Goal: Task Accomplishment & Management: Complete application form

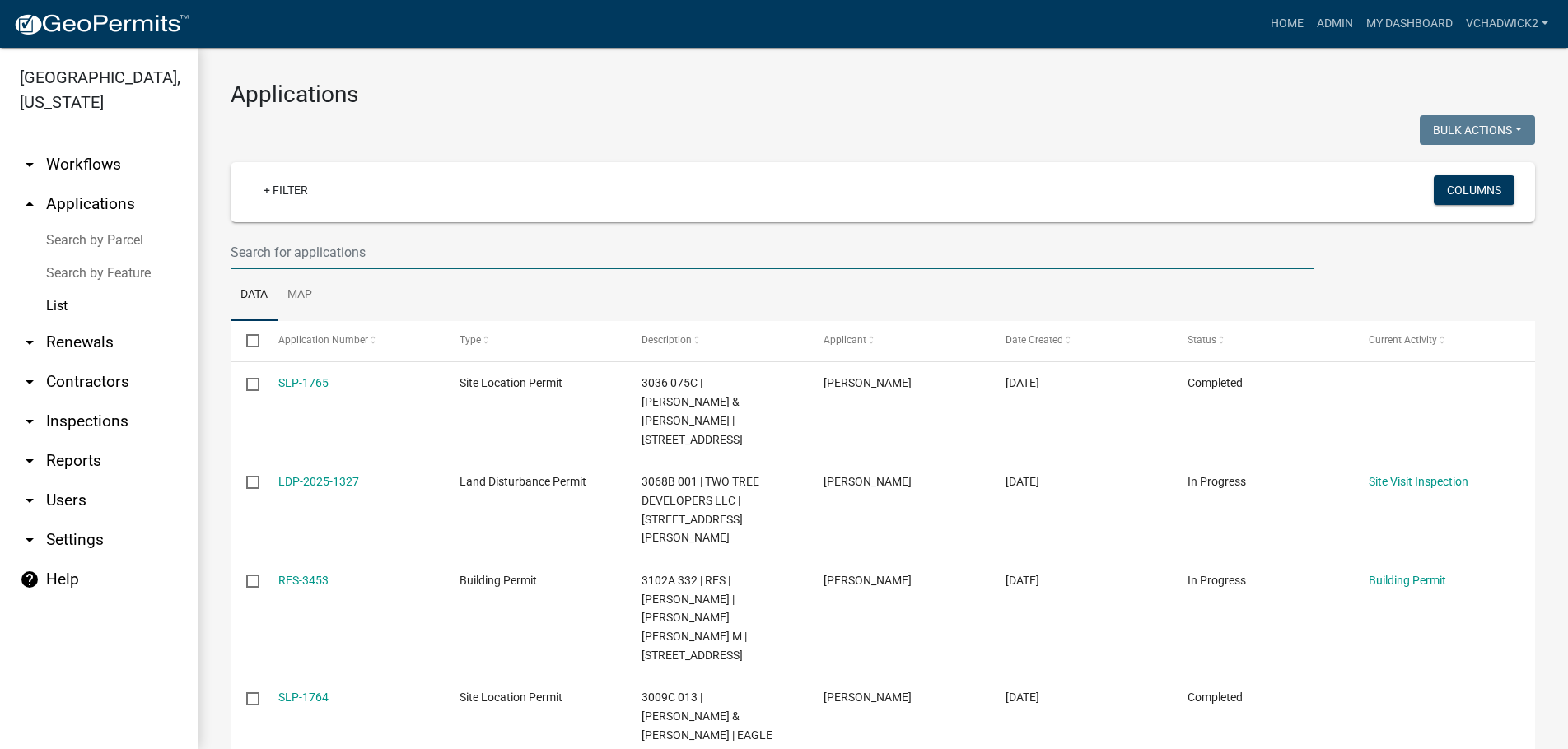
click at [426, 250] on input "text" at bounding box center [771, 252] width 1083 height 34
type input "RES-3194"
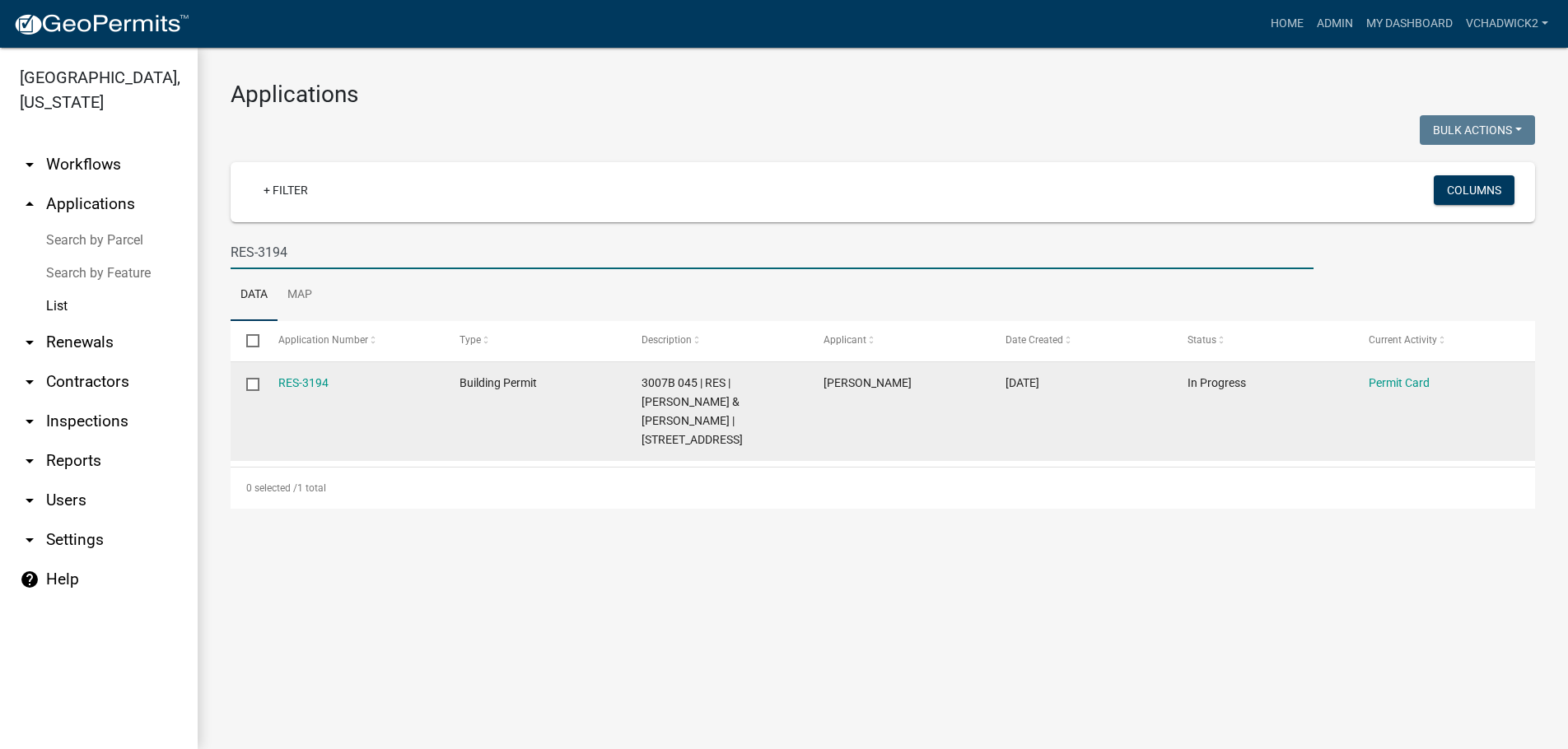
click at [314, 372] on datatable-body-cell "RES-3194" at bounding box center [353, 411] width 182 height 99
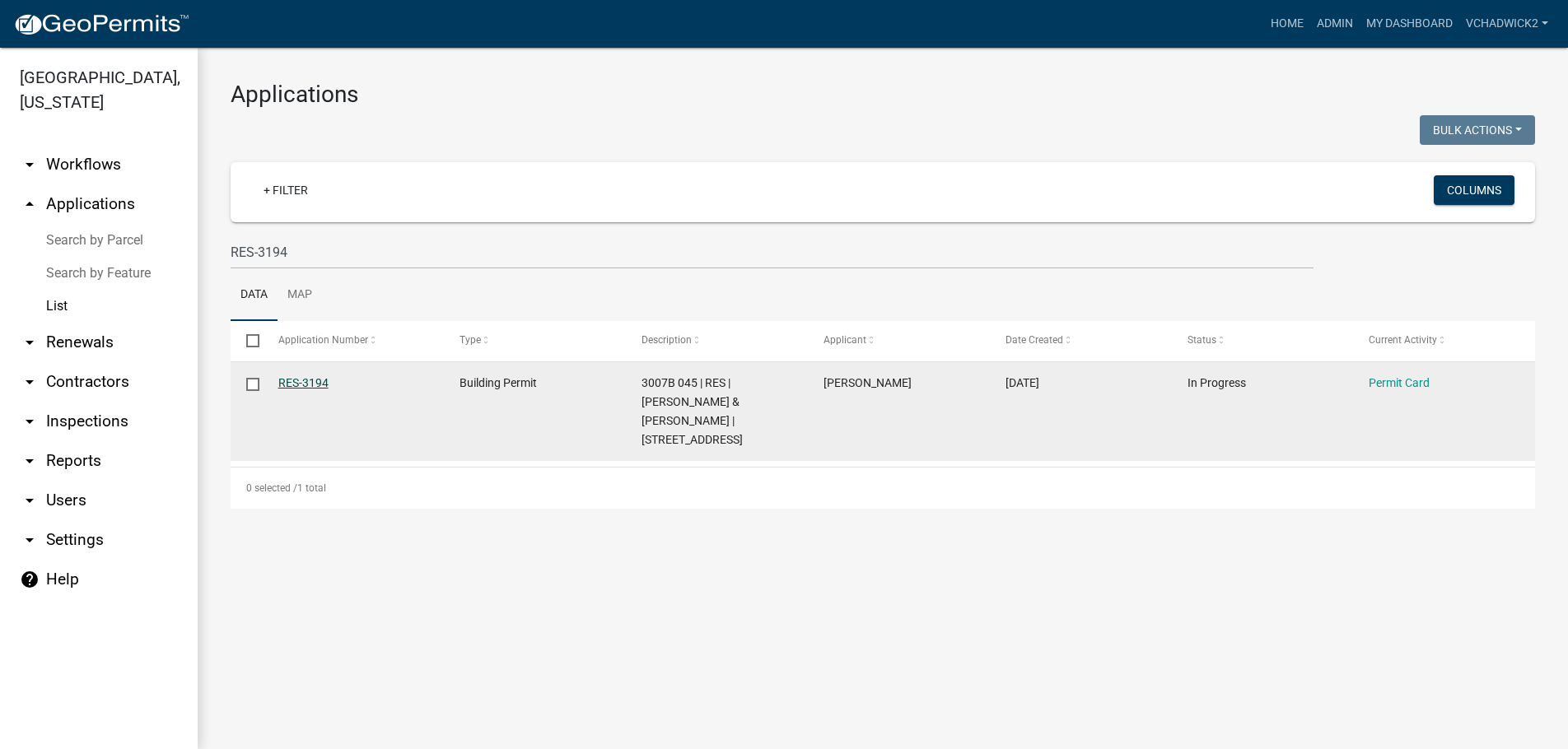
click at [300, 380] on link "RES-3194" at bounding box center [303, 382] width 50 height 13
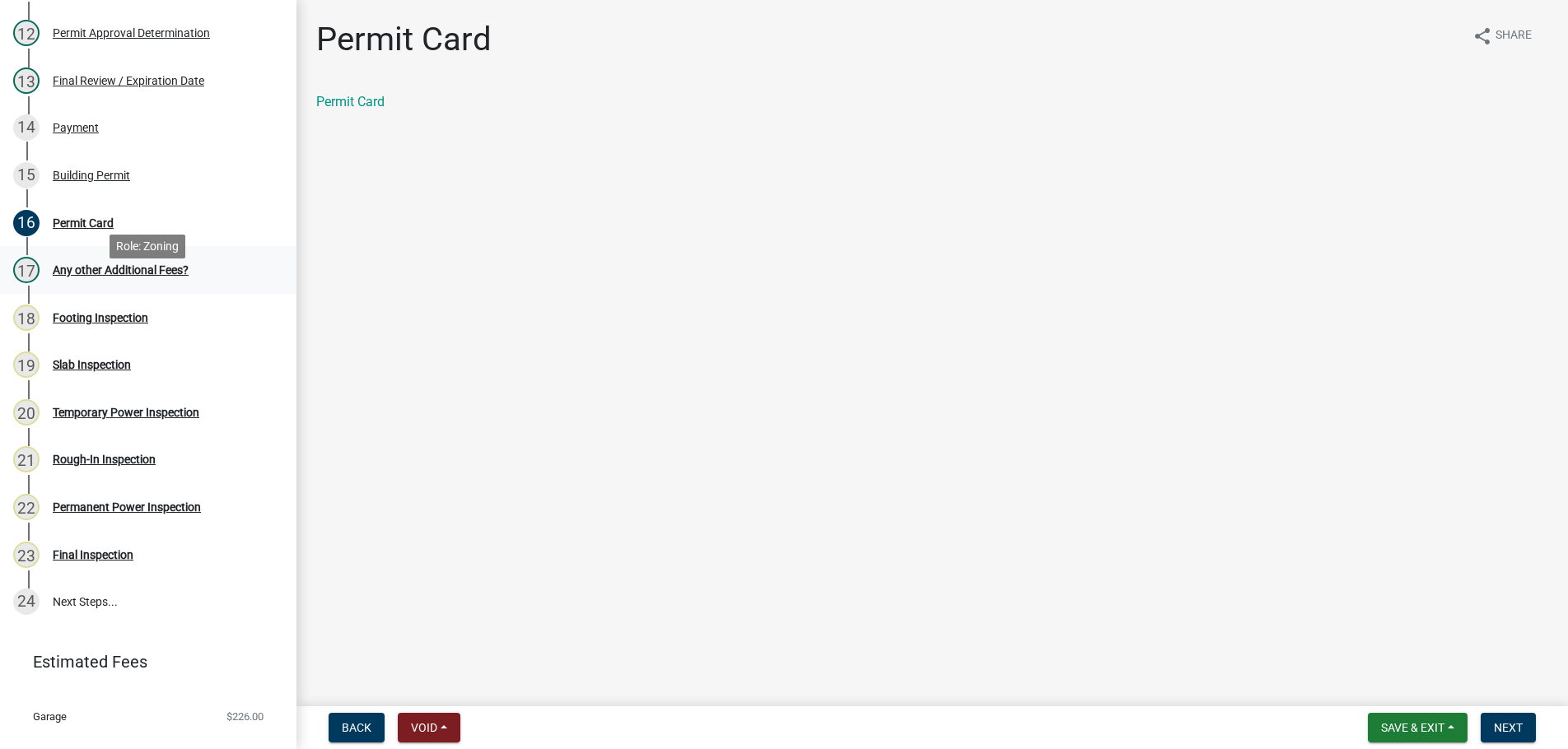
scroll to position [672, 0]
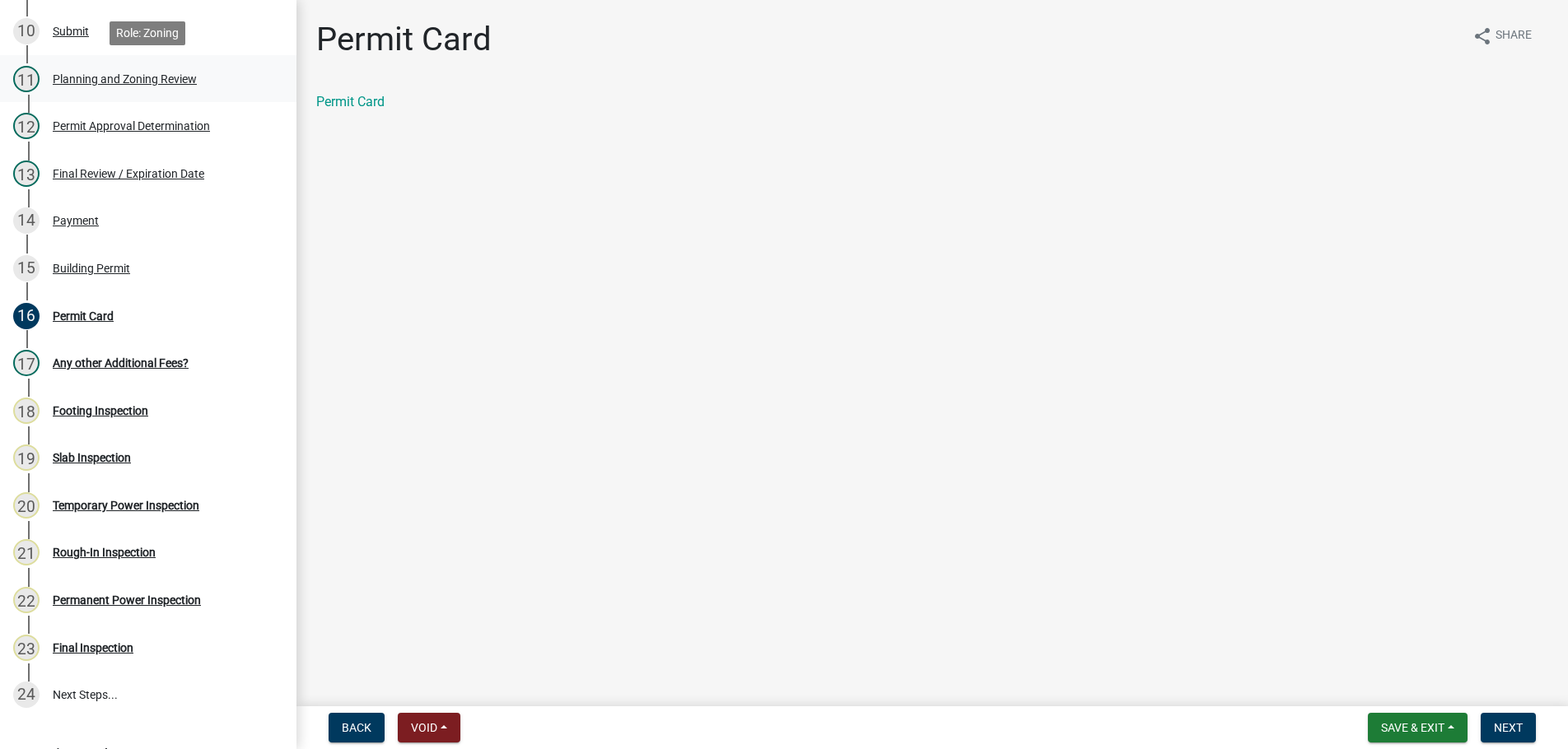
click at [96, 75] on div "Planning and Zoning Review" at bounding box center [125, 80] width 144 height 12
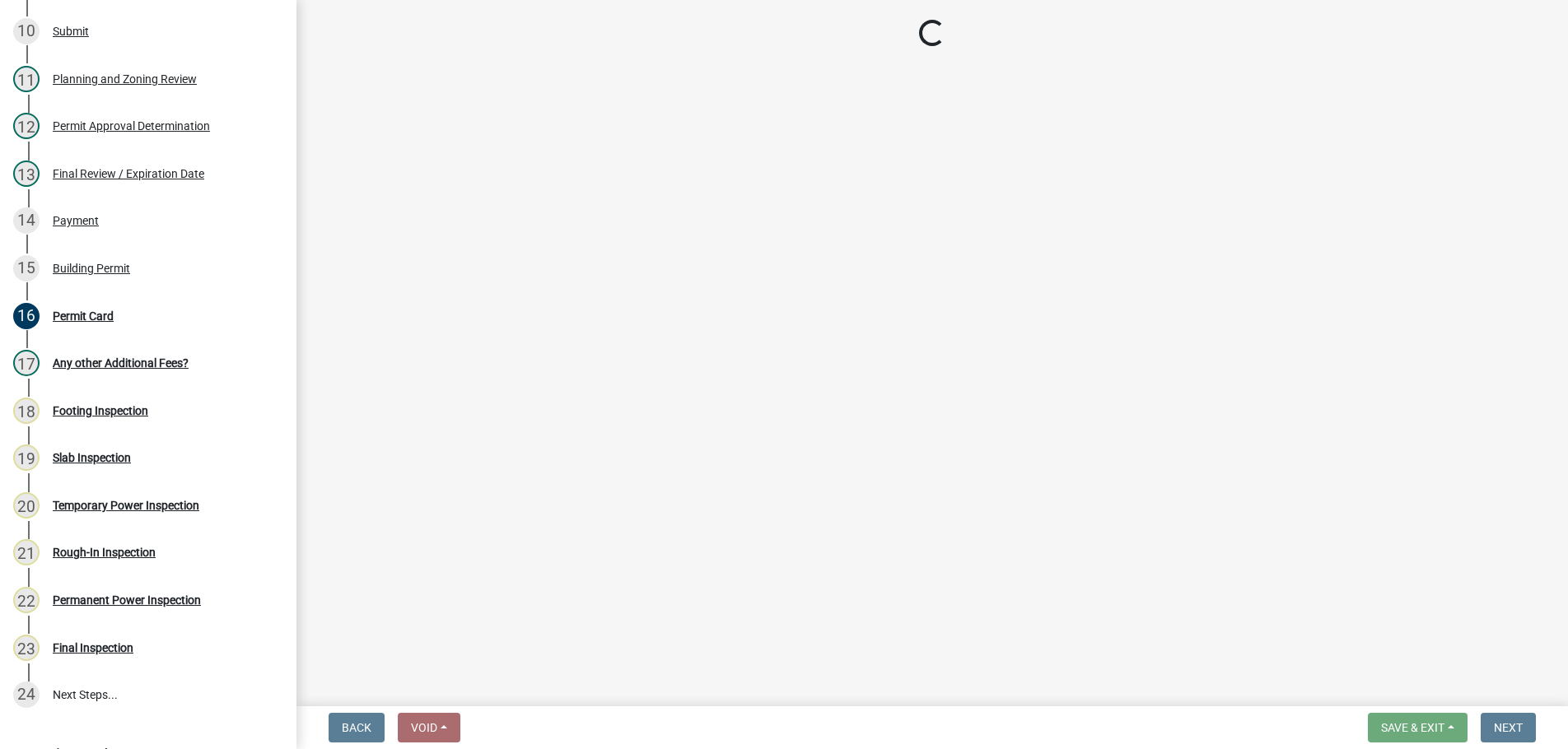
select select "b5c39336-92b9-49ce-a0a5-4e9e9babf743"
select select "5ce200eb-feb1-496b-8127-7891293955f5"
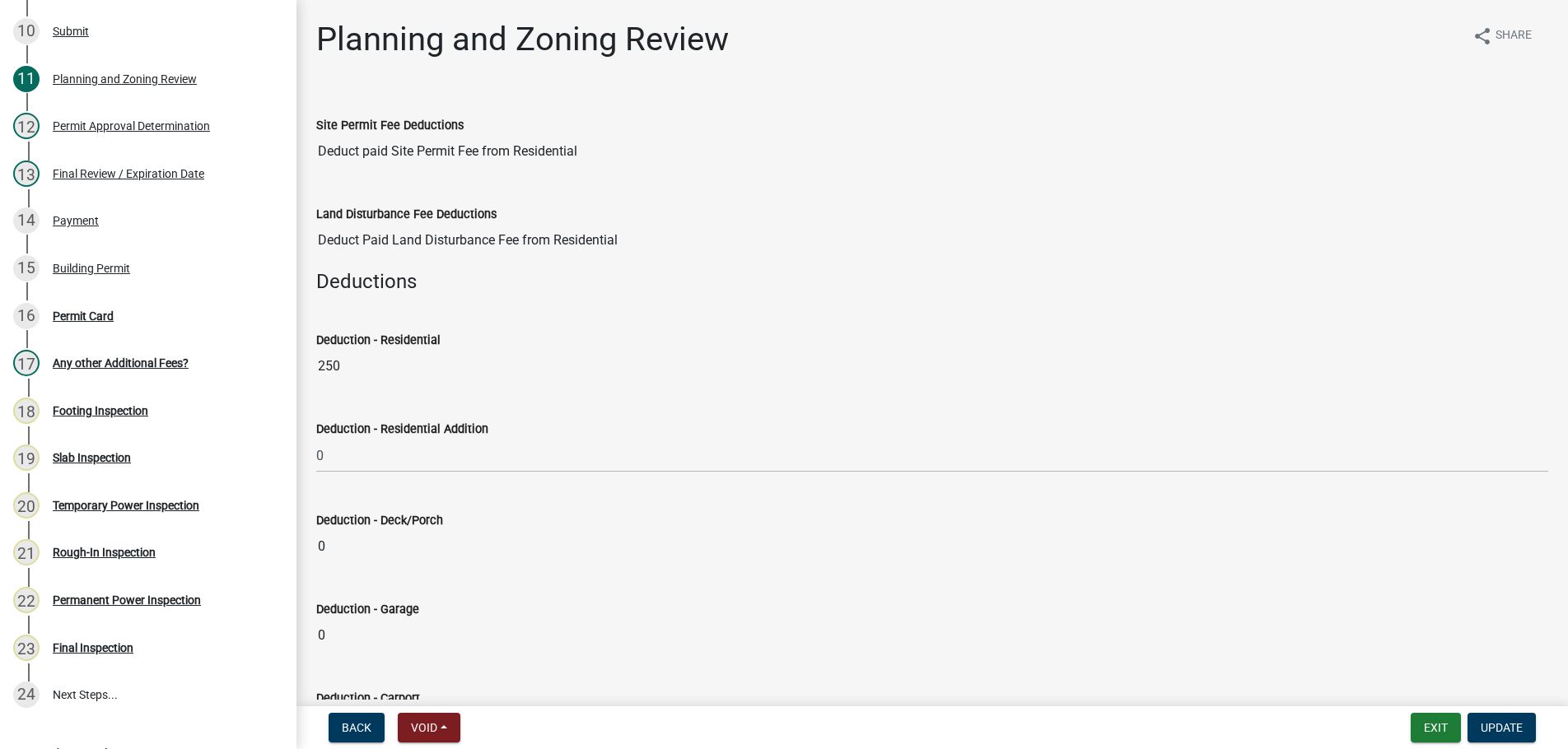
click at [934, 207] on div "Land Disturbance Fee Deductions" at bounding box center [931, 214] width 1232 height 20
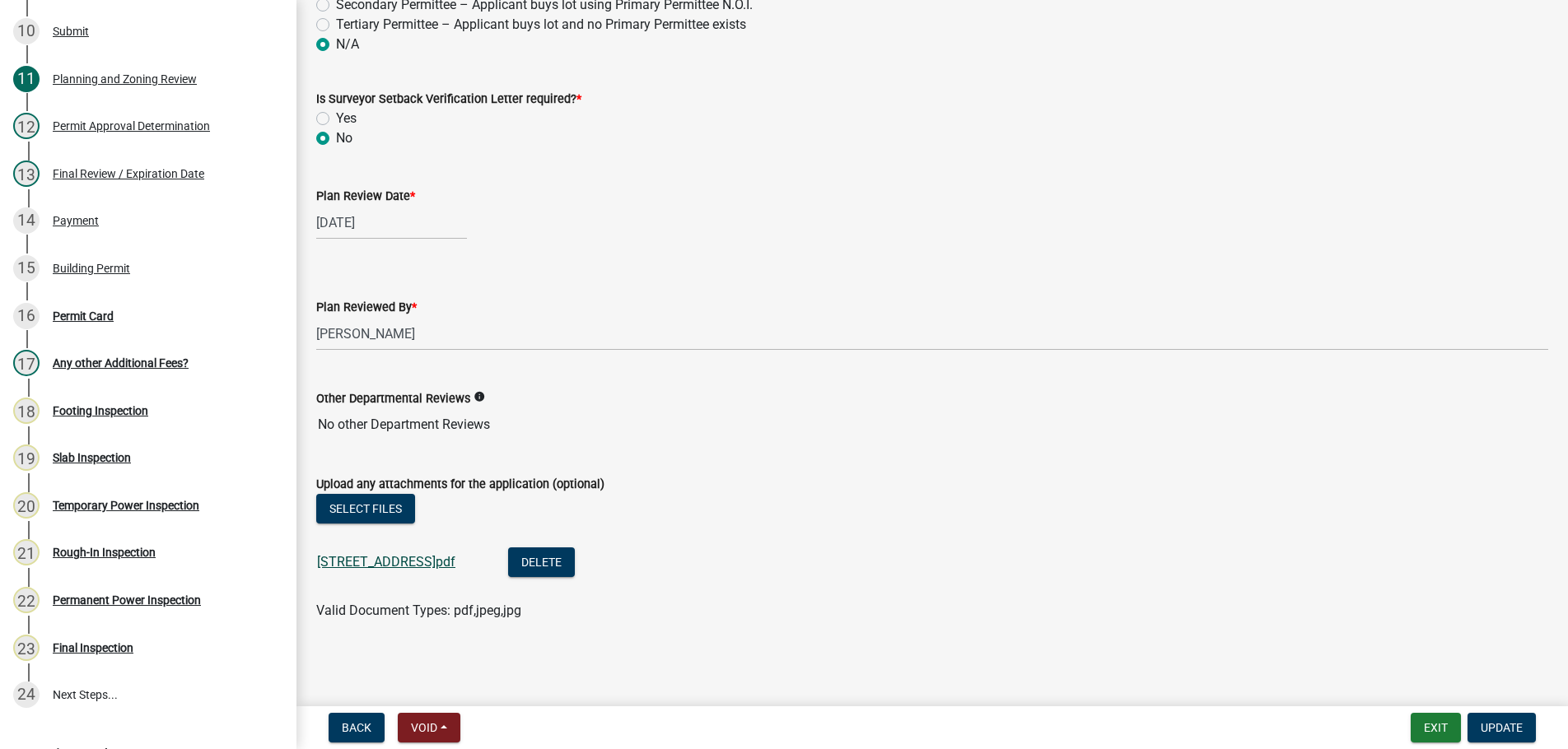
click at [382, 566] on link "[STREET_ADDRESS]pdf" at bounding box center [386, 562] width 138 height 16
click at [416, 564] on link "[STREET_ADDRESS]pdf" at bounding box center [386, 562] width 138 height 16
click at [1424, 727] on button "Exit" at bounding box center [1436, 728] width 50 height 30
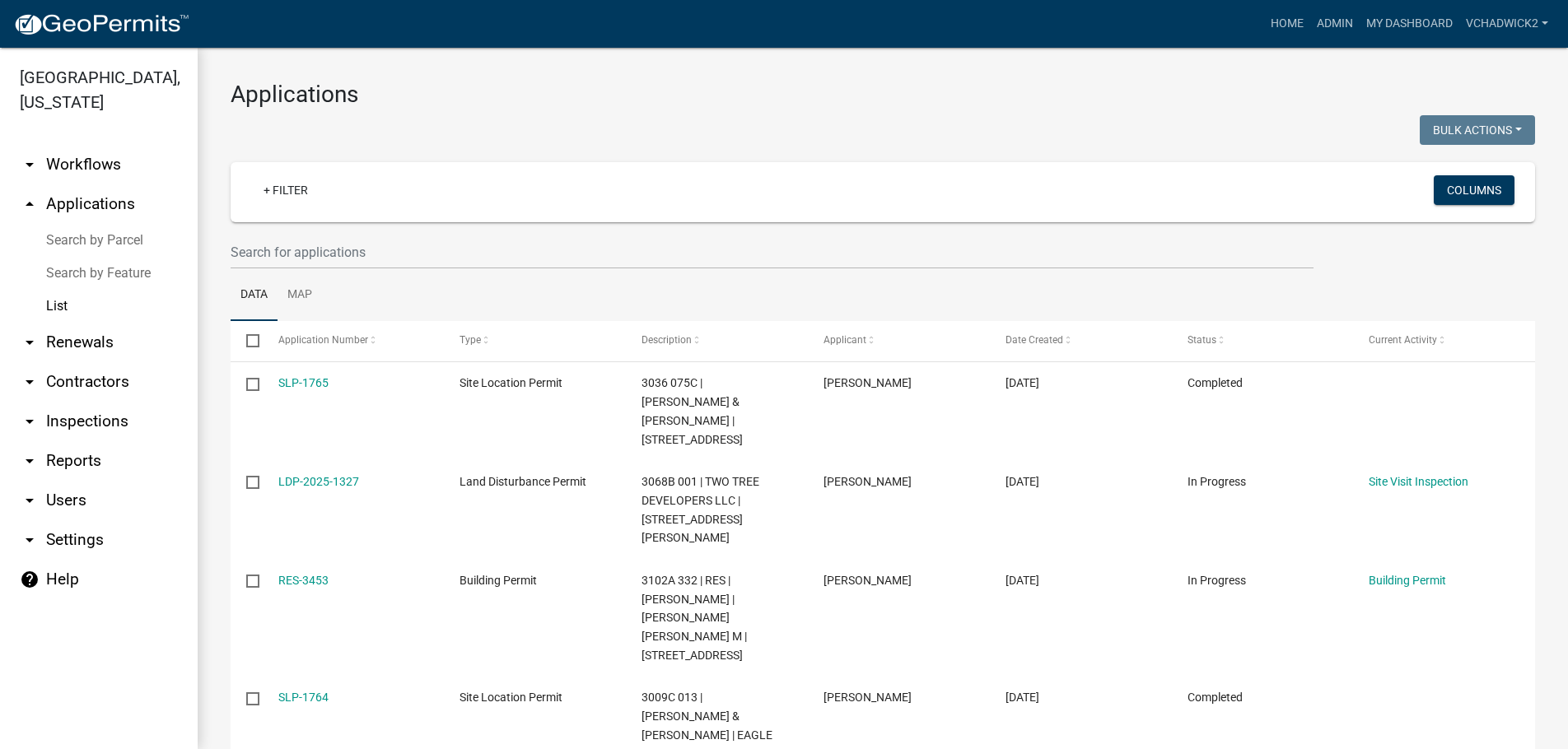
click at [88, 156] on link "arrow_drop_down Workflows" at bounding box center [99, 165] width 197 height 40
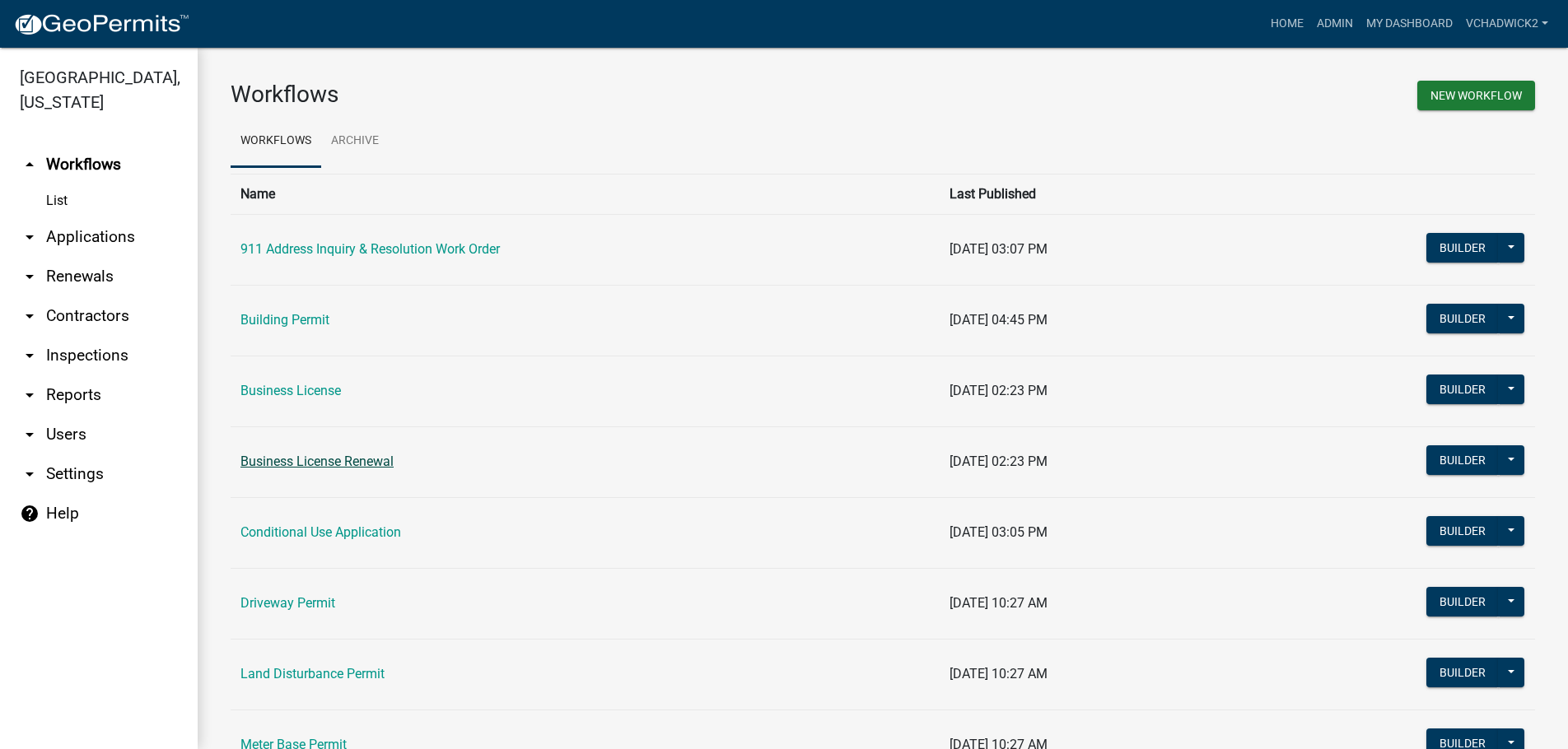
click at [338, 456] on link "Business License Renewal" at bounding box center [317, 462] width 153 height 16
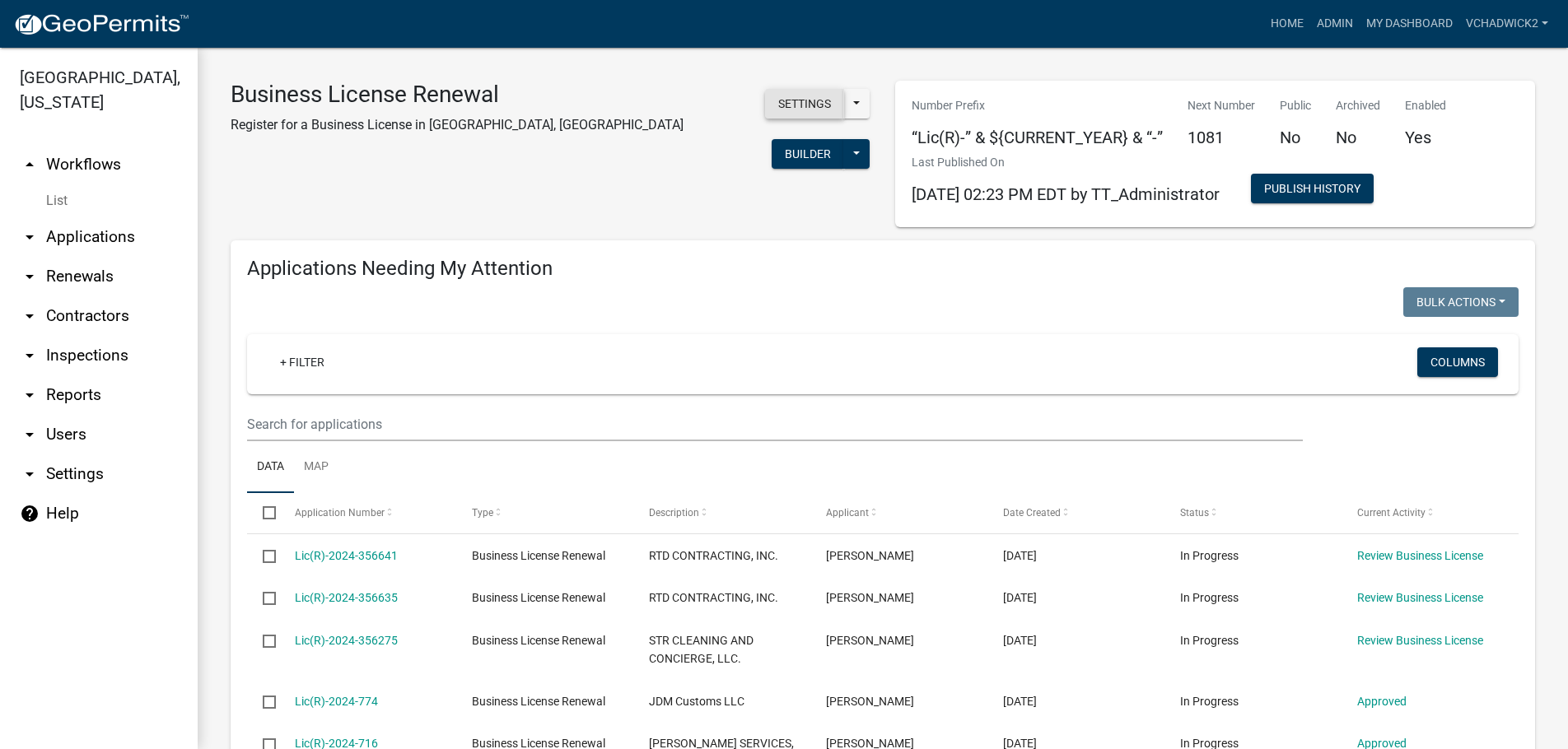
click at [813, 103] on button "Settings" at bounding box center [804, 104] width 79 height 30
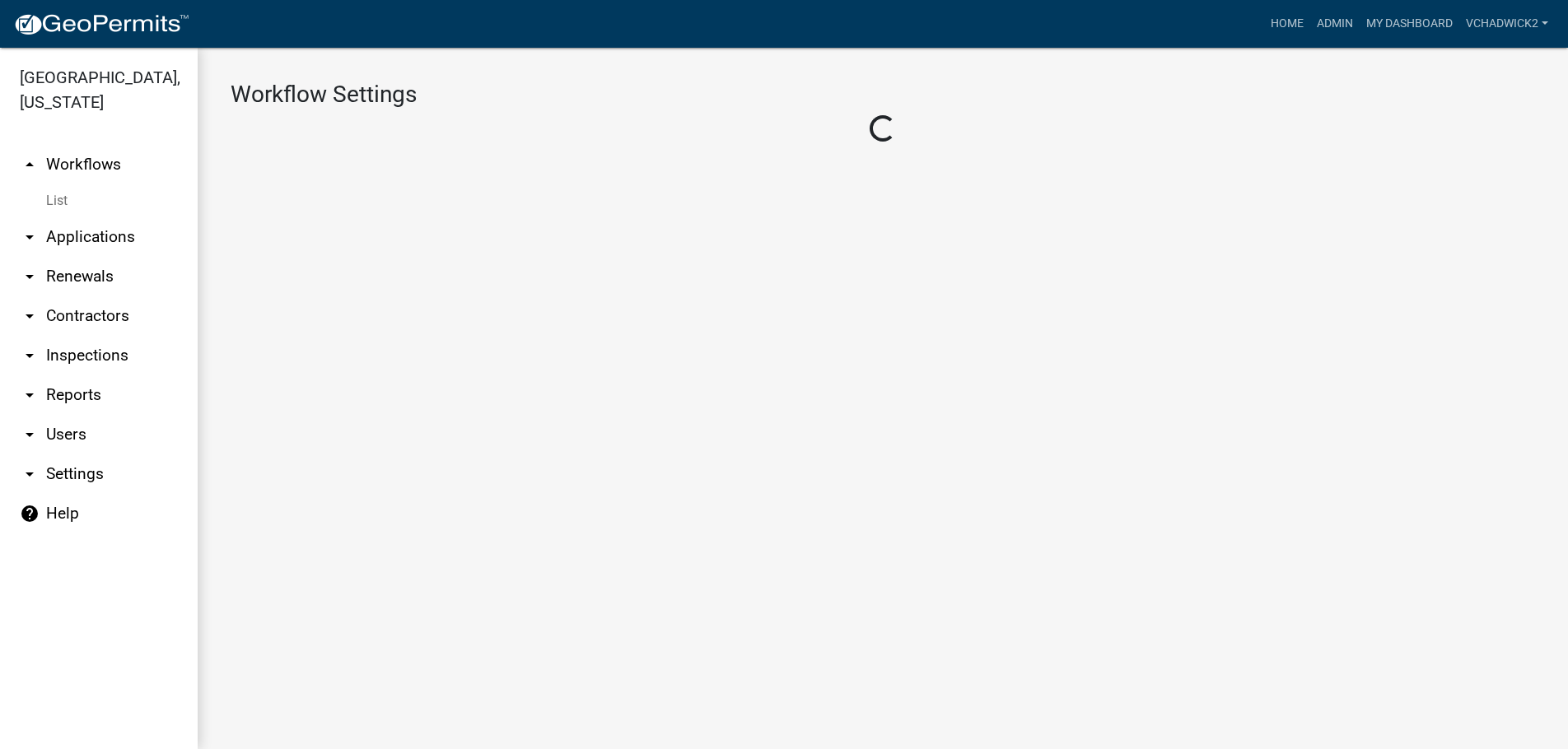
select select "c1a34885-2d49-4782-8142-e3e54ed0809b"
select select "0ff1498b-3324-42e1-960a-a8ff1c07b458"
select select "4"
select select "1: cf9b4557-4c8f-4634-bae1-32e65568a25c"
select select "1: Object"
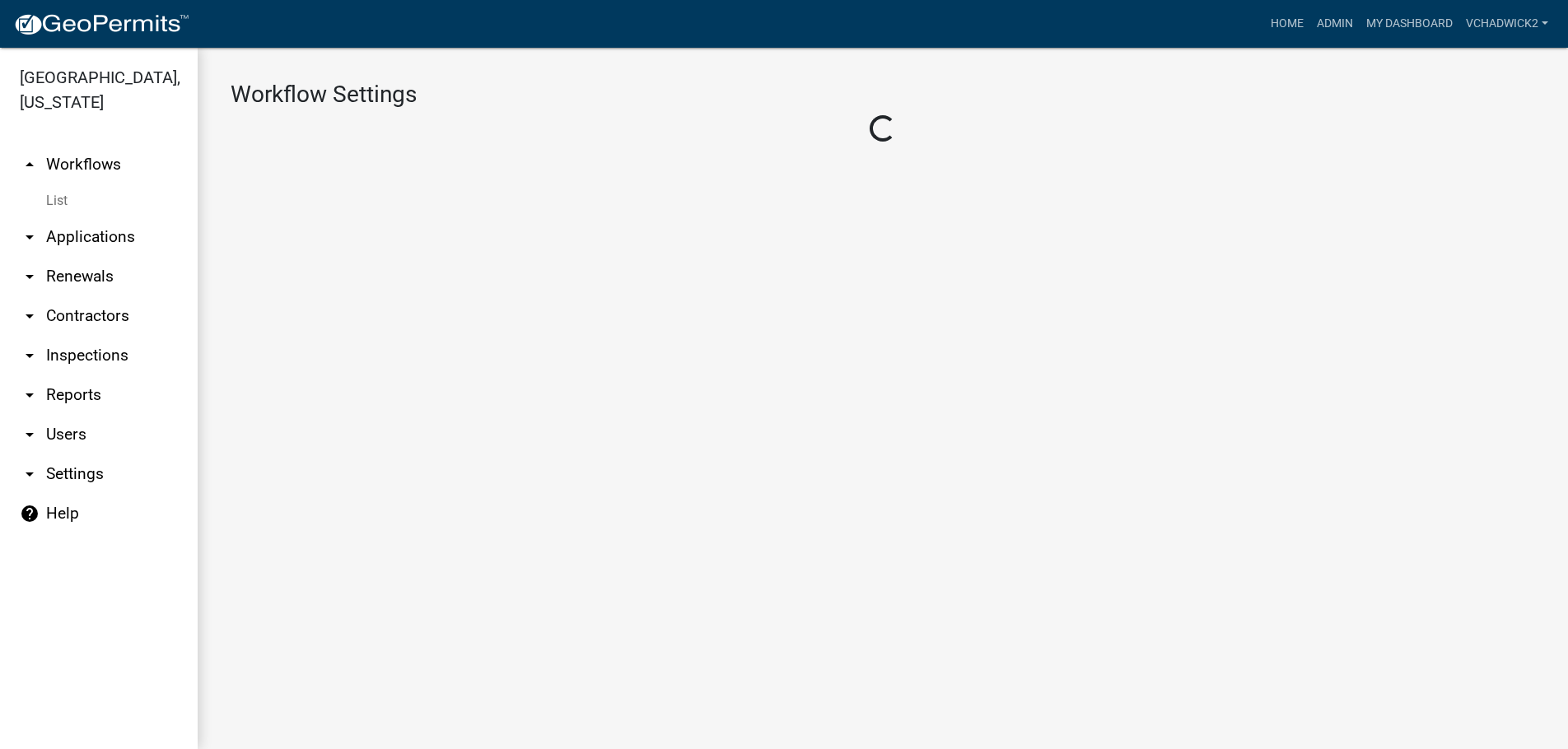
select select
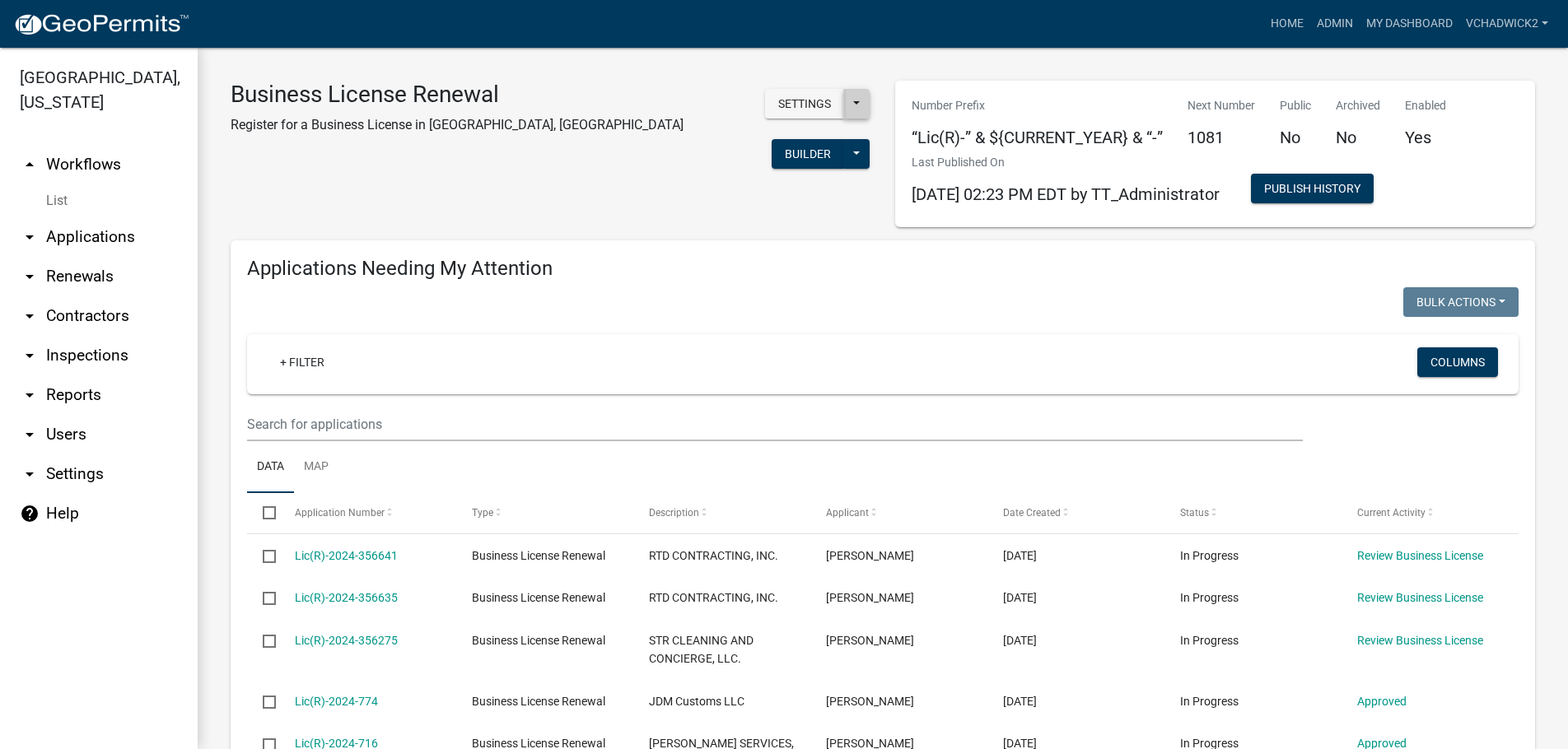
click at [861, 112] on button at bounding box center [857, 104] width 26 height 30
click at [737, 186] on div "Business License Renewal Register for a Business License in Gilmer County, GA S…" at bounding box center [550, 153] width 664 height 146
click at [91, 165] on link "arrow_drop_up Workflows" at bounding box center [99, 165] width 197 height 40
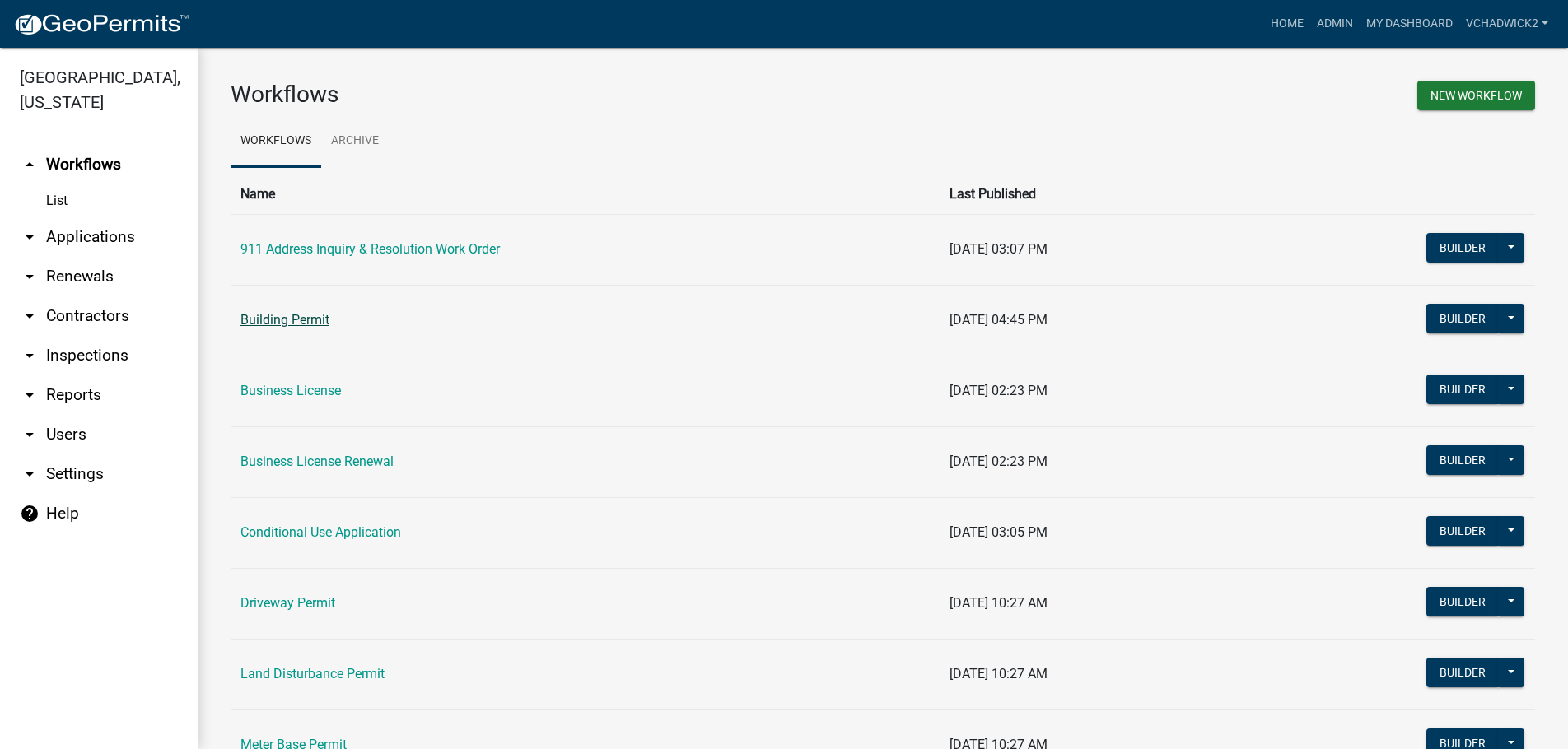
click at [275, 314] on link "Building Permit" at bounding box center [284, 320] width 89 height 16
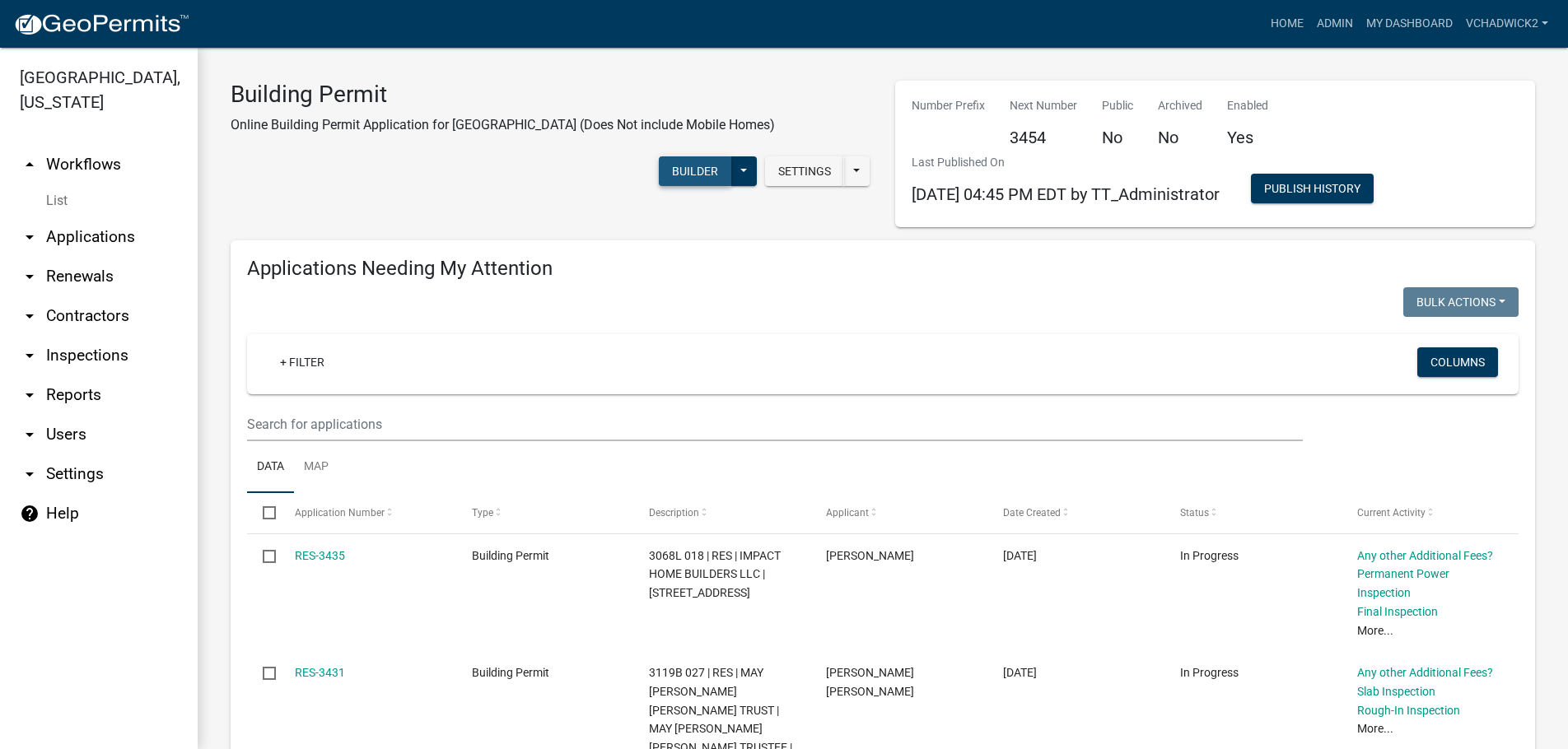
click at [699, 177] on button "Builder" at bounding box center [694, 171] width 73 height 30
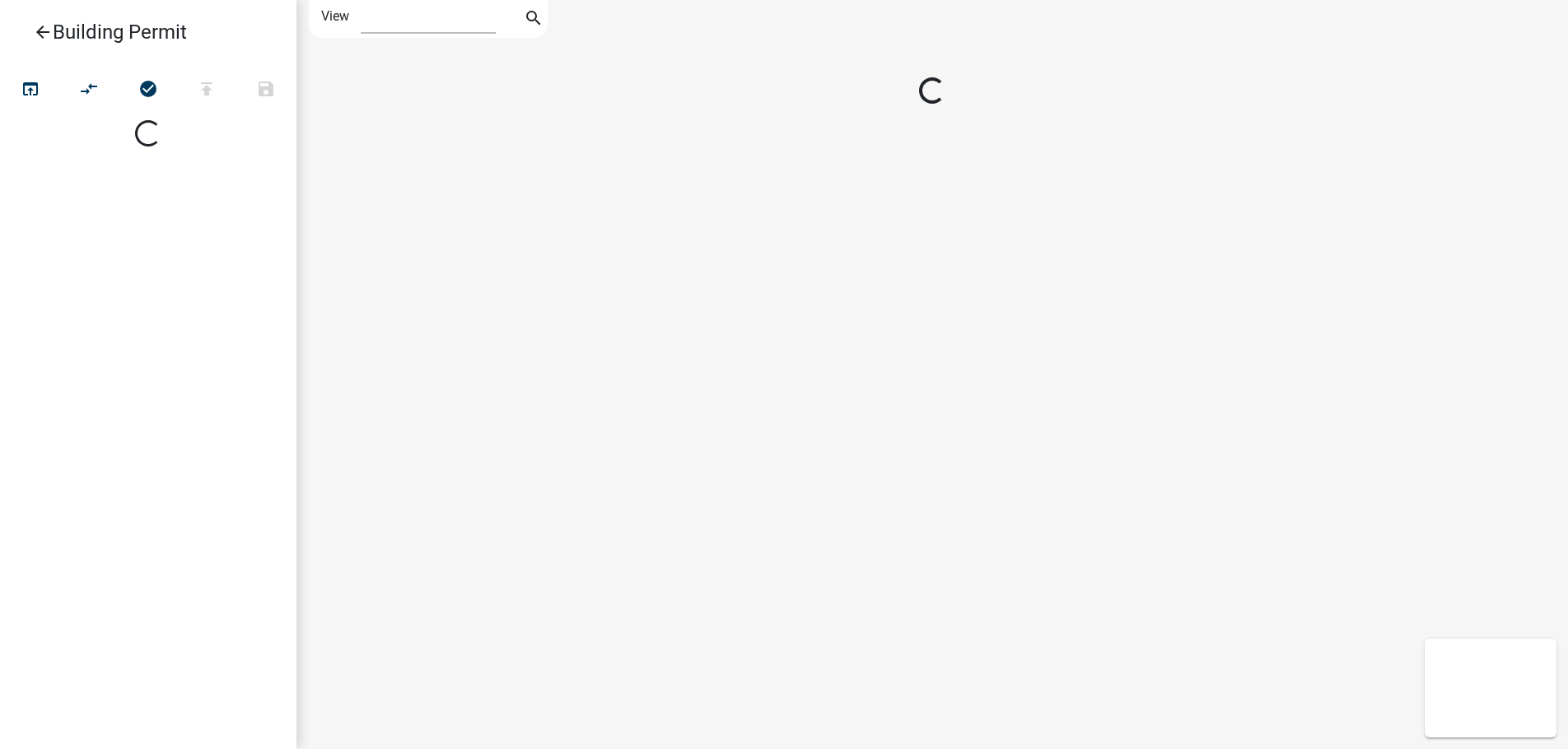
select select "1"
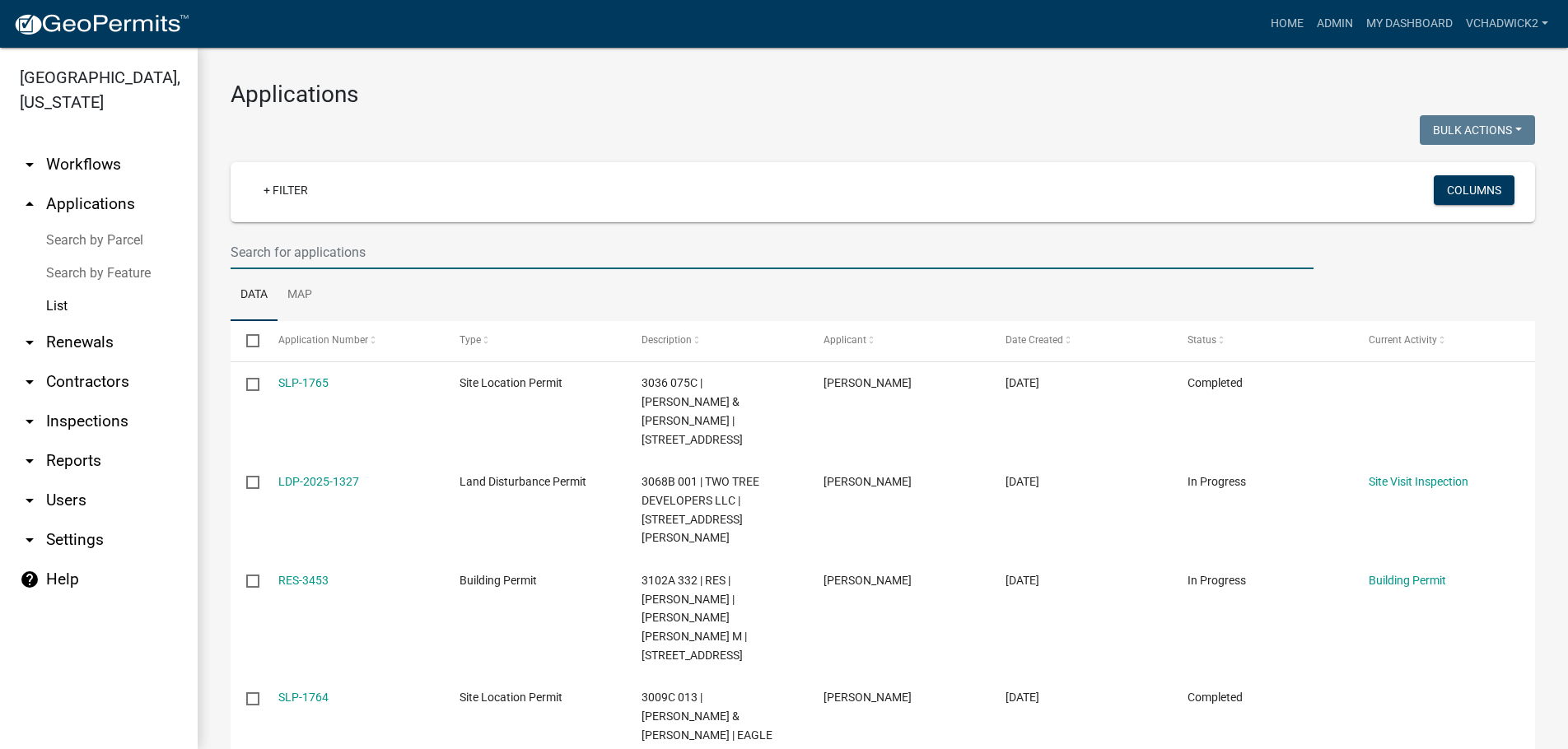
click at [374, 254] on input "text" at bounding box center [771, 252] width 1083 height 34
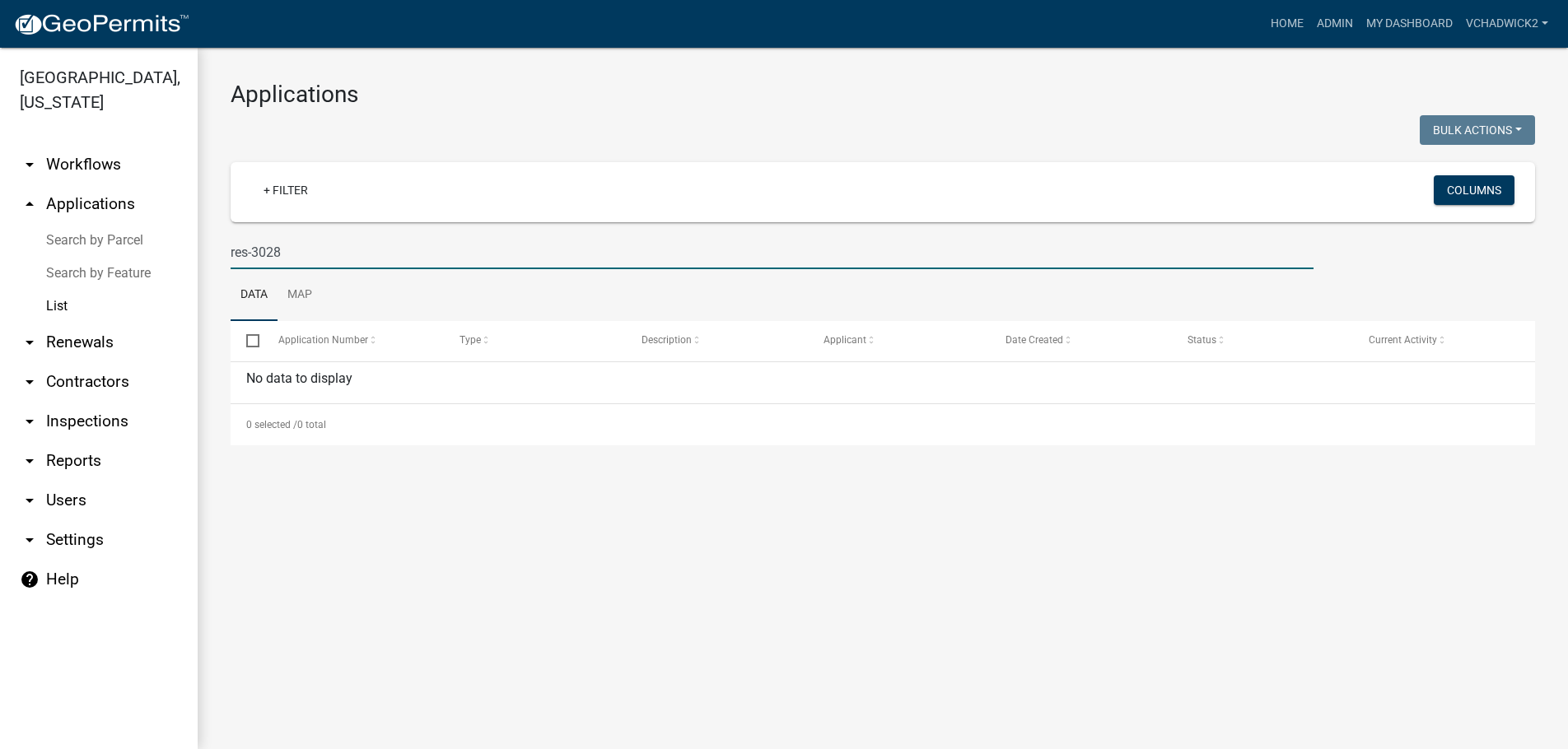
click at [249, 253] on input "res-3028" at bounding box center [771, 252] width 1083 height 34
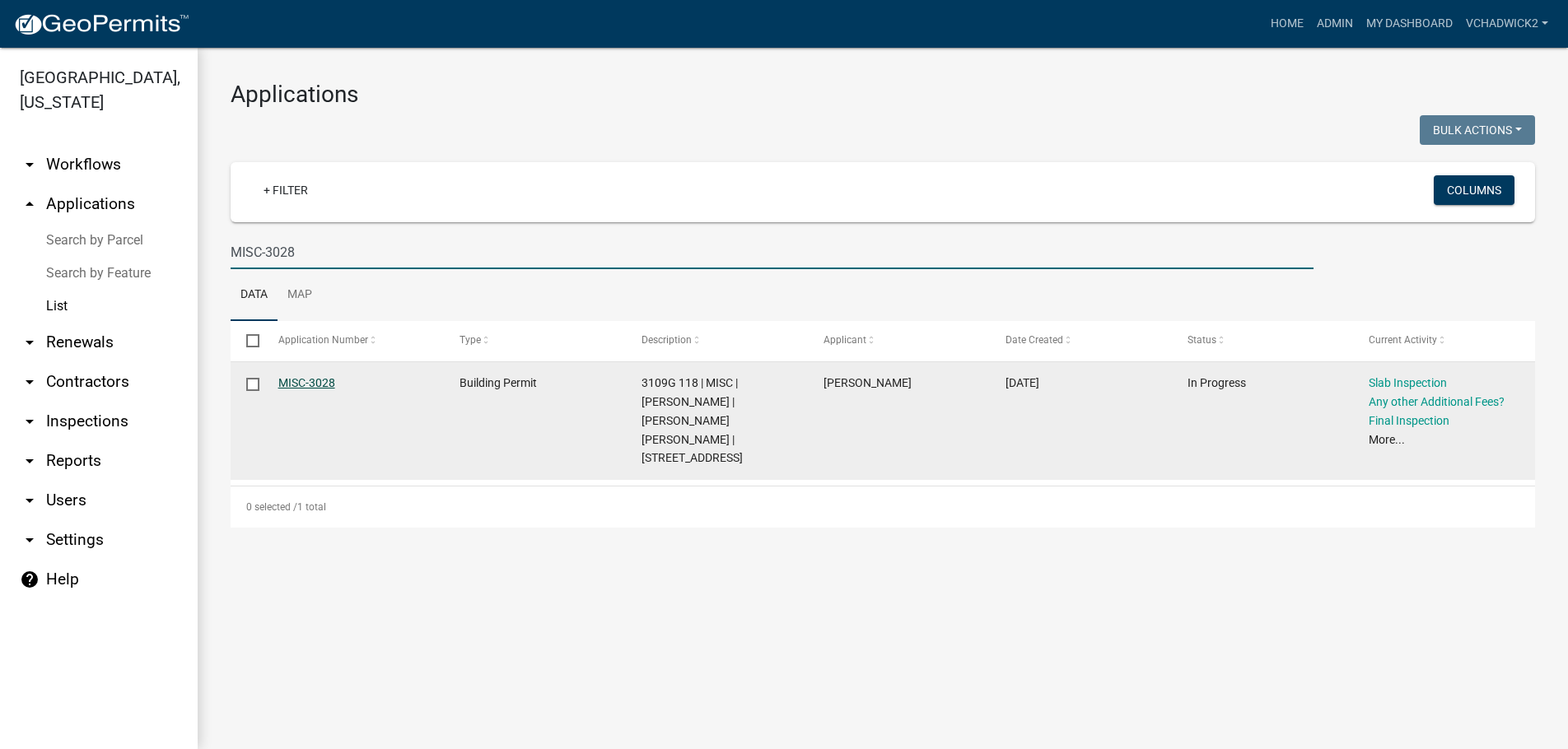
type input "MISC-3028"
click at [292, 377] on link "MISC-3028" at bounding box center [306, 382] width 57 height 13
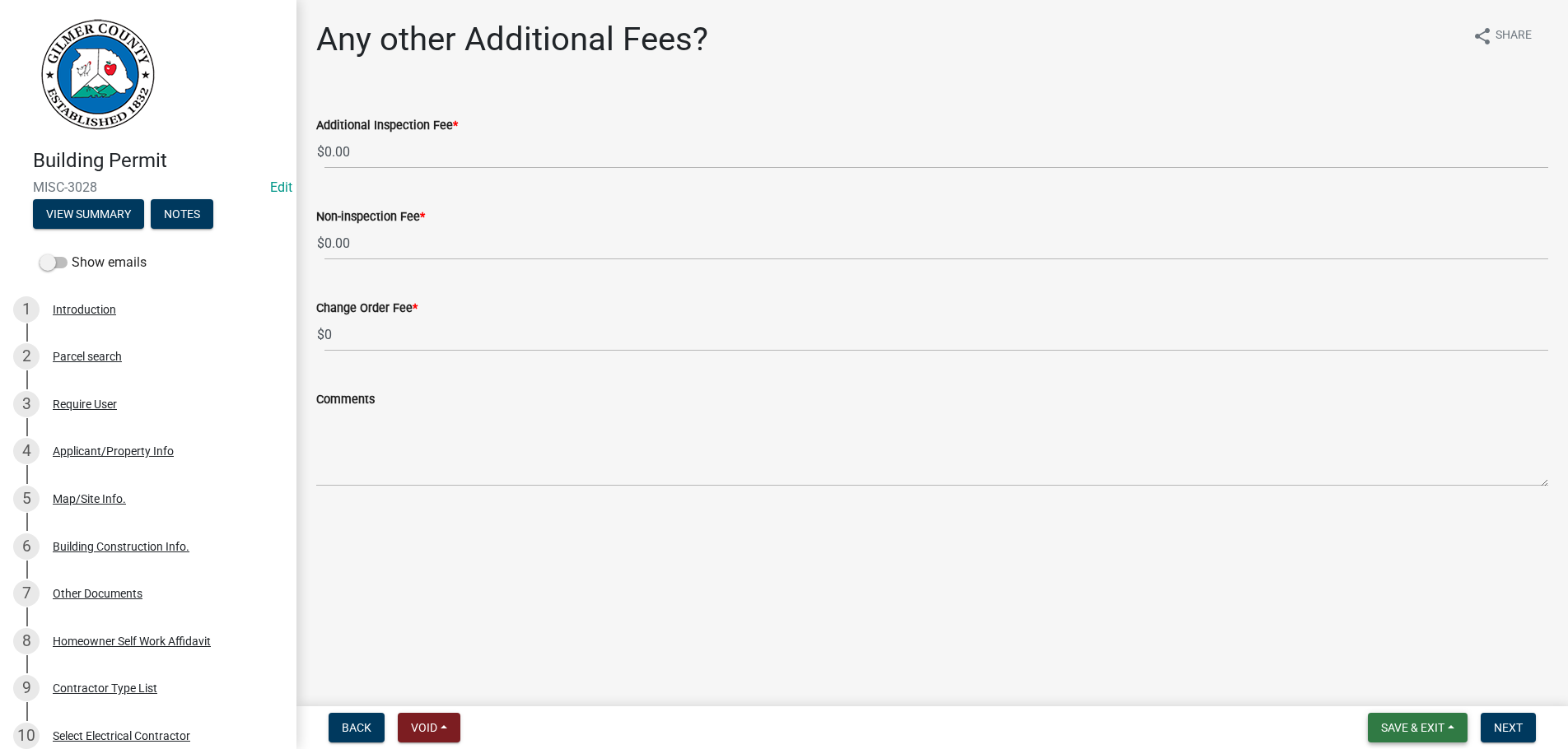
click at [1448, 733] on button "Save & Exit" at bounding box center [1418, 728] width 100 height 30
click at [1406, 681] on button "Save & Exit" at bounding box center [1402, 685] width 131 height 40
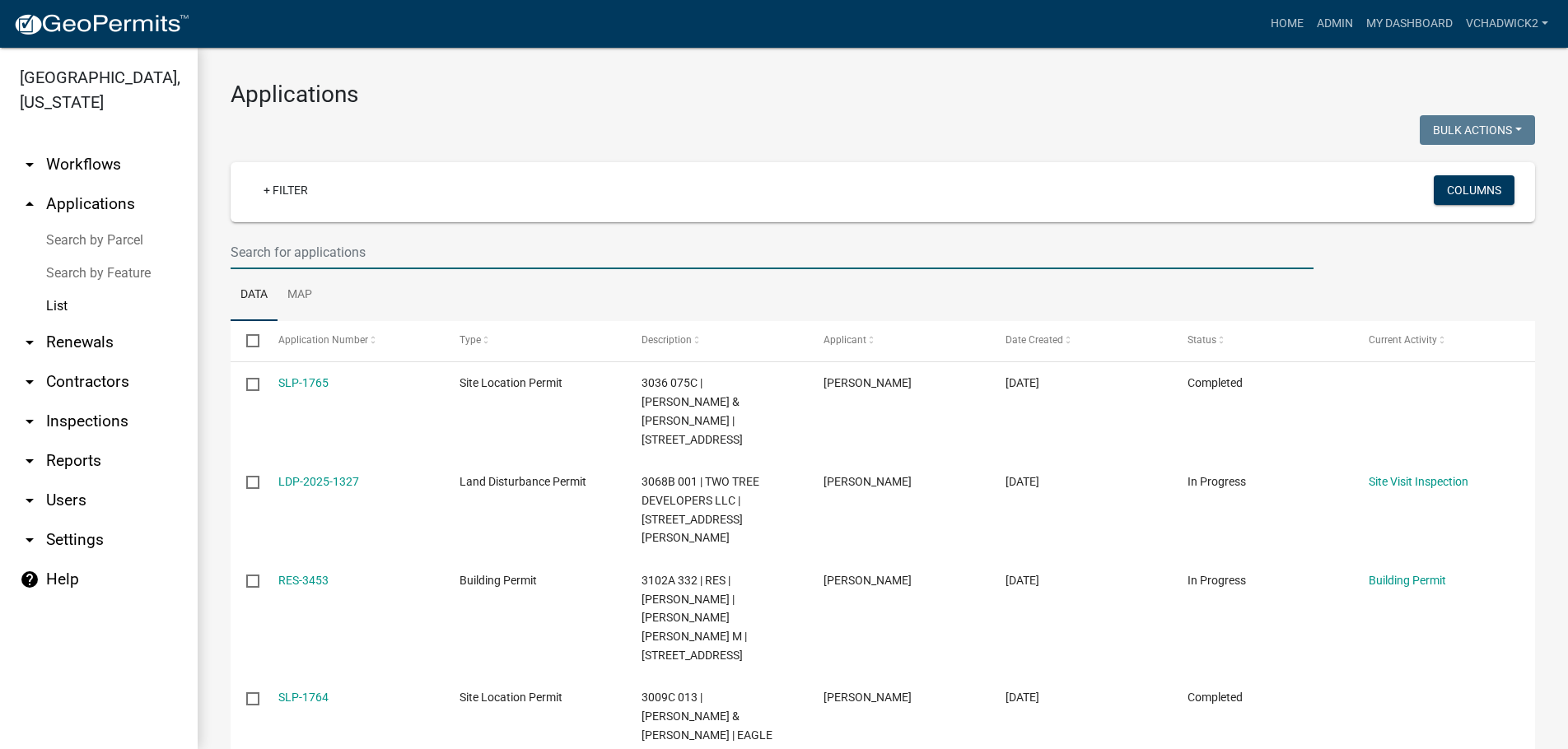
click at [470, 265] on input "text" at bounding box center [771, 252] width 1083 height 34
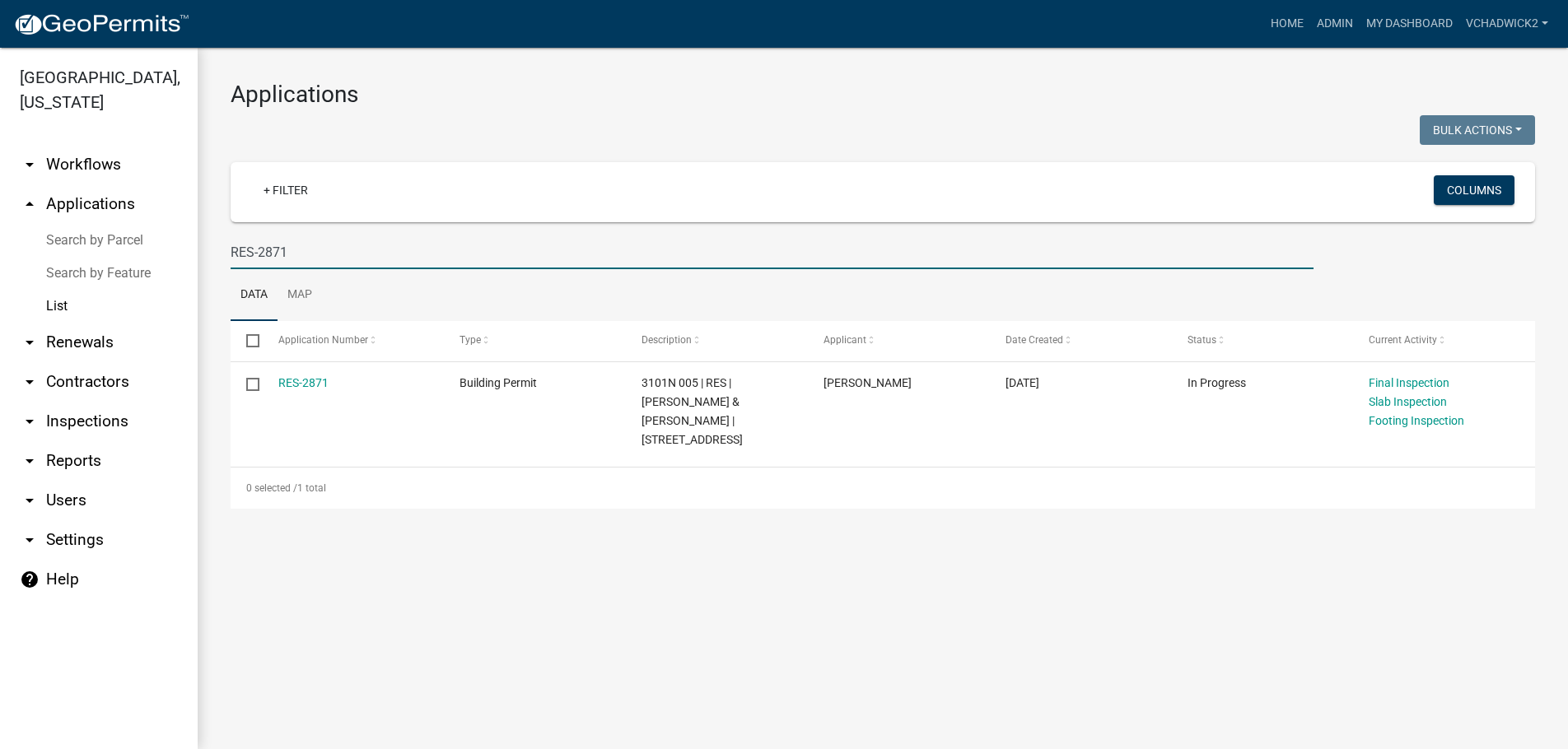
drag, startPoint x: 317, startPoint y: 256, endPoint x: -7, endPoint y: 222, distance: 325.8
click at [230, 235] on input "RES-2871" at bounding box center [771, 252] width 1083 height 34
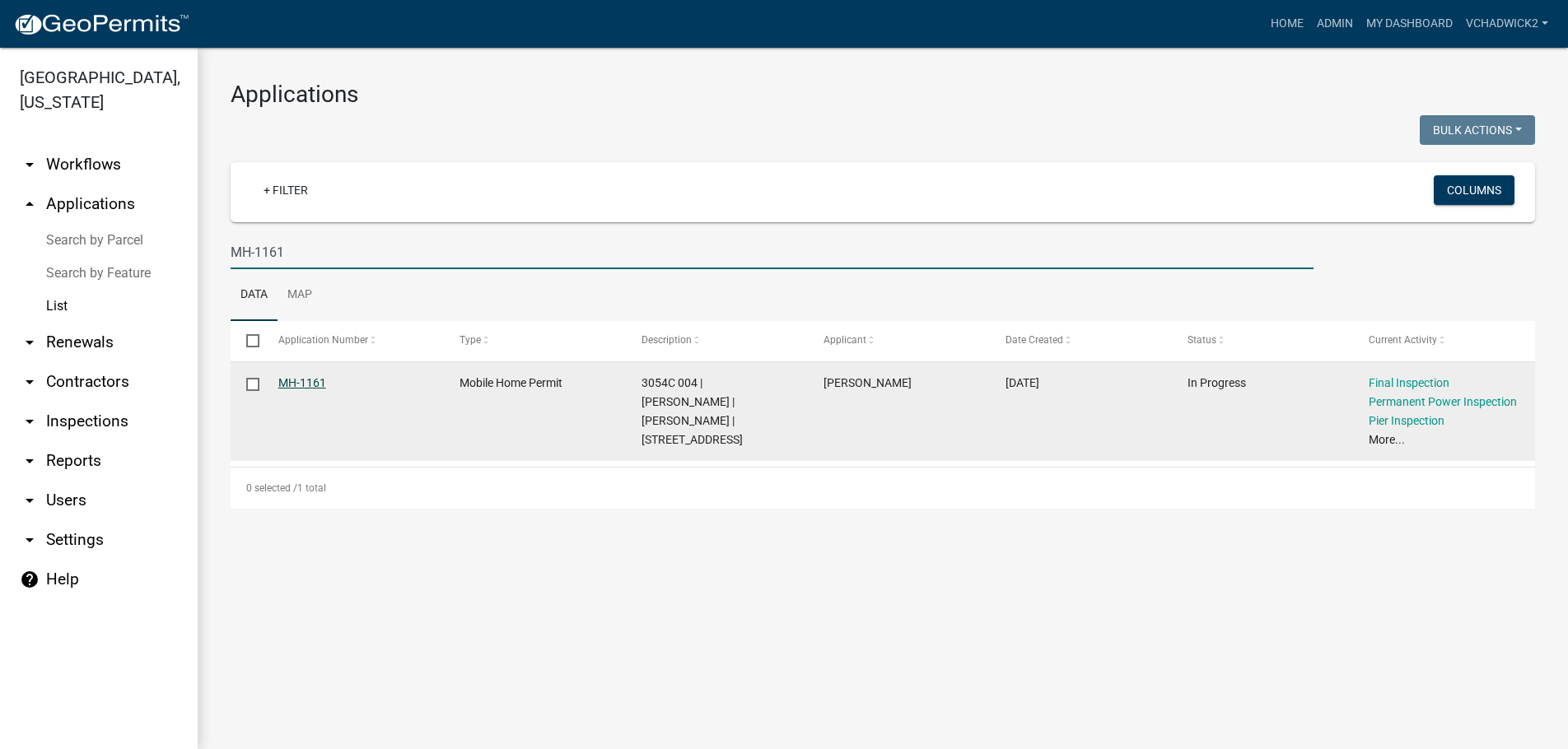
type input "MH-1161"
click at [288, 383] on link "MH-1161" at bounding box center [302, 382] width 48 height 13
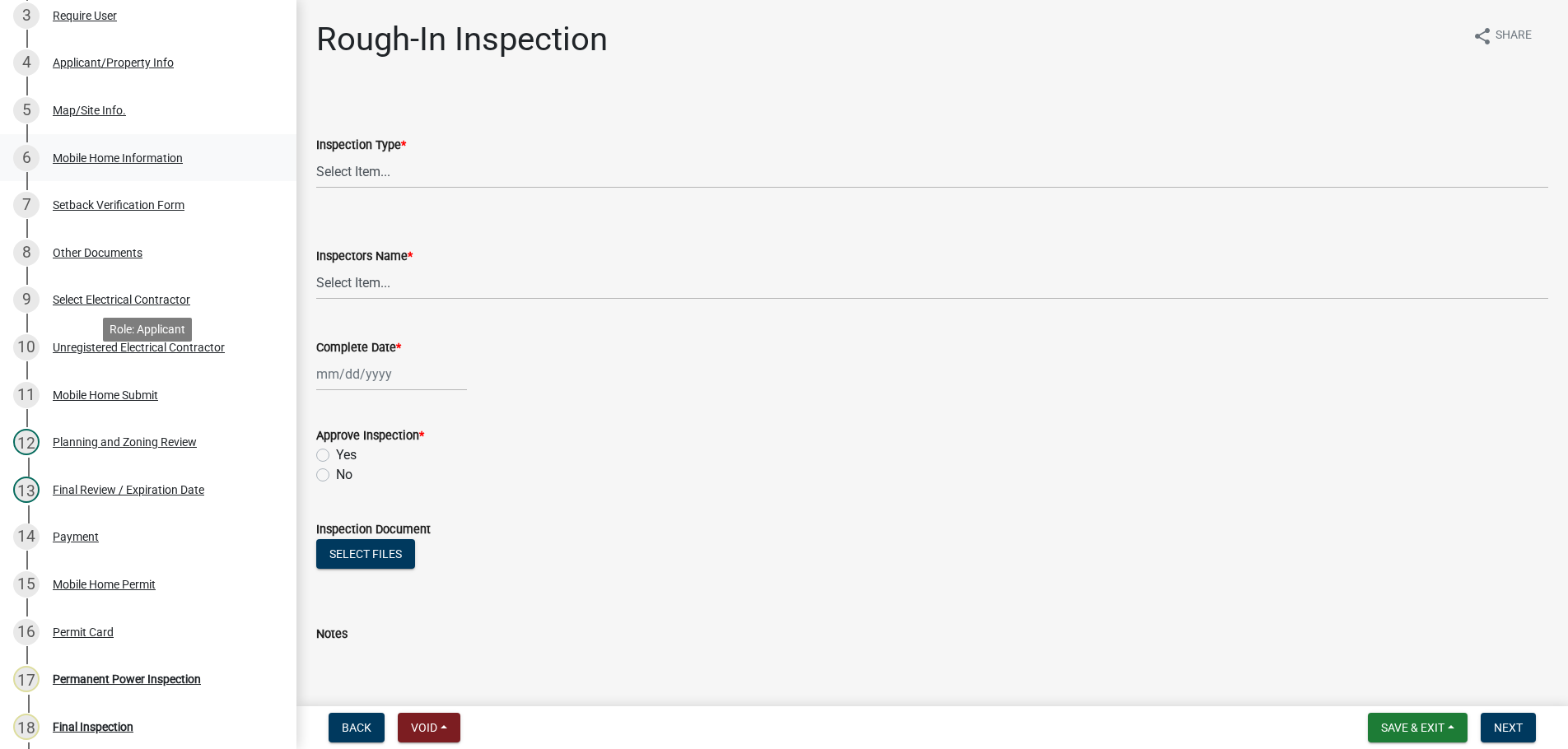
scroll to position [420, 0]
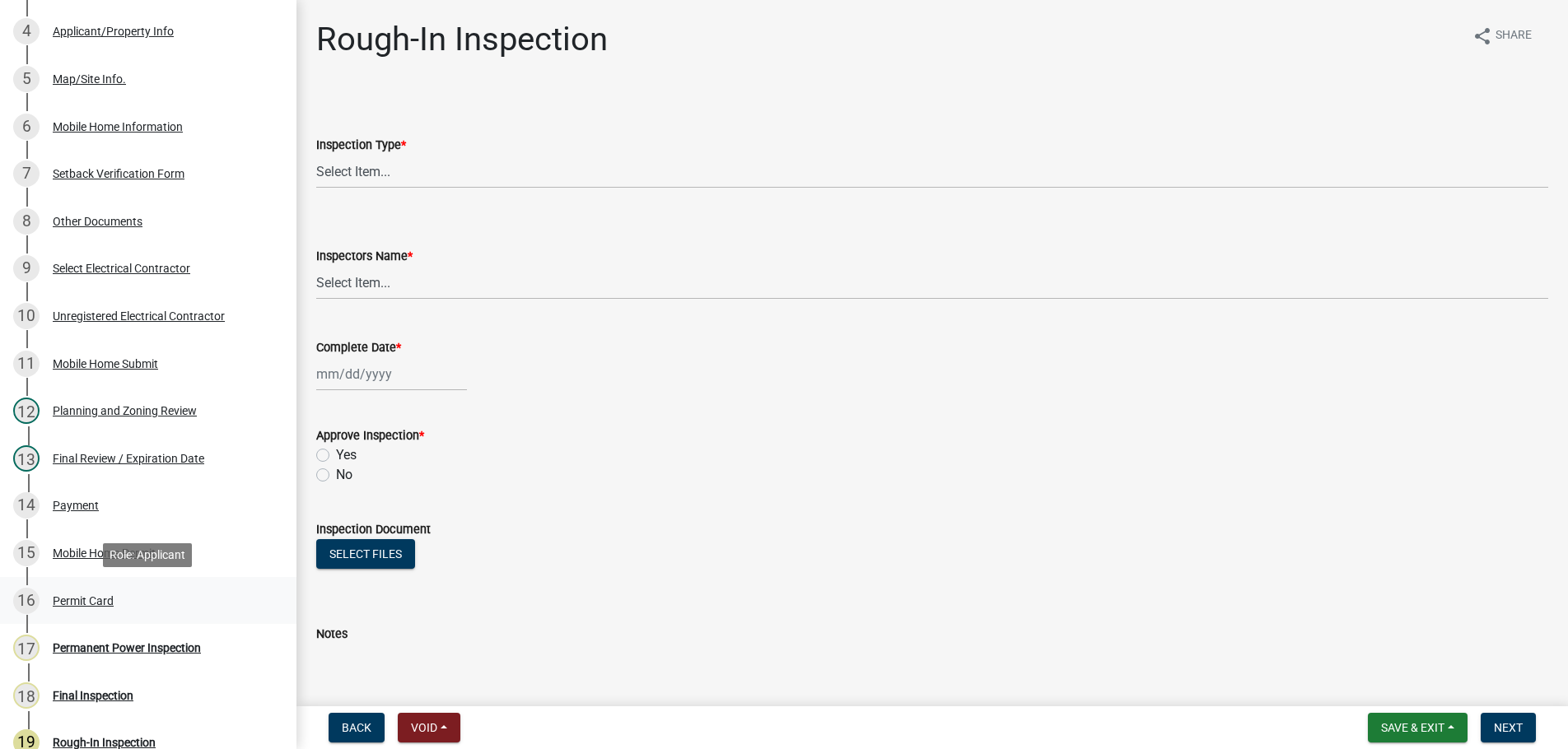
click at [74, 597] on div "Permit Card" at bounding box center [83, 602] width 61 height 12
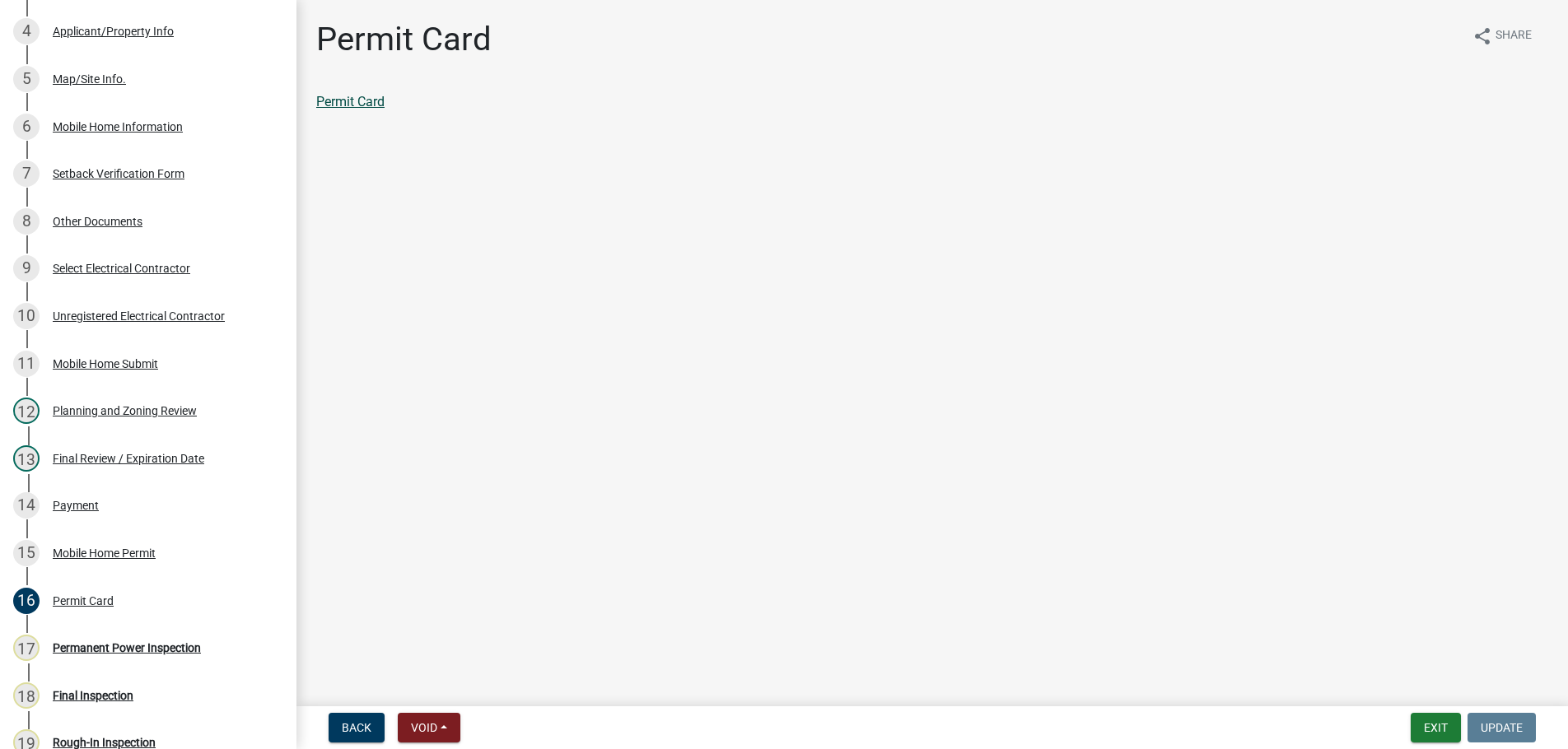
click at [358, 102] on link "Permit Card" at bounding box center [350, 102] width 69 height 16
click at [109, 648] on div "Permanent Power Inspection" at bounding box center [127, 648] width 148 height 12
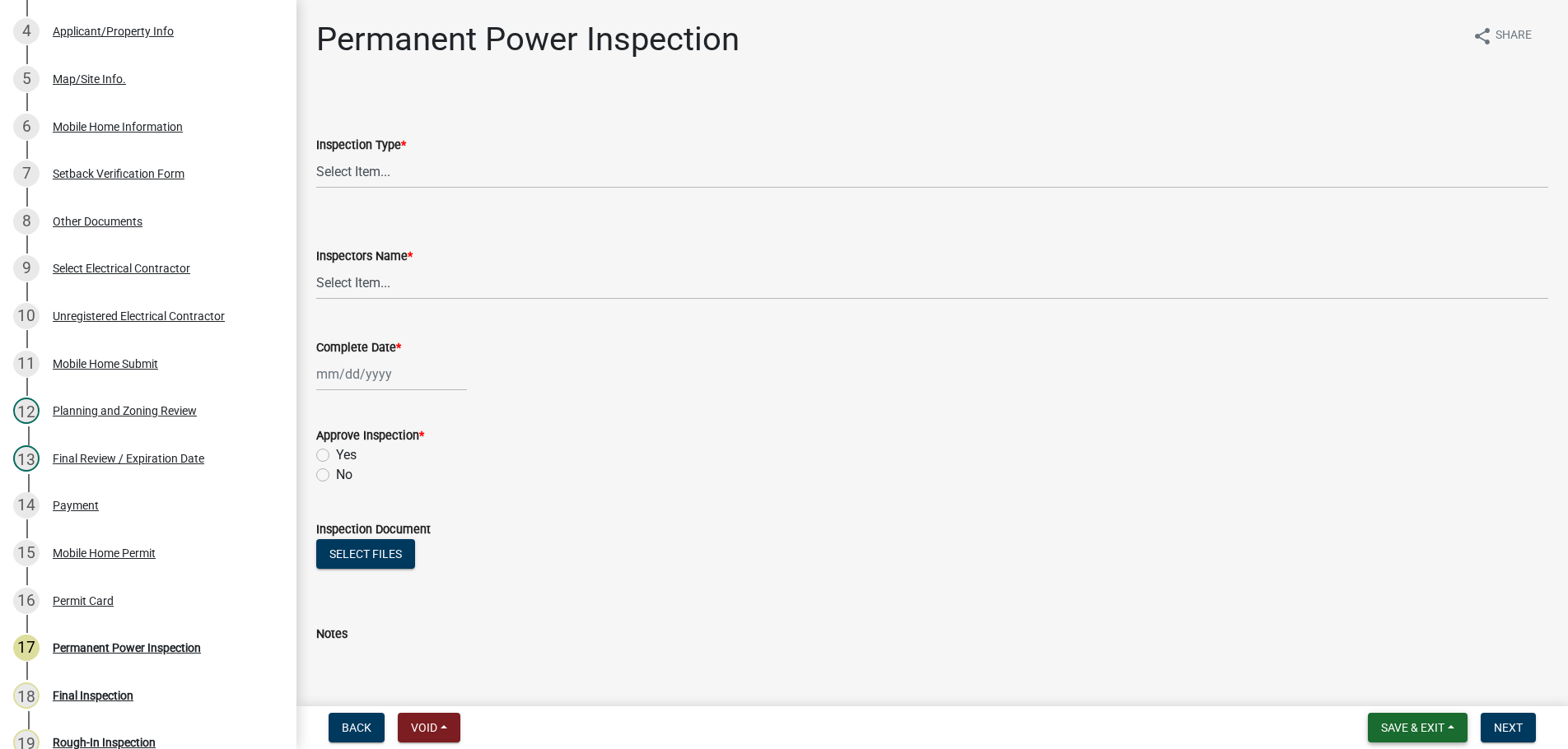
click at [1430, 726] on span "Save & Exit" at bounding box center [1413, 727] width 64 height 13
click at [1426, 691] on button "Save & Exit" at bounding box center [1402, 685] width 131 height 40
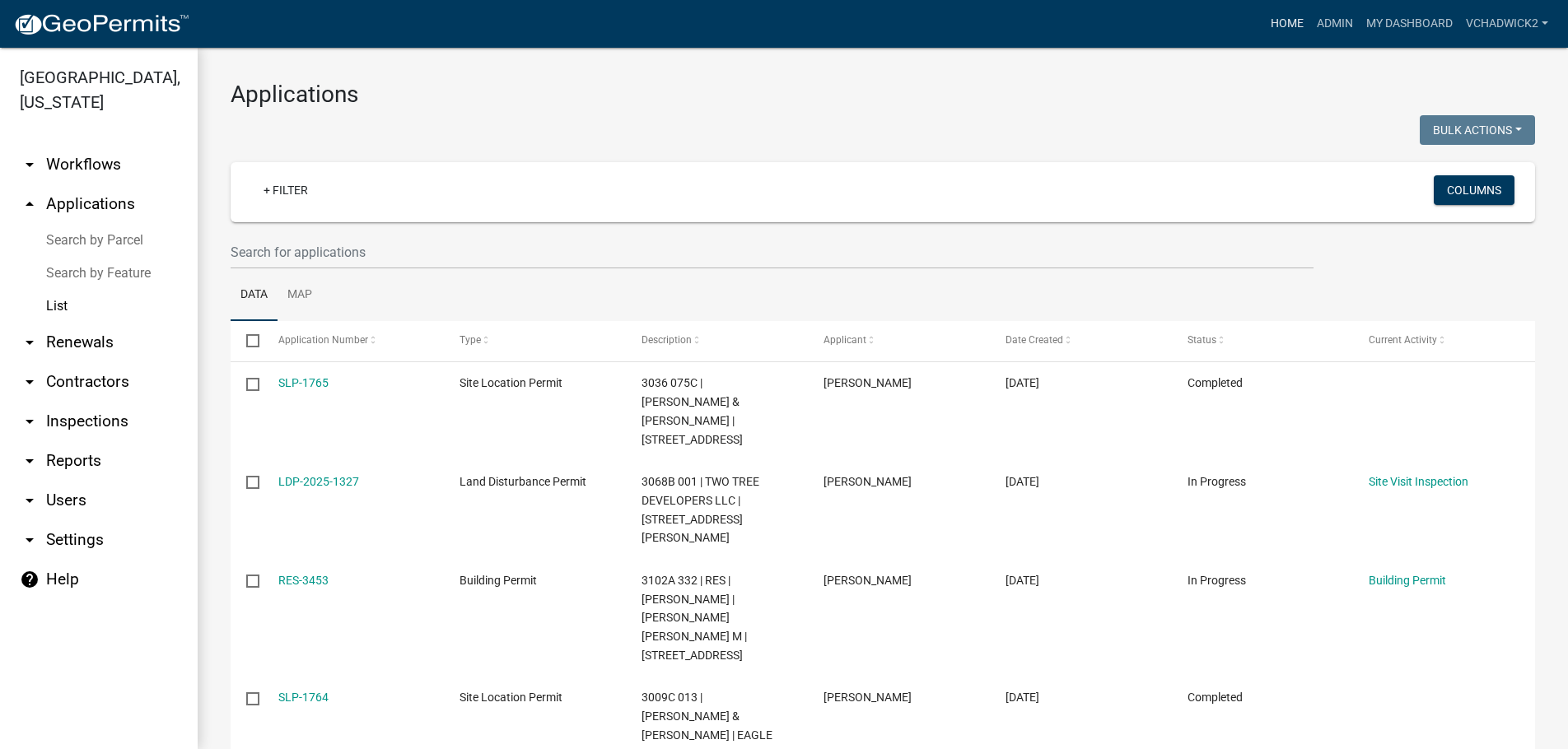
click at [1280, 19] on link "Home" at bounding box center [1287, 23] width 46 height 31
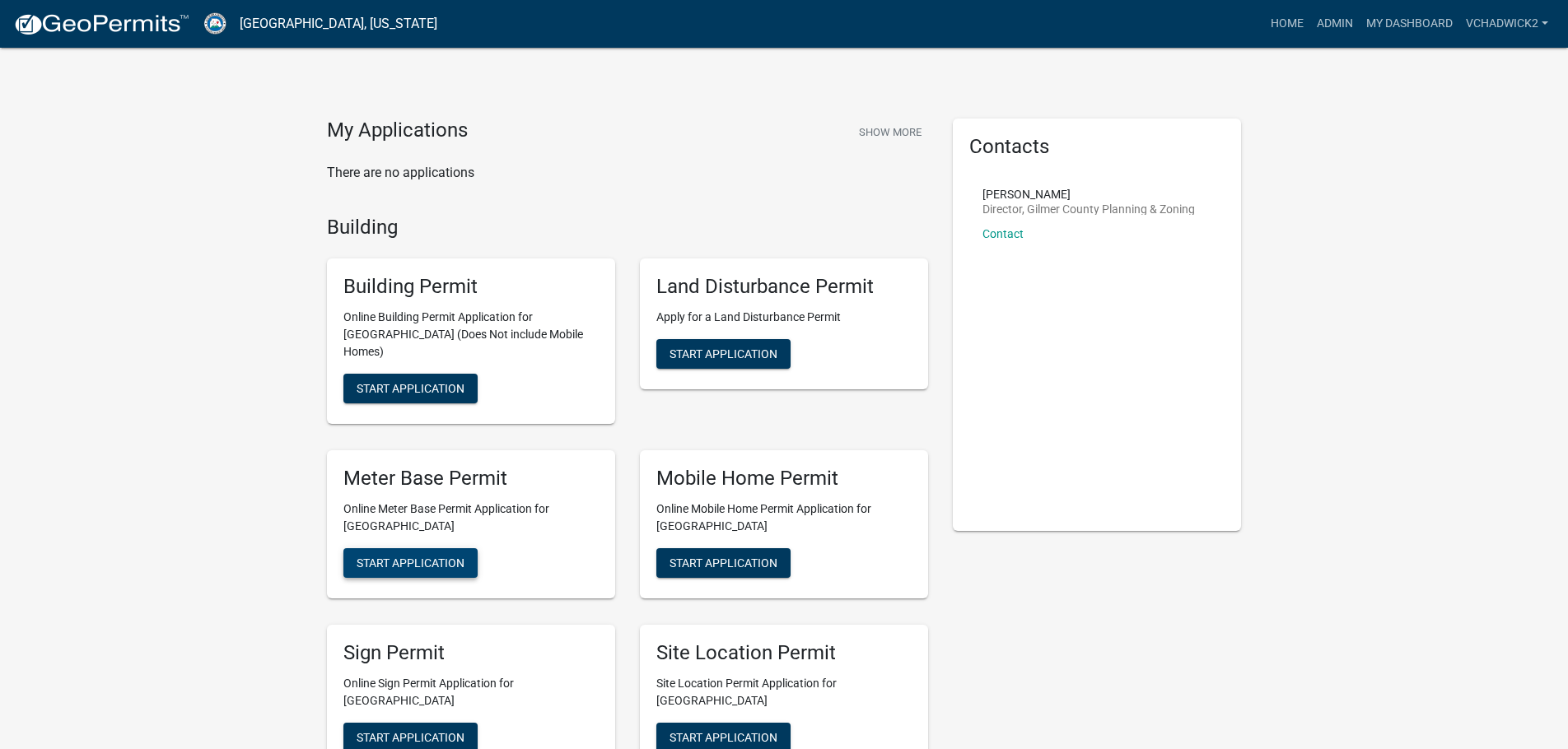
click at [420, 549] on button "Start Application" at bounding box center [410, 564] width 134 height 30
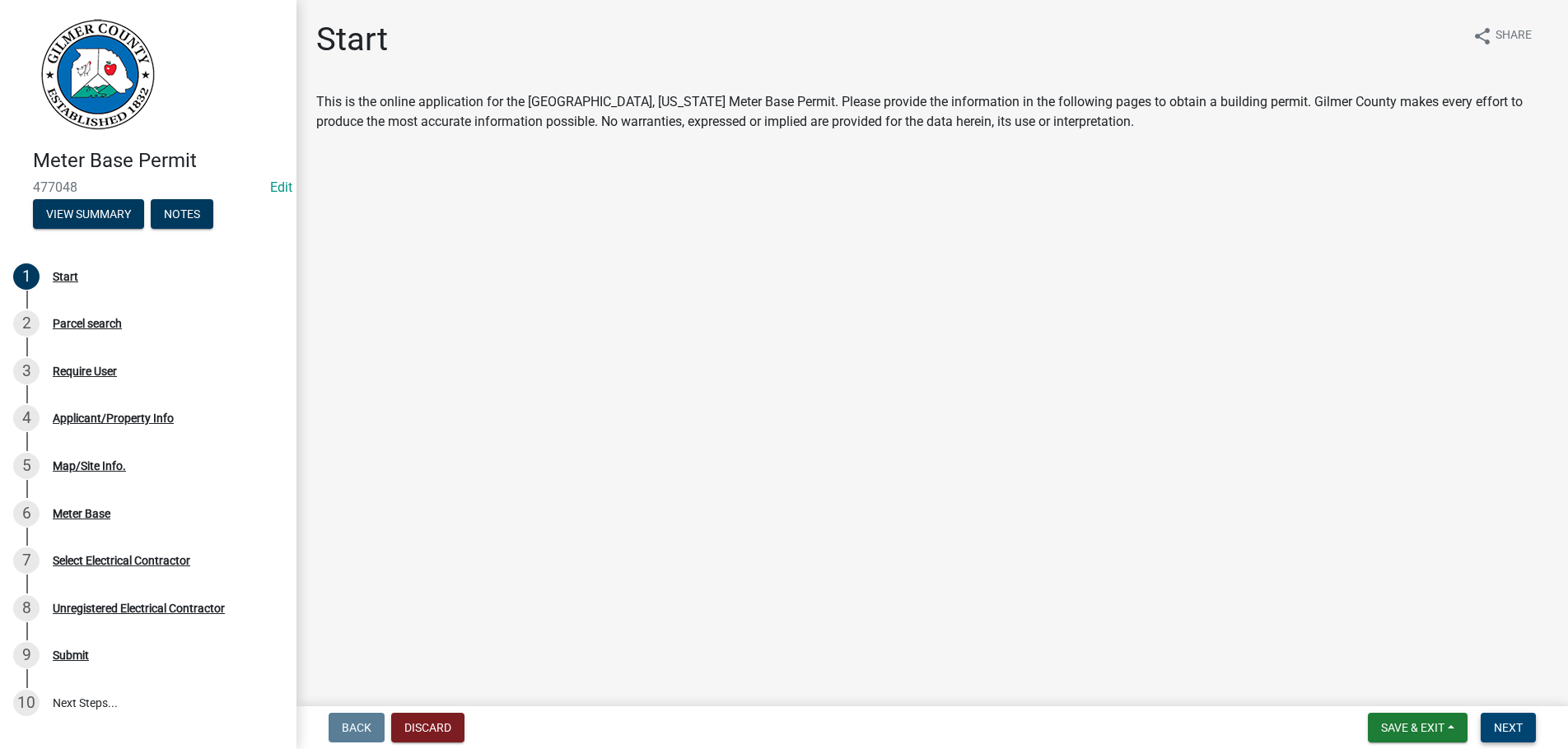
click at [1509, 724] on span "Next" at bounding box center [1508, 727] width 29 height 13
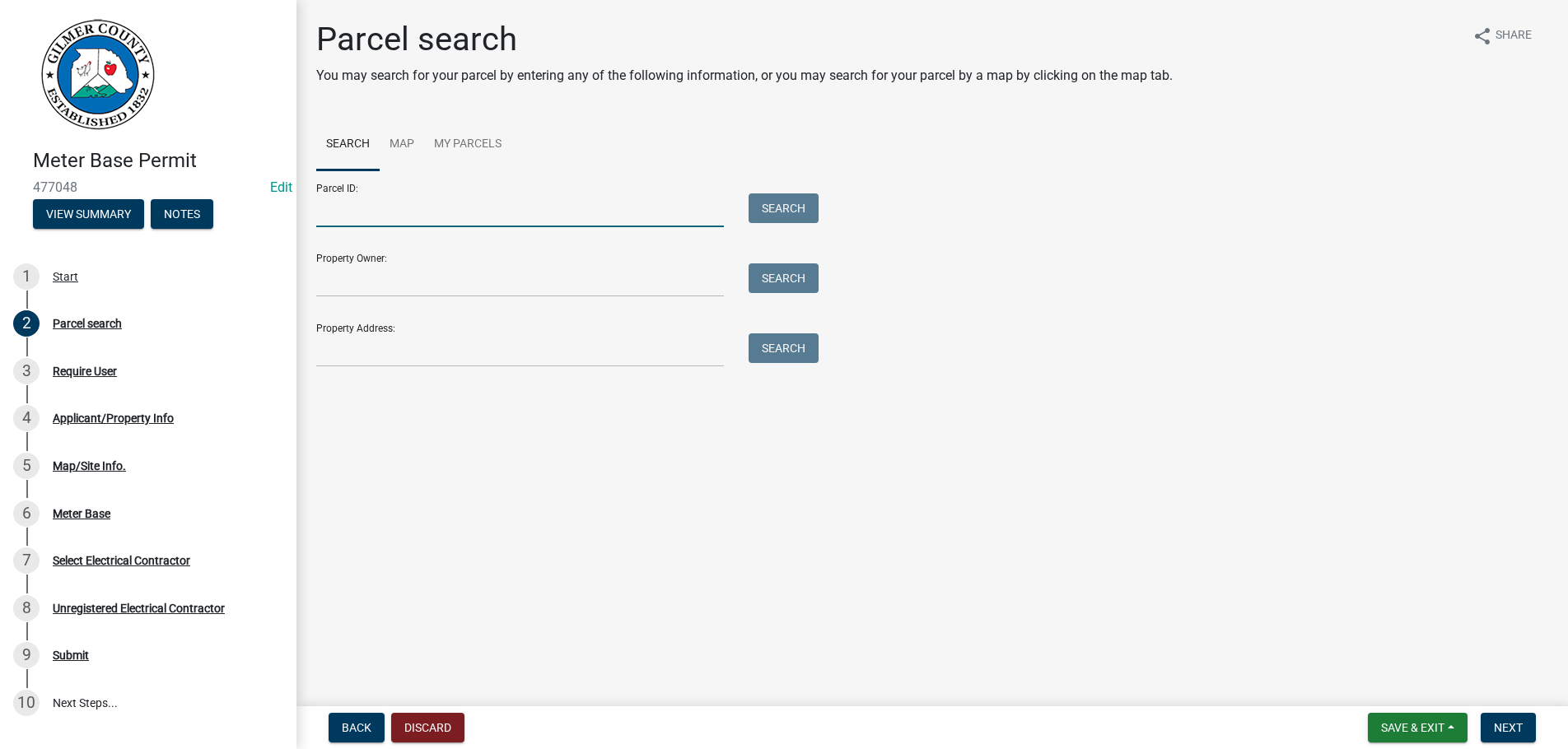
click at [358, 209] on input "Parcel ID:" at bounding box center [519, 210] width 407 height 34
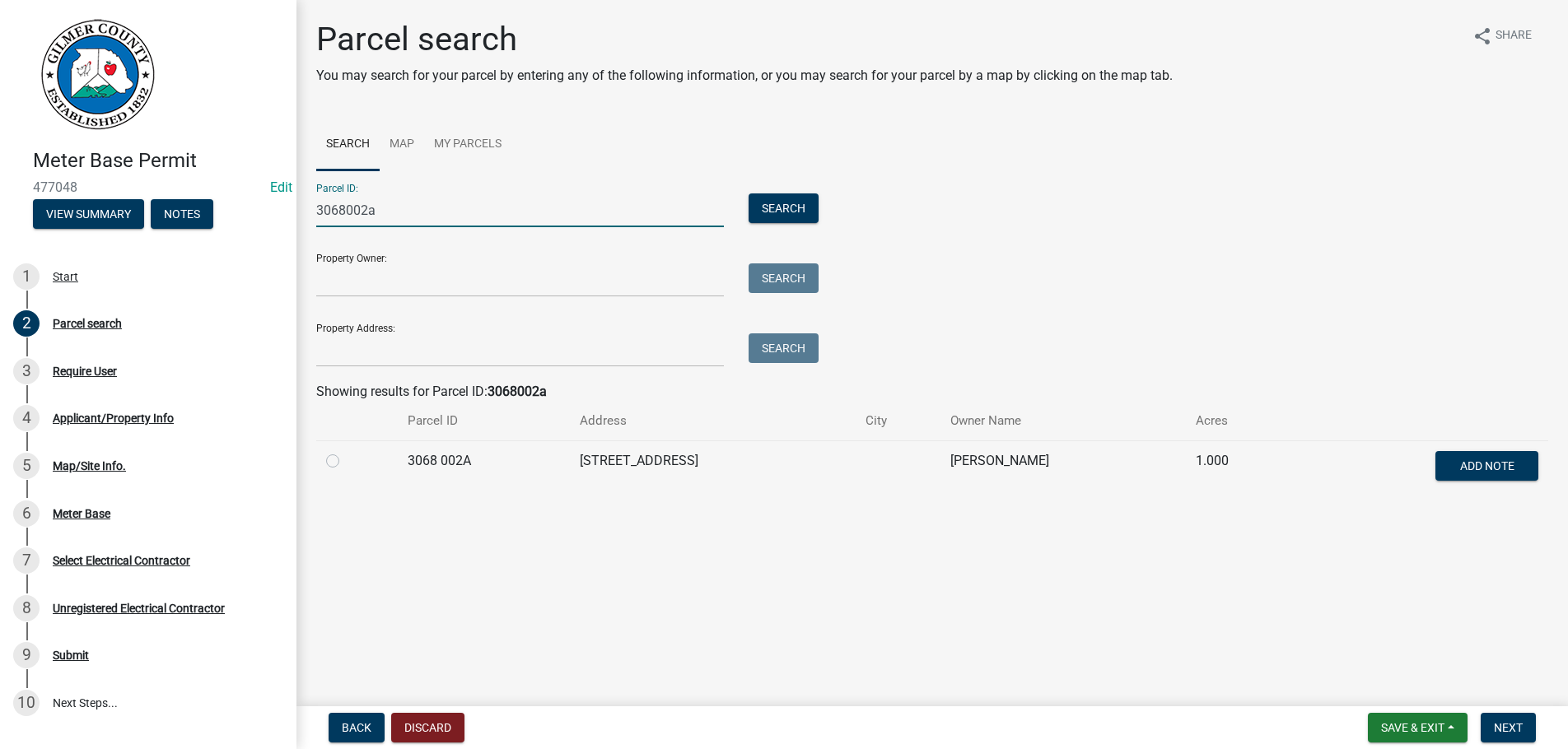
type input "3068002a"
click at [346, 451] on label at bounding box center [346, 451] width 0 height 0
click at [346, 462] on 002A "radio" at bounding box center [351, 456] width 11 height 11
radio 002A "true"
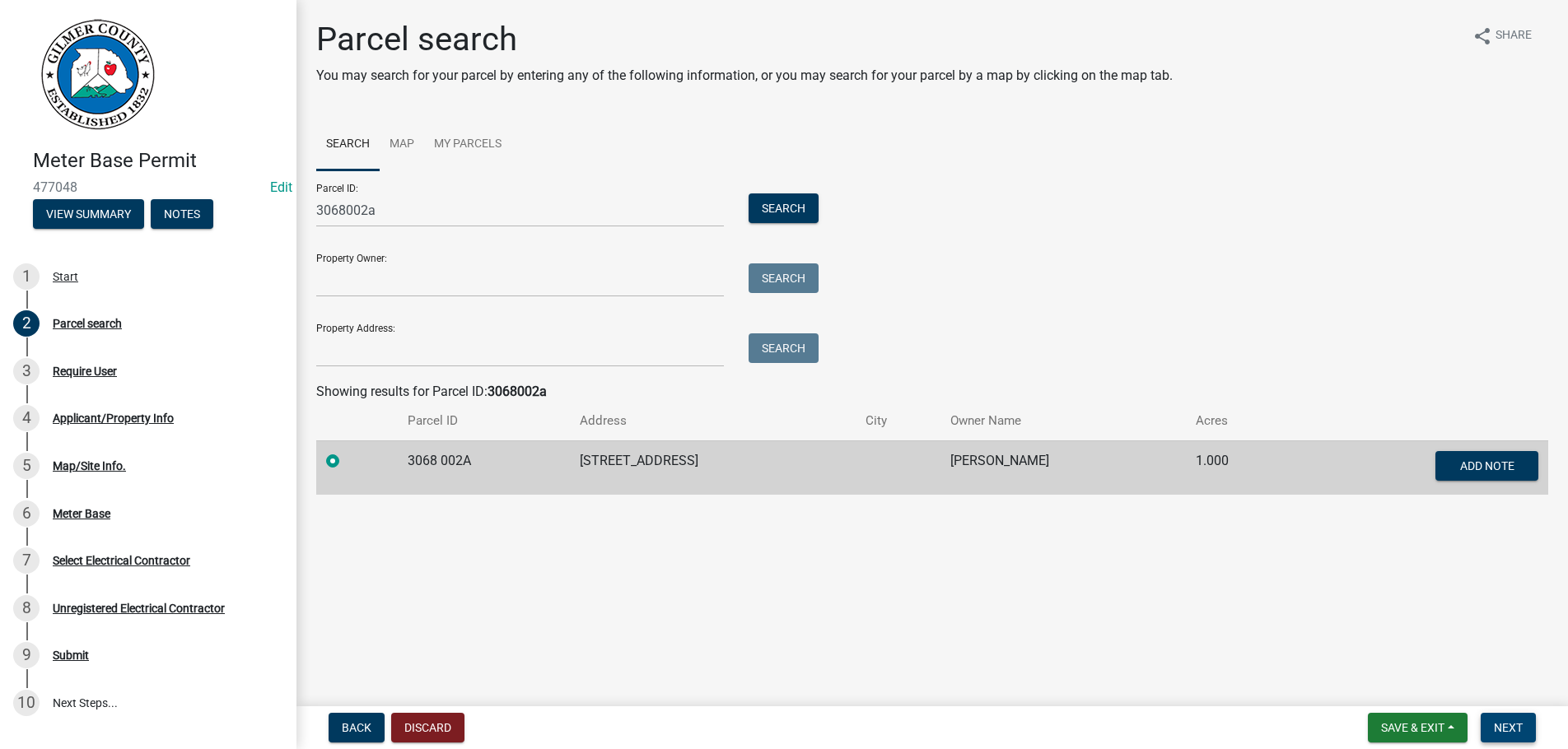
click at [1509, 725] on span "Next" at bounding box center [1508, 727] width 29 height 13
click at [1523, 723] on span "Next" at bounding box center [1508, 727] width 29 height 13
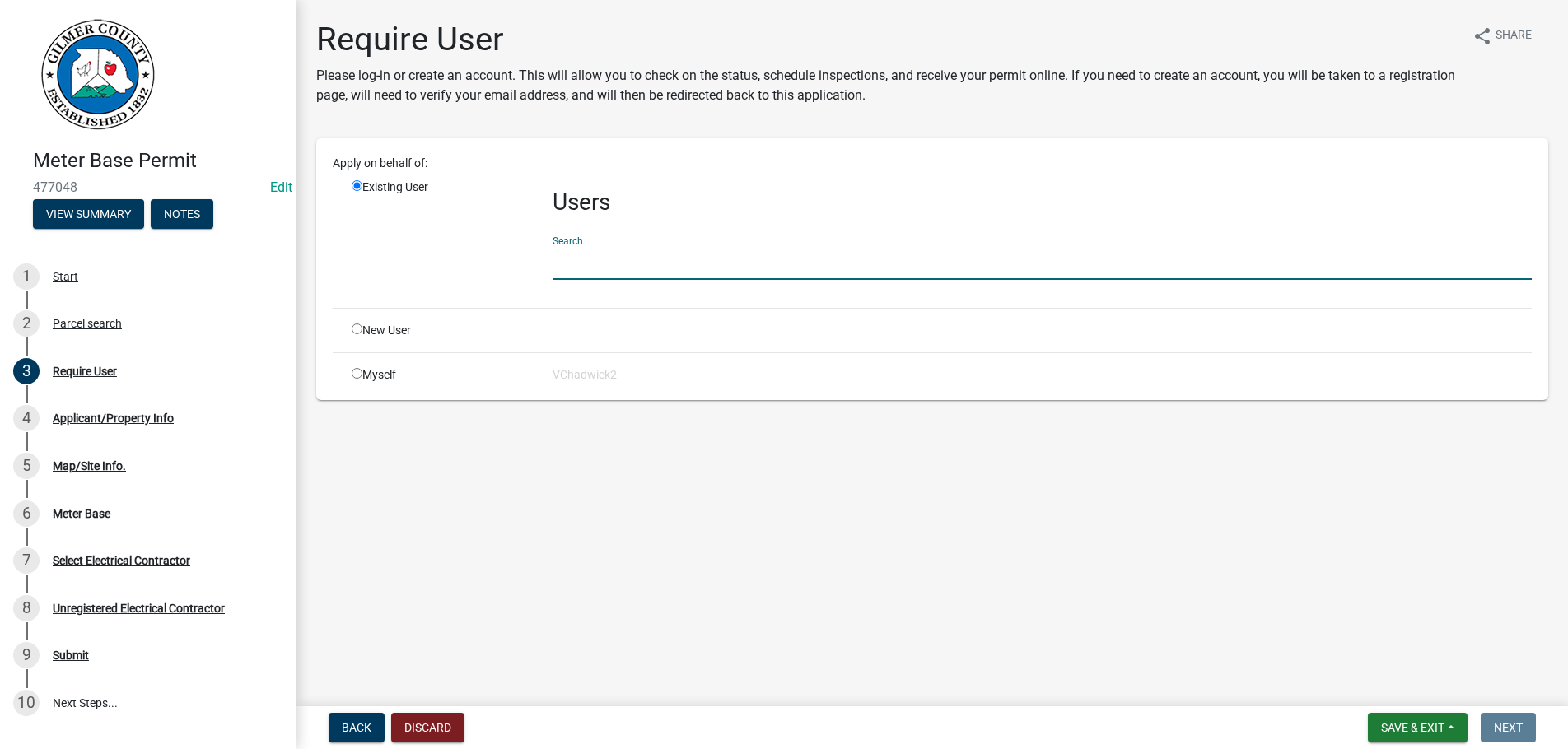
click at [605, 272] on input "text" at bounding box center [1042, 263] width 979 height 34
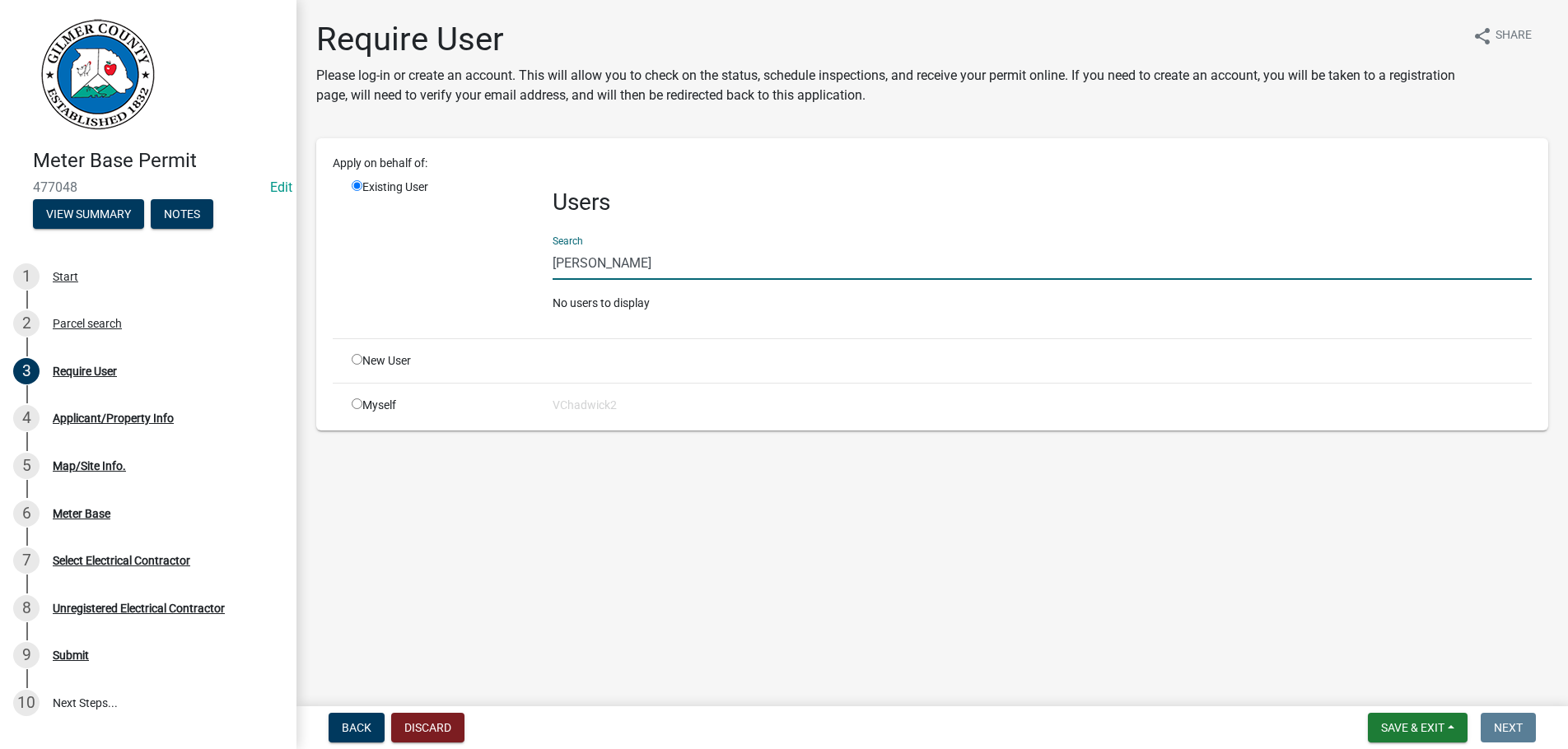
type input "[PERSON_NAME]"
click at [364, 360] on div "New User" at bounding box center [440, 361] width 201 height 17
click at [356, 360] on input "radio" at bounding box center [357, 360] width 11 height 11
radio input "true"
radio input "false"
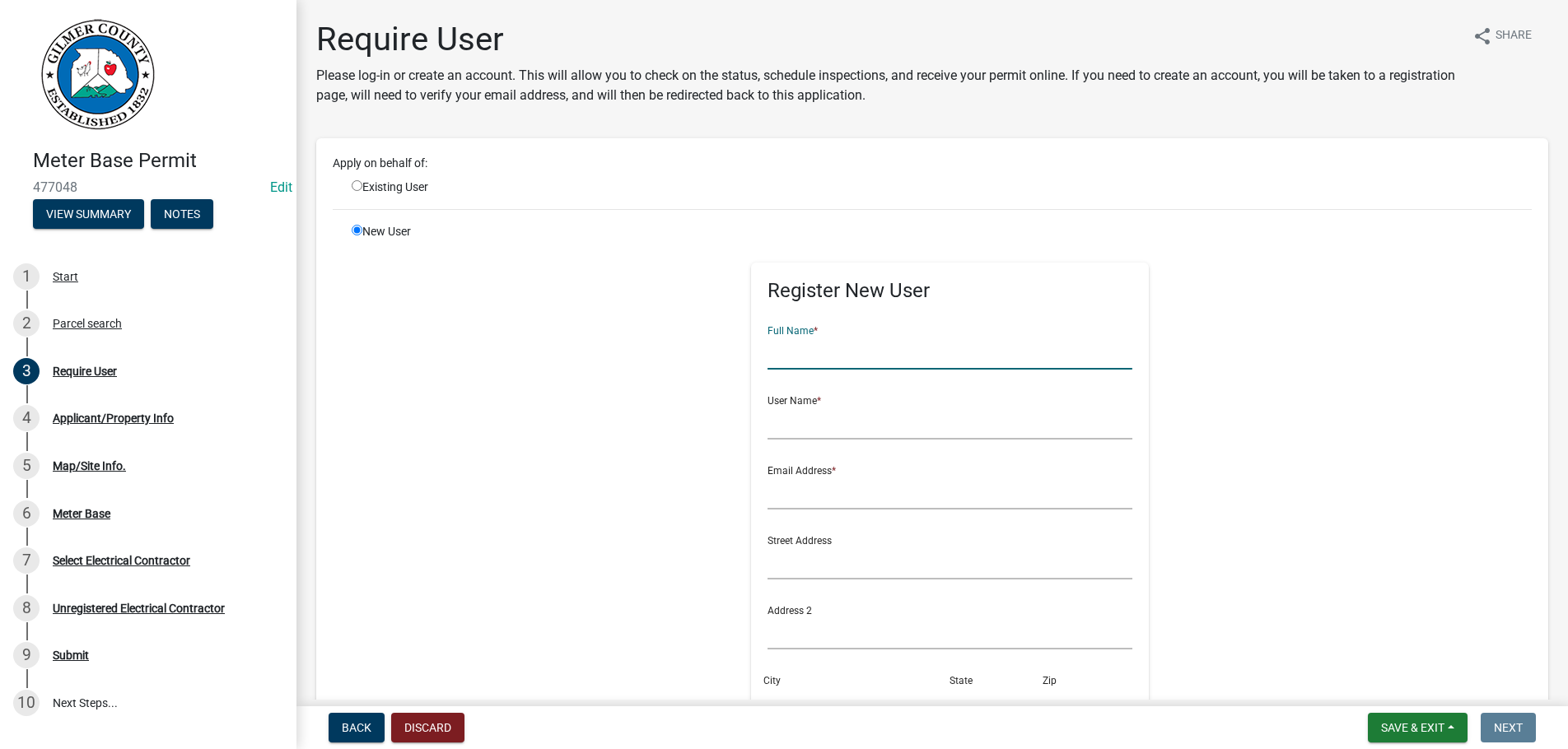
click at [787, 358] on input "text" at bounding box center [950, 353] width 365 height 34
type input "[PERSON_NAME]"
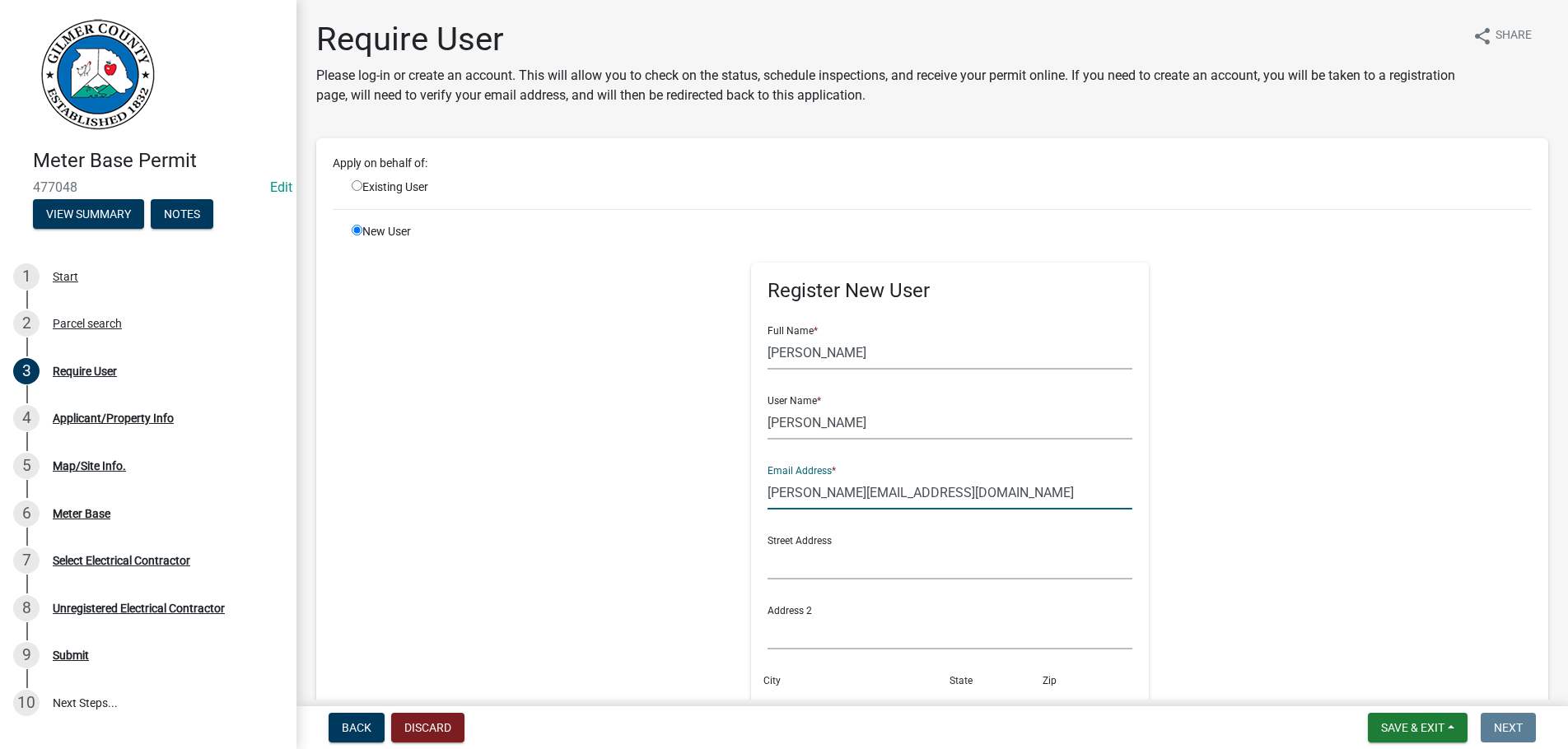
type input "[PERSON_NAME][EMAIL_ADDRESS][DOMAIN_NAME]"
click at [1307, 355] on div "Register New User Full Name * [PERSON_NAME] User Name * [PERSON_NAME] Email Add…" at bounding box center [949, 594] width 844 height 741
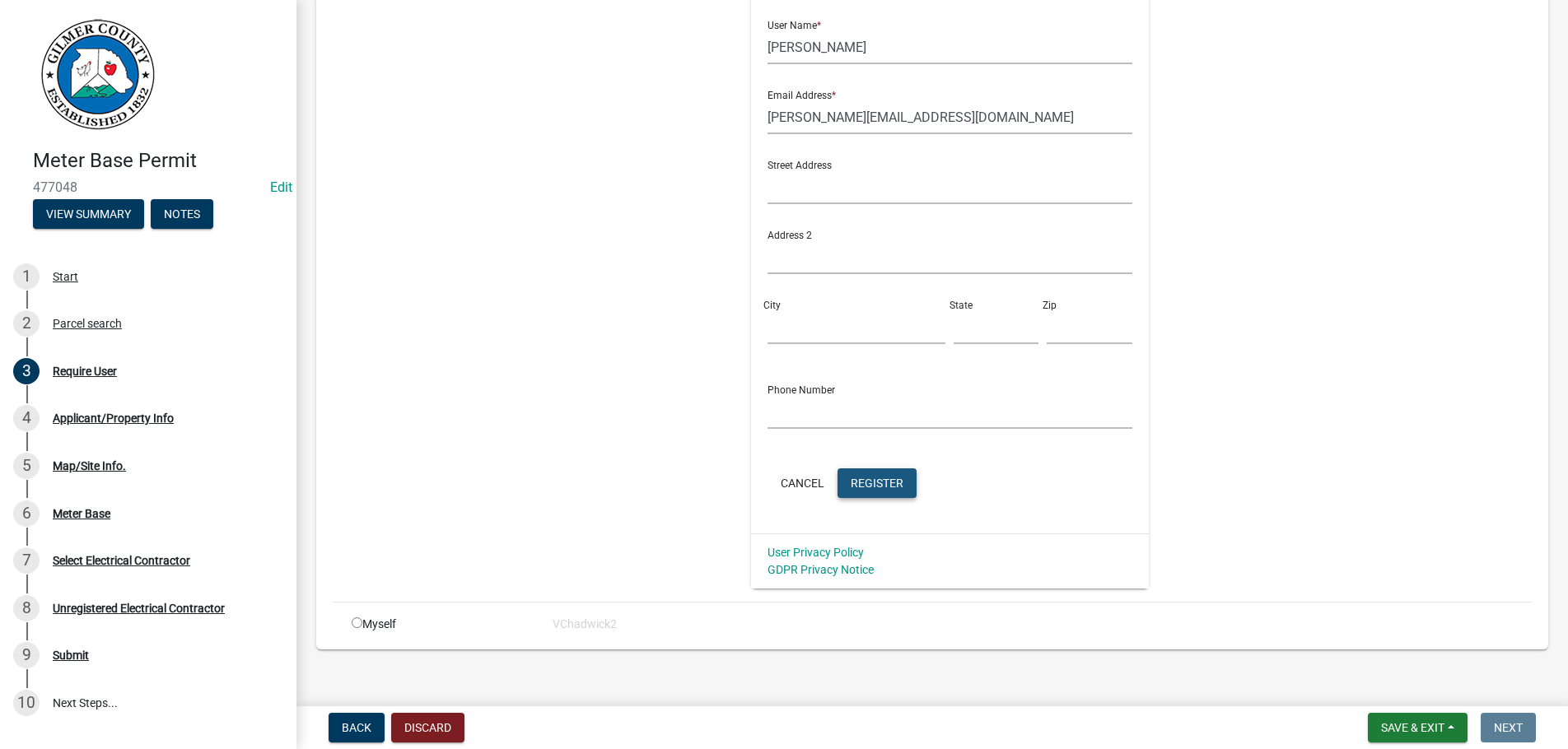
click at [886, 479] on span "Register" at bounding box center [877, 482] width 53 height 13
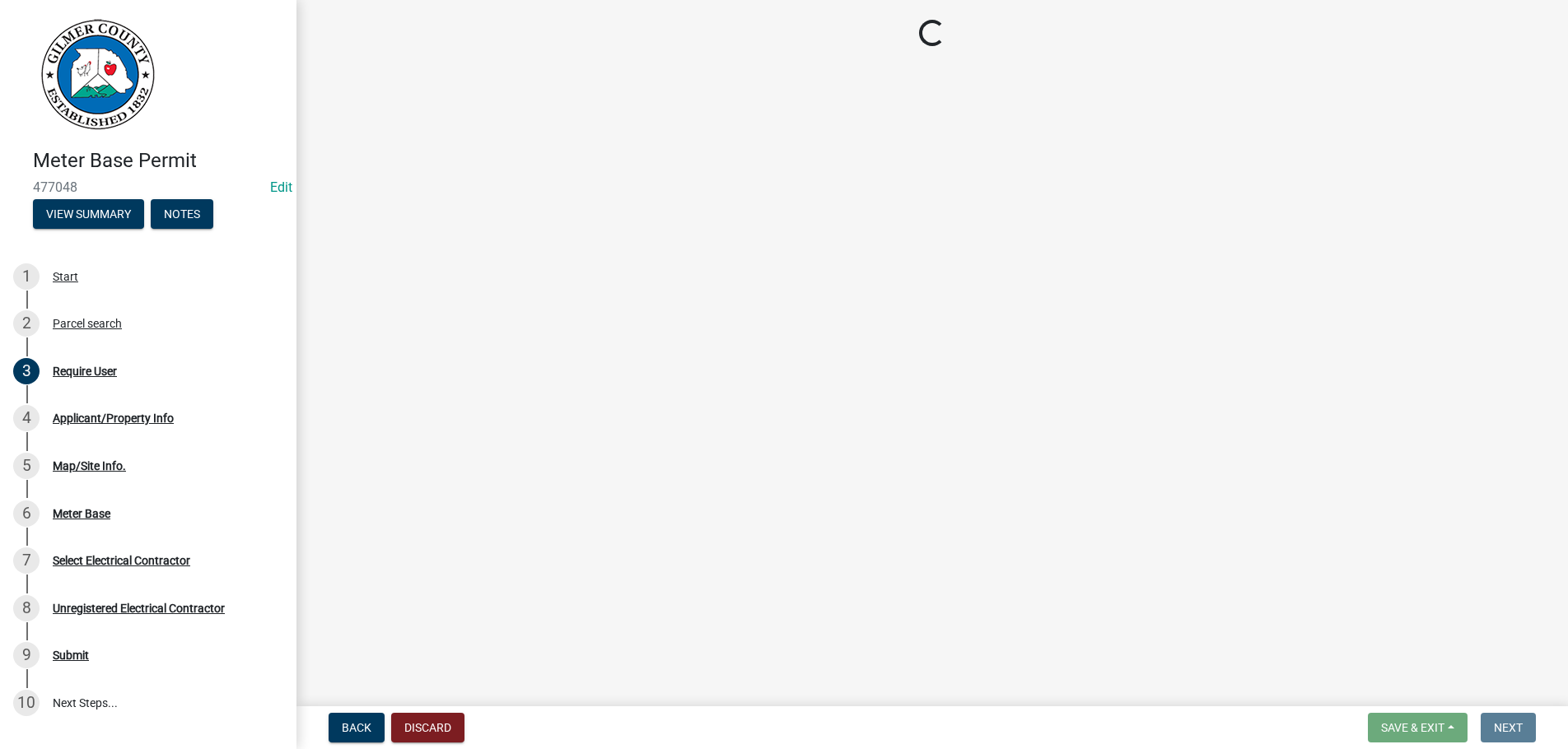
scroll to position [0, 0]
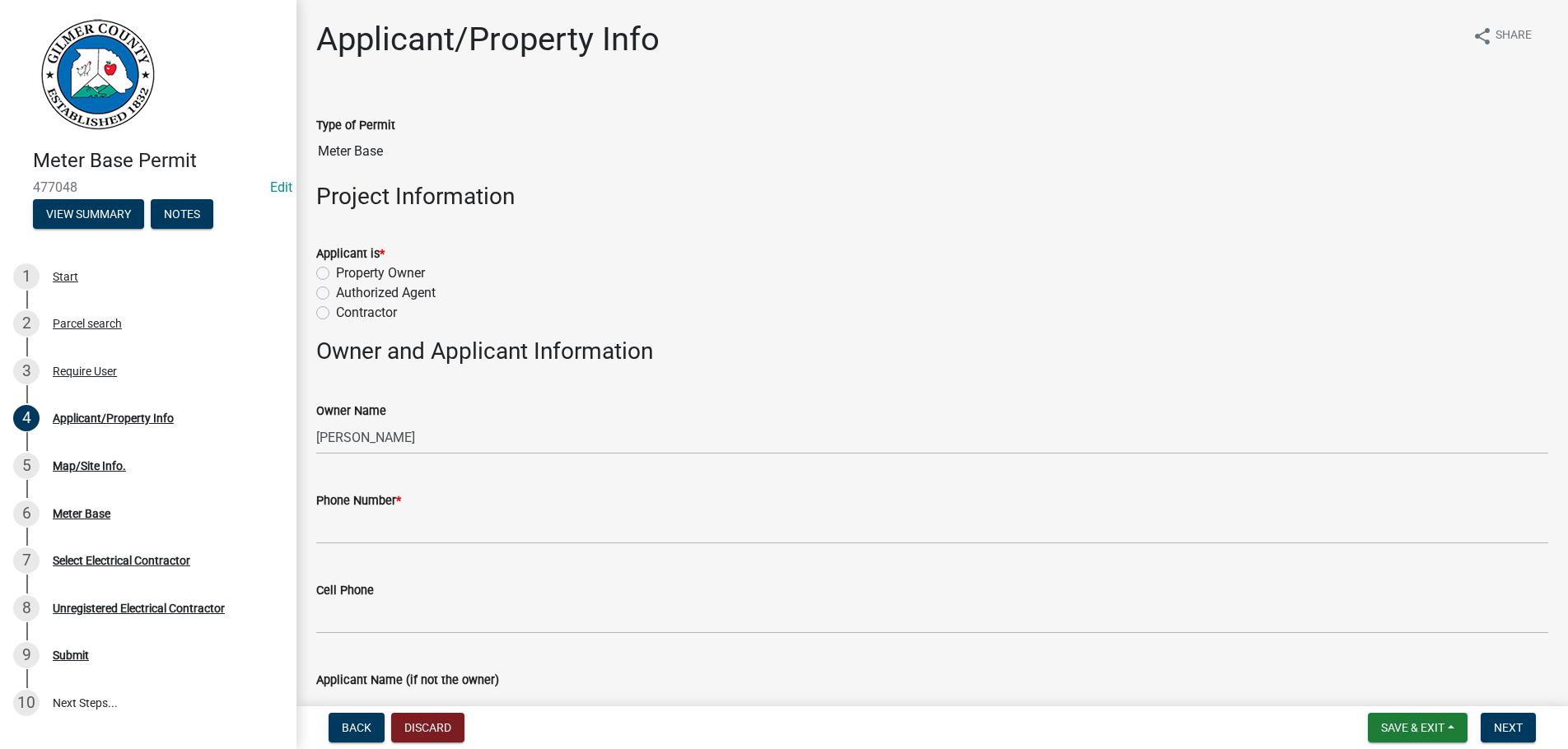
click at [336, 275] on label "Property Owner" at bounding box center [380, 274] width 89 height 20
click at [336, 274] on input "Property Owner" at bounding box center [341, 269] width 11 height 11
radio input "true"
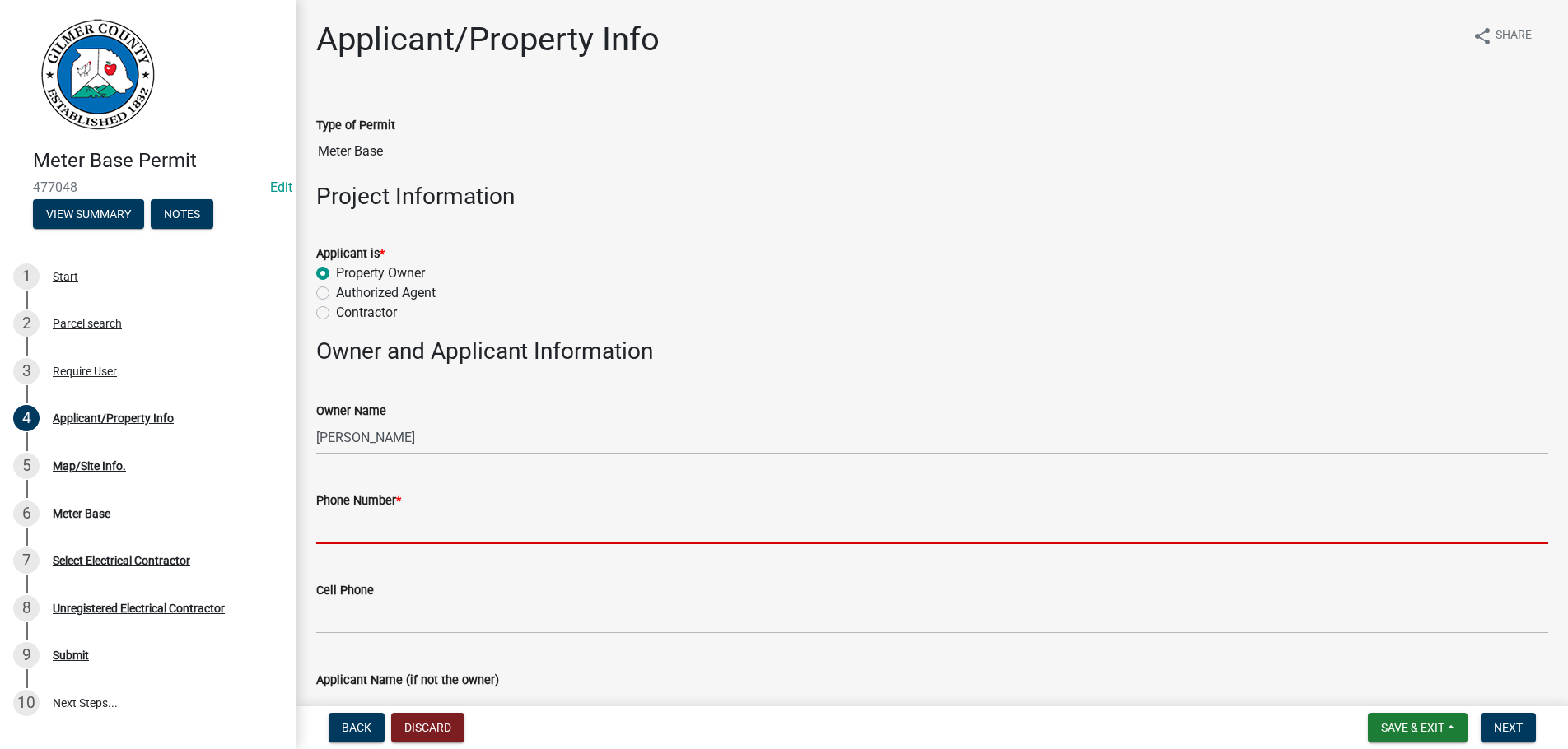
click at [439, 532] on input "Phone Number *" at bounding box center [931, 528] width 1232 height 34
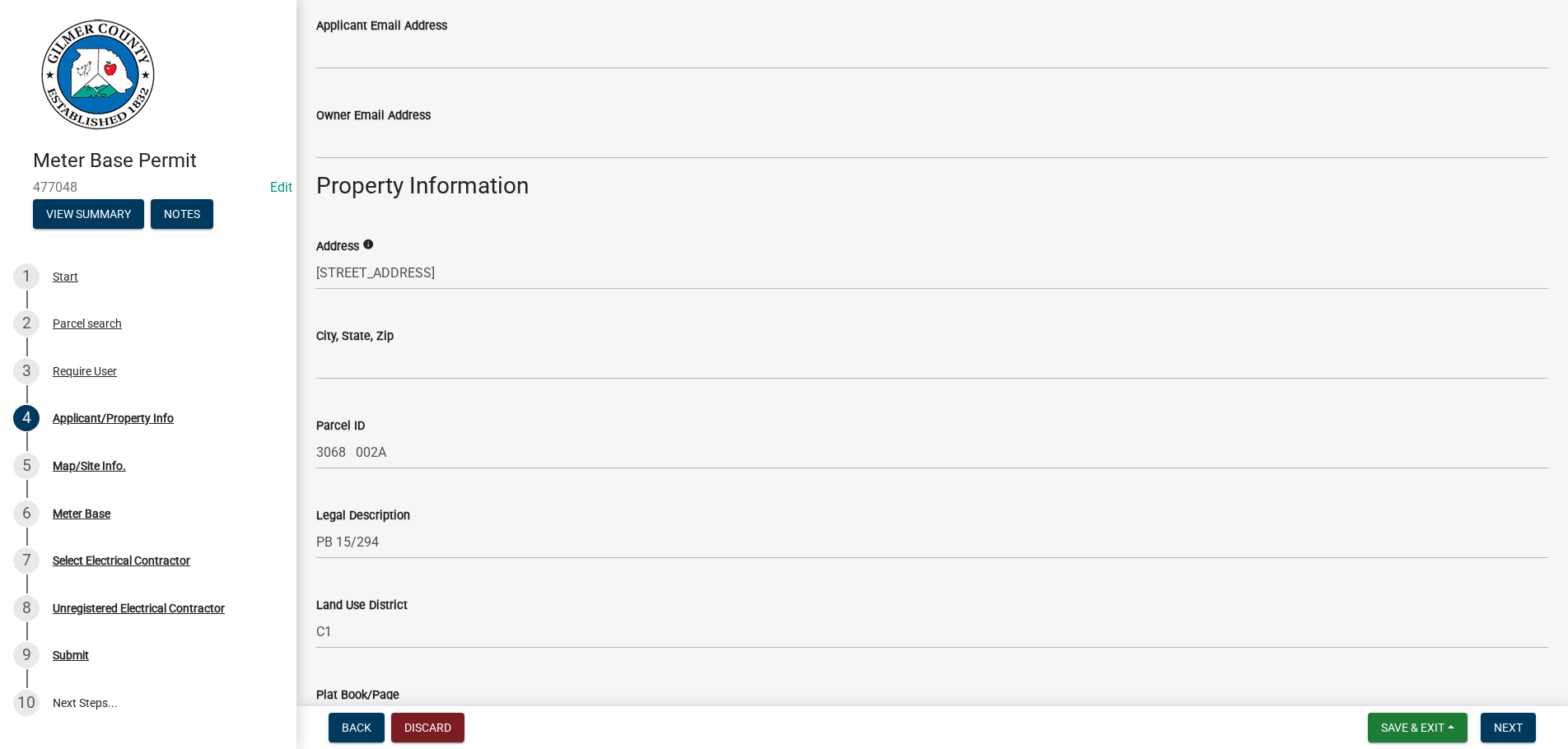
scroll to position [751, 0]
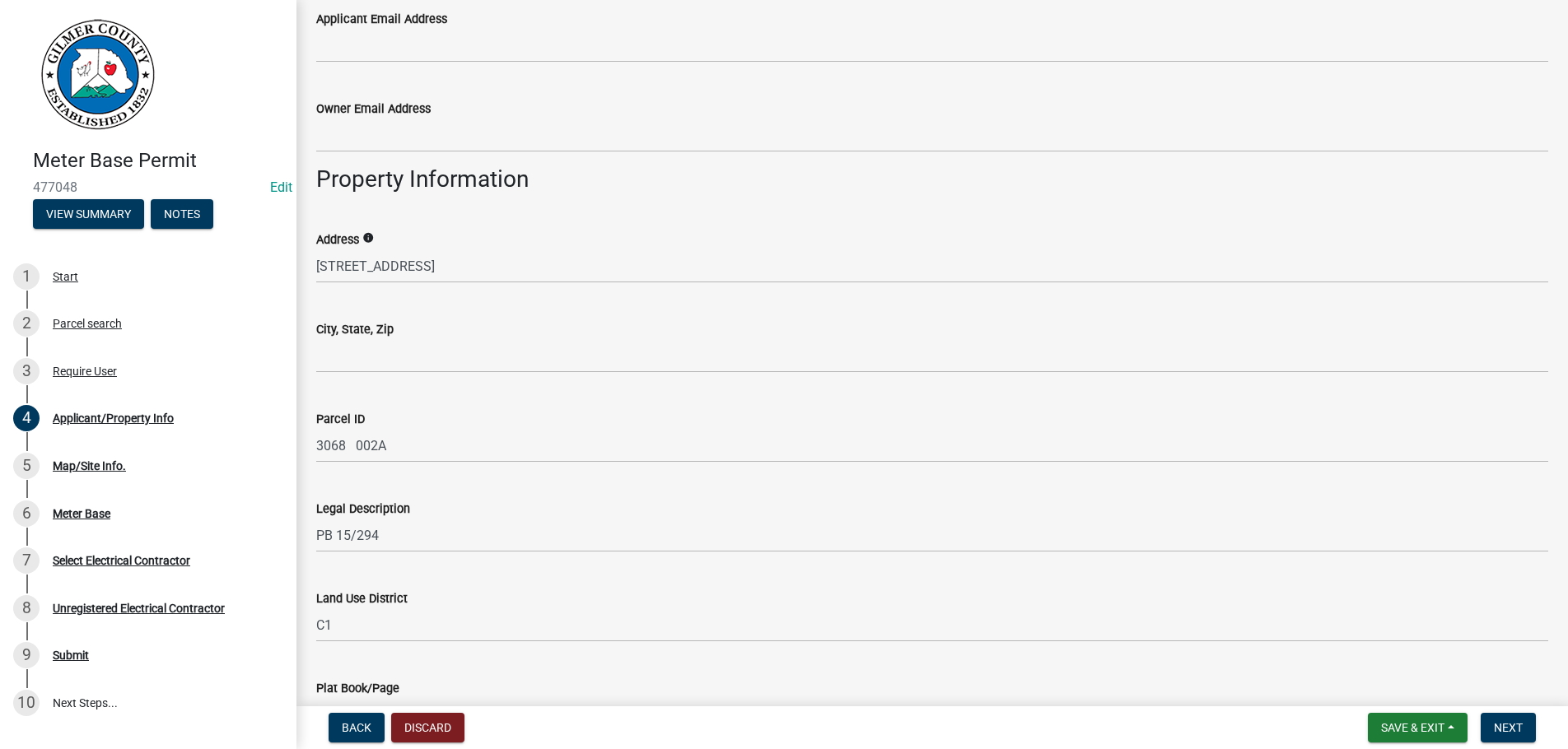
type input "[PHONE_NUMBER]"
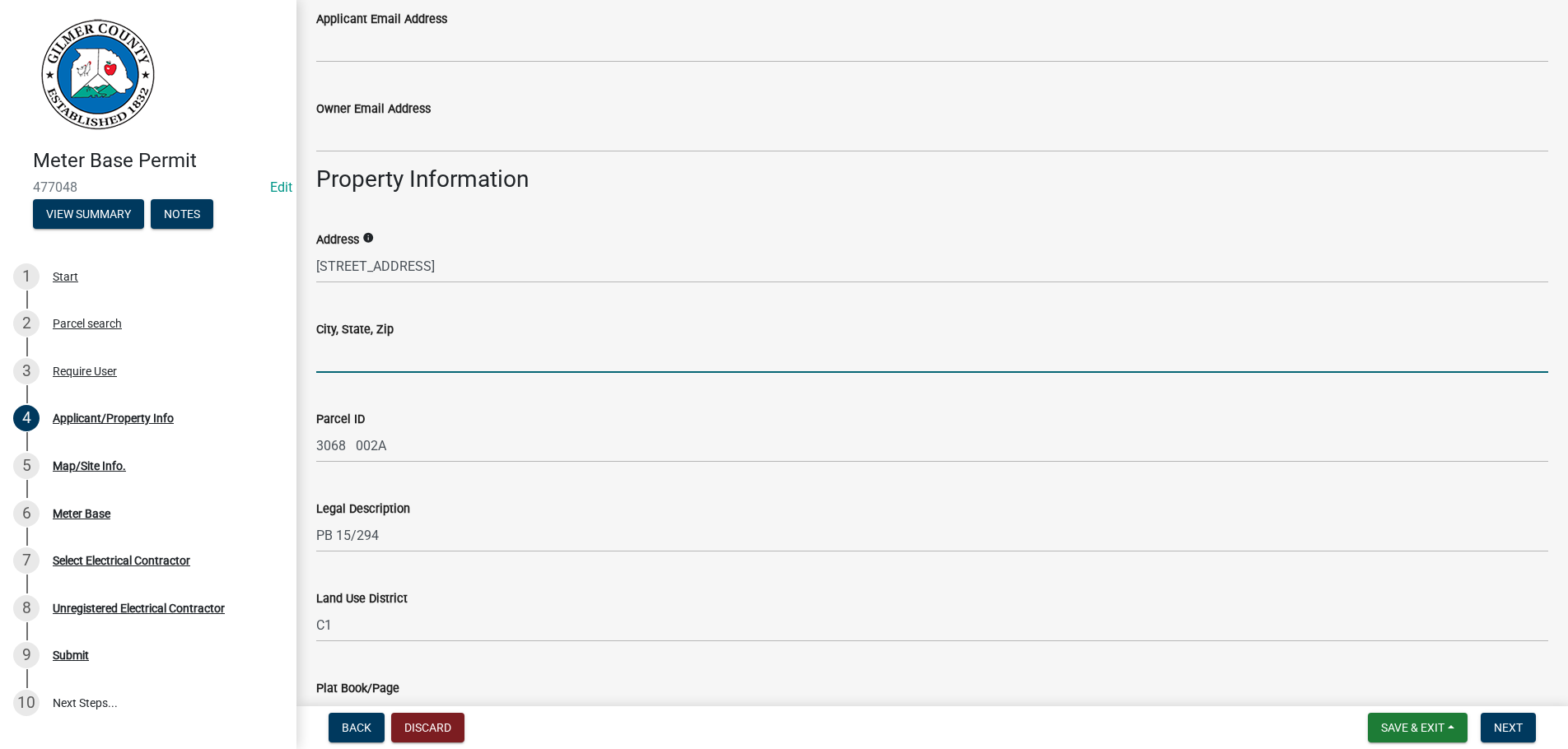
click at [365, 359] on input "City, State, Zip" at bounding box center [931, 357] width 1232 height 34
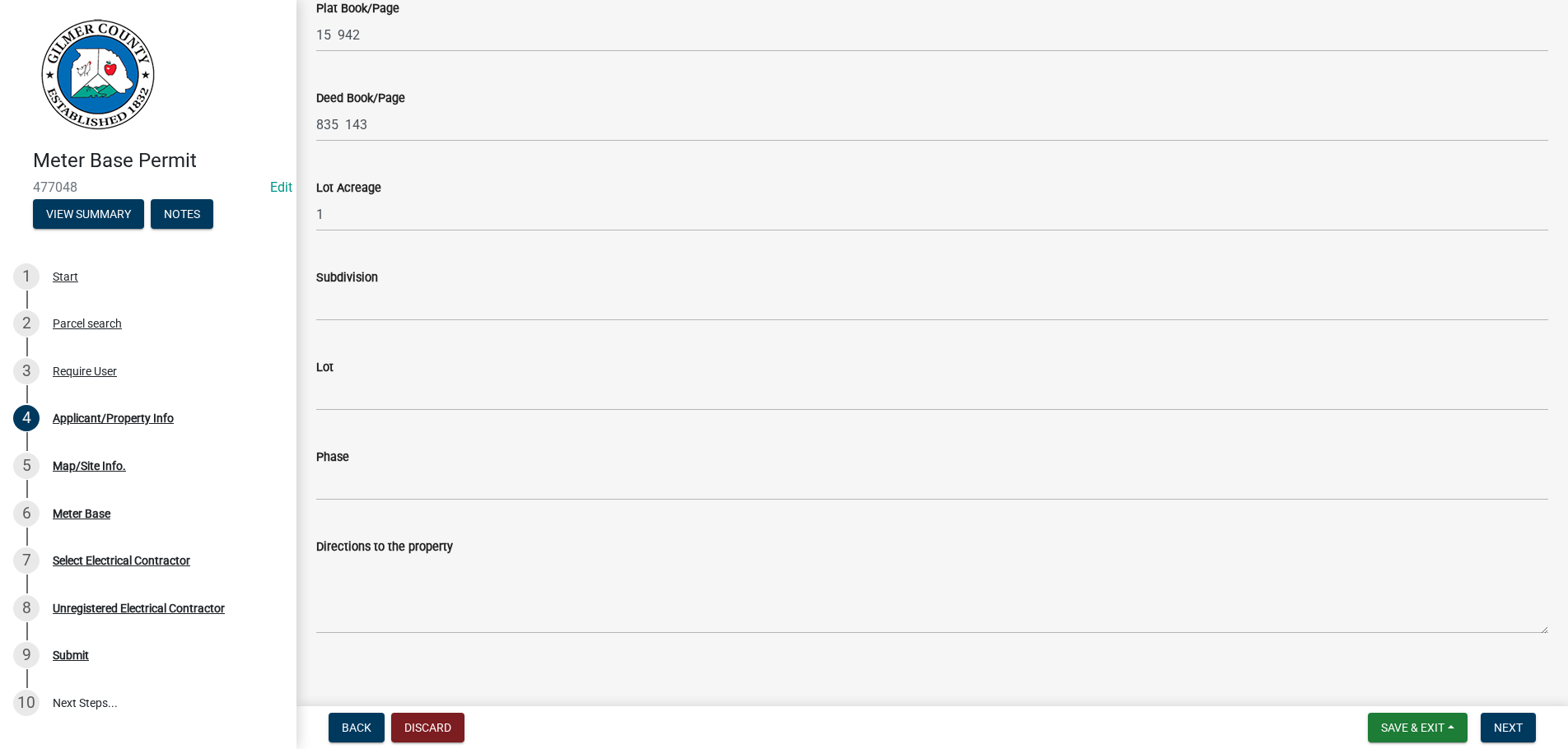
scroll to position [1442, 0]
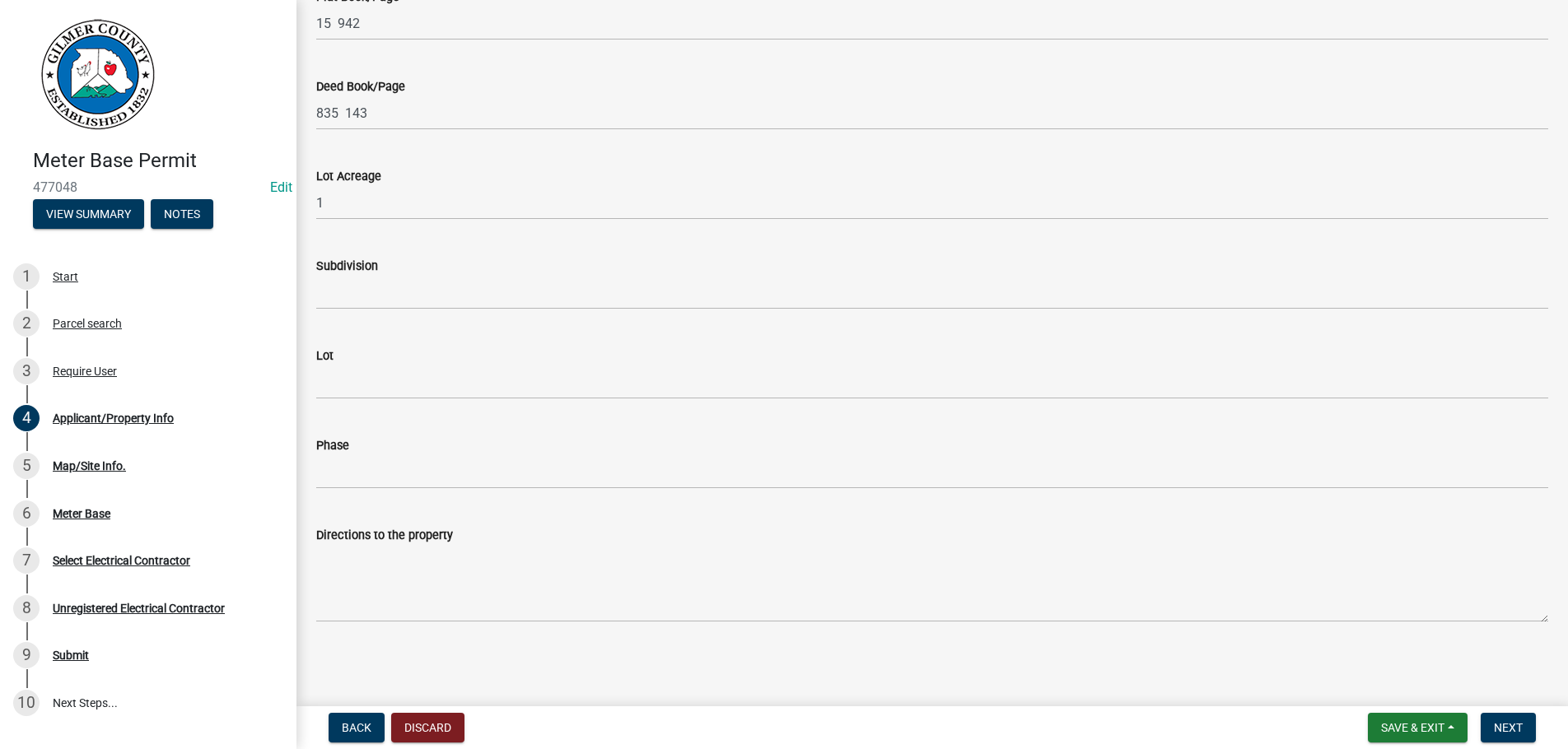
type input "ELLIJAY GA 30540"
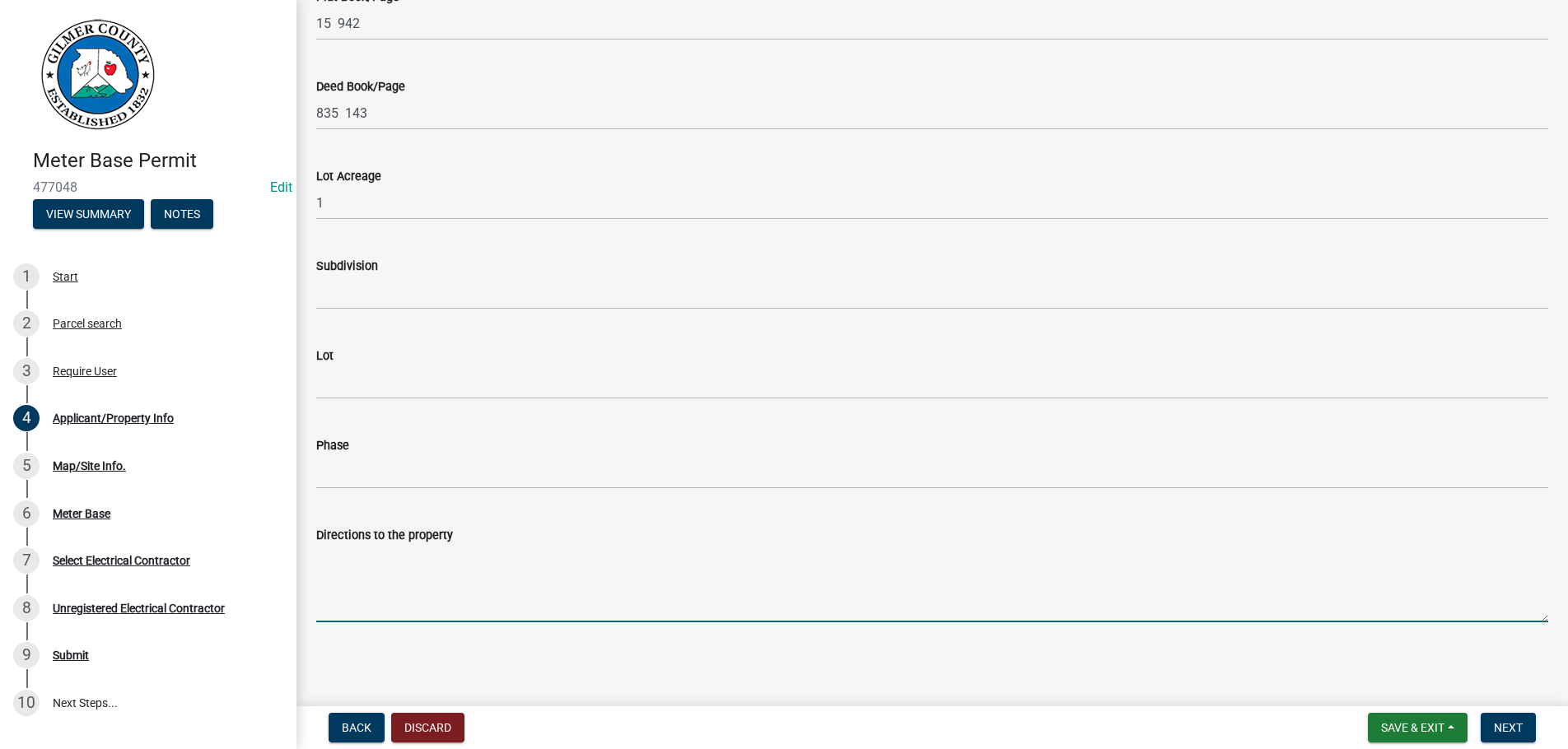
click at [471, 579] on textarea "Directions to the property" at bounding box center [931, 584] width 1232 height 78
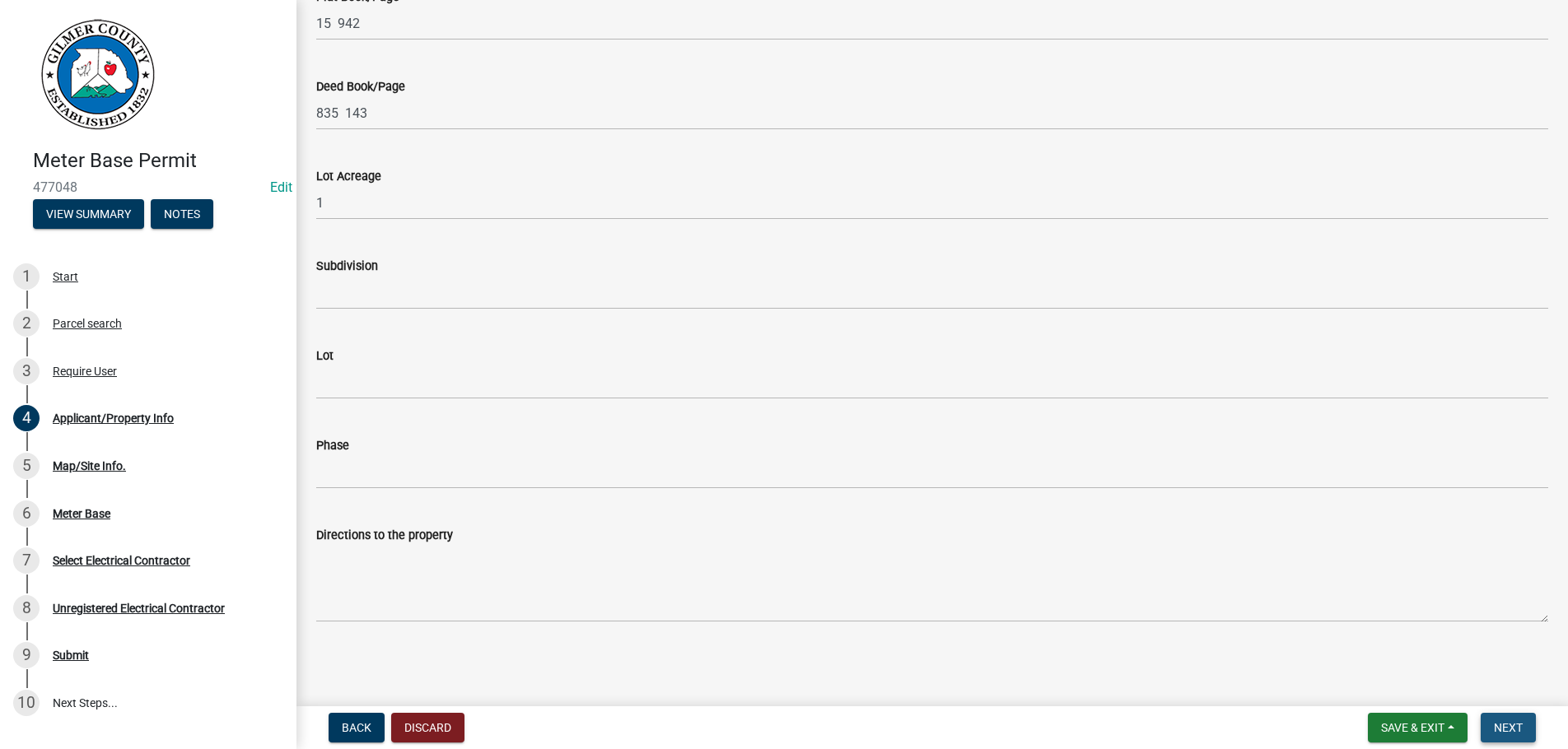
click at [1509, 727] on span "Next" at bounding box center [1508, 727] width 29 height 13
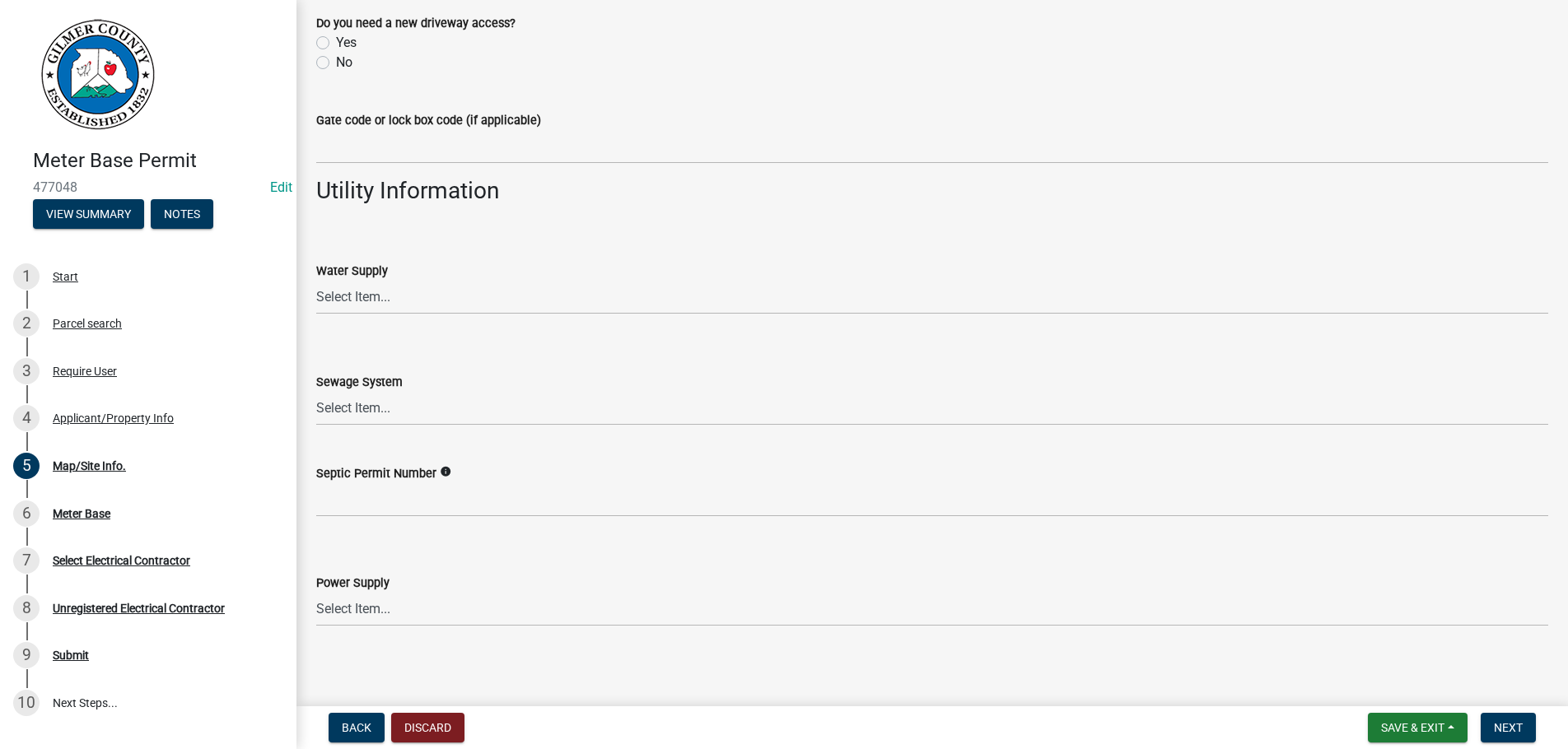
scroll to position [1248, 0]
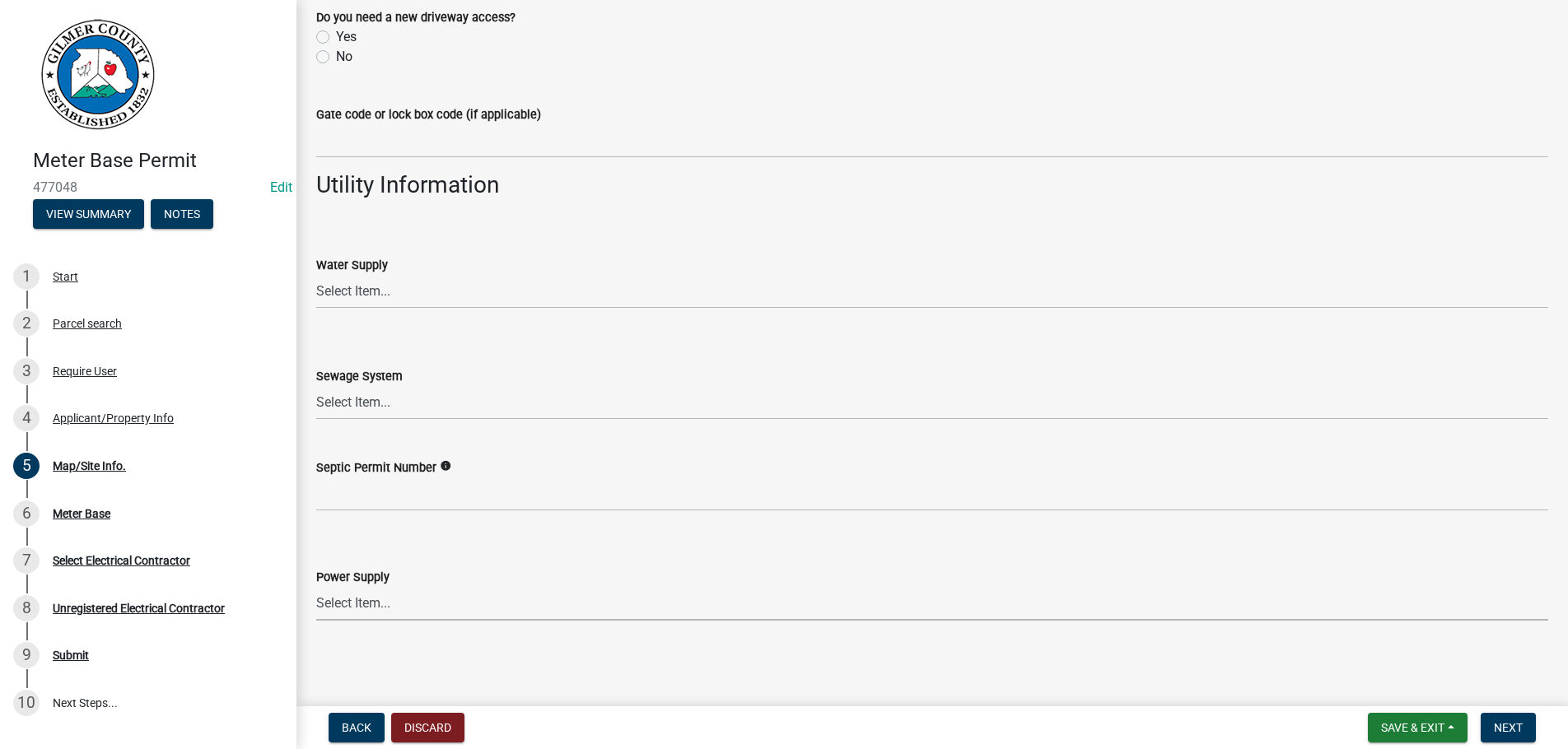
click at [316, 587] on select "Select Item... Amicalola EMC [GEOGRAPHIC_DATA] EMC Tri-State Power [US_STATE] P…" at bounding box center [931, 604] width 1232 height 34
click option "[US_STATE] Power" at bounding box center [0, 0] width 0 height 0
select select "c53c881c-384b-498d-8db1-c5ad9b2cb057"
click at [1506, 725] on span "Next" at bounding box center [1508, 727] width 29 height 13
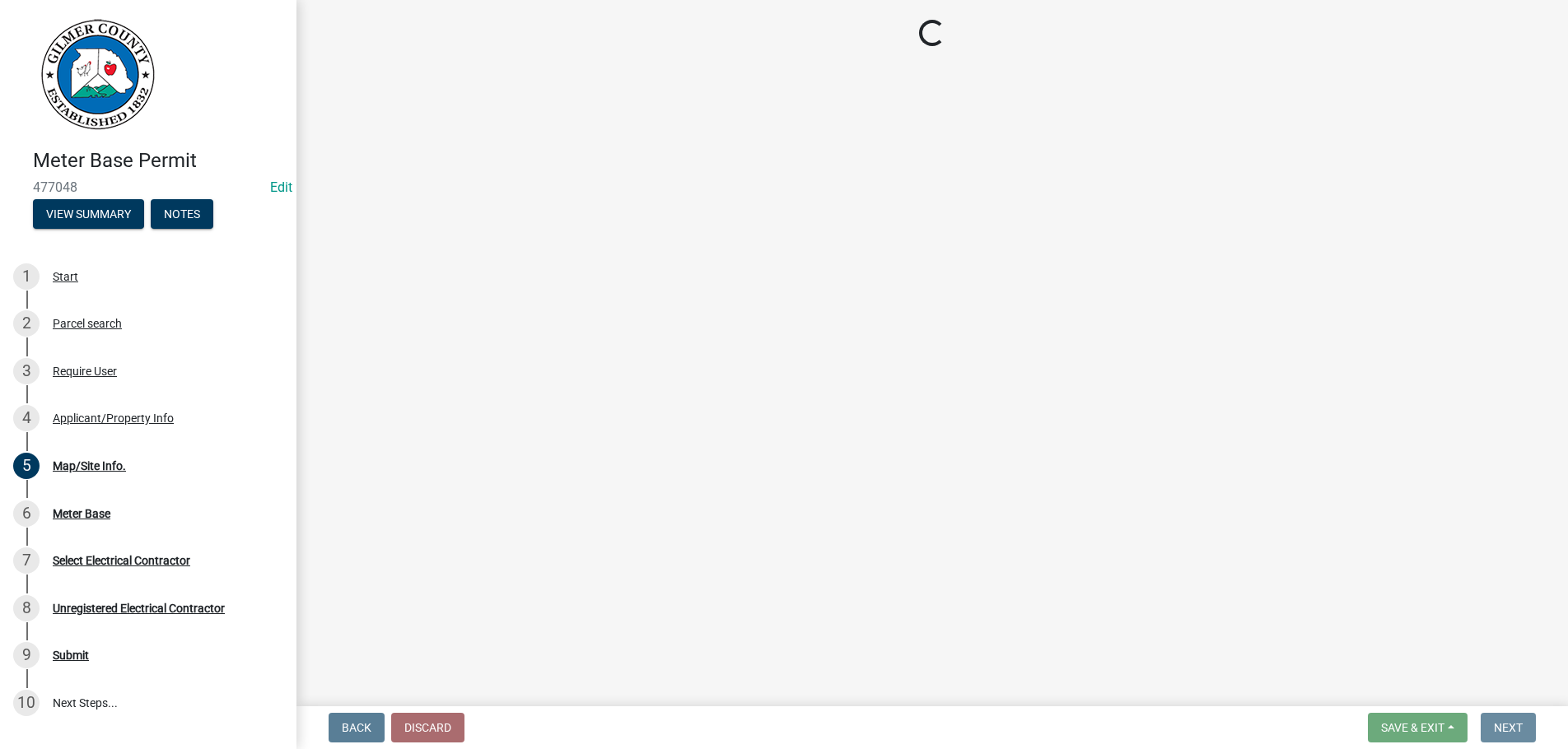
scroll to position [0, 0]
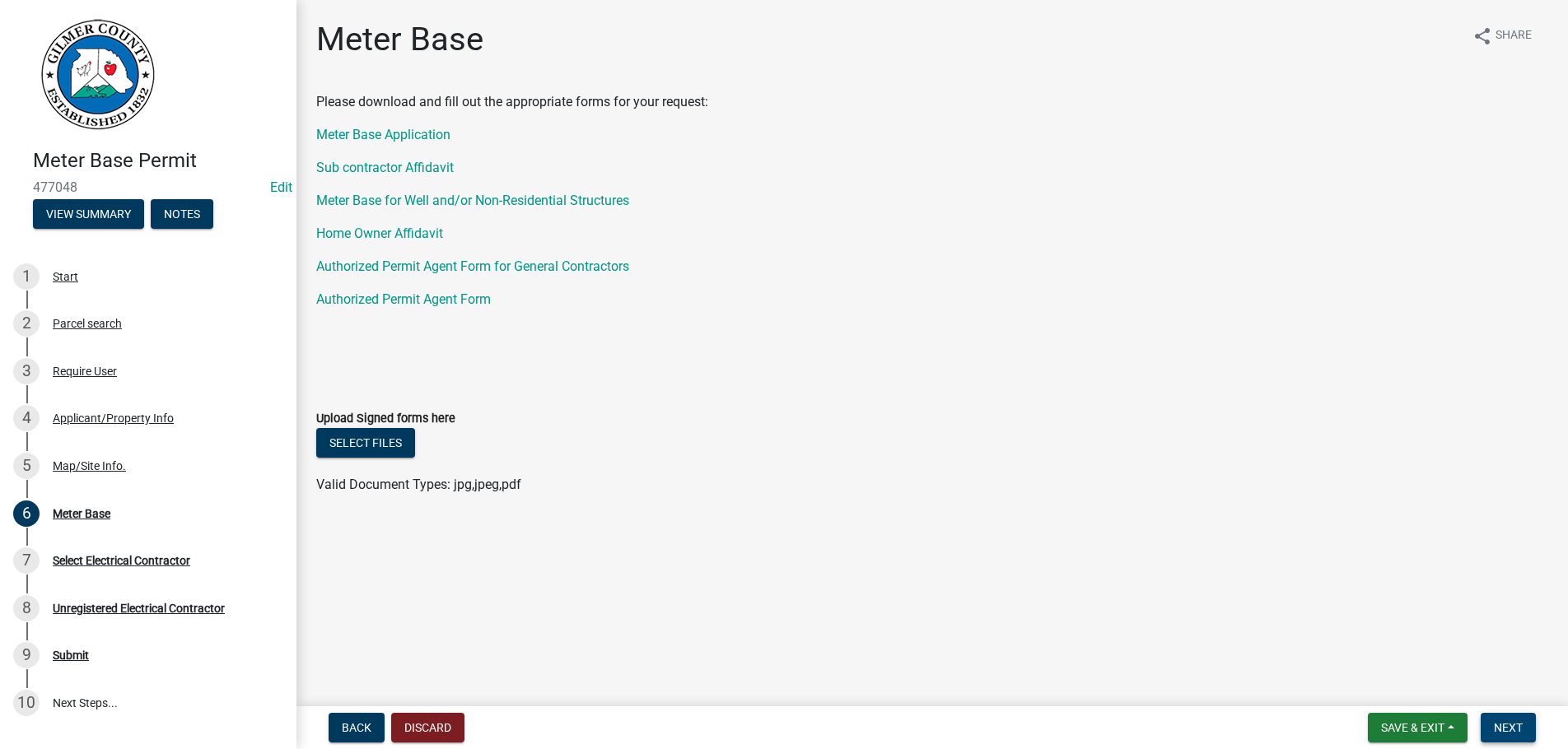
click at [1511, 725] on span "Next" at bounding box center [1508, 727] width 29 height 13
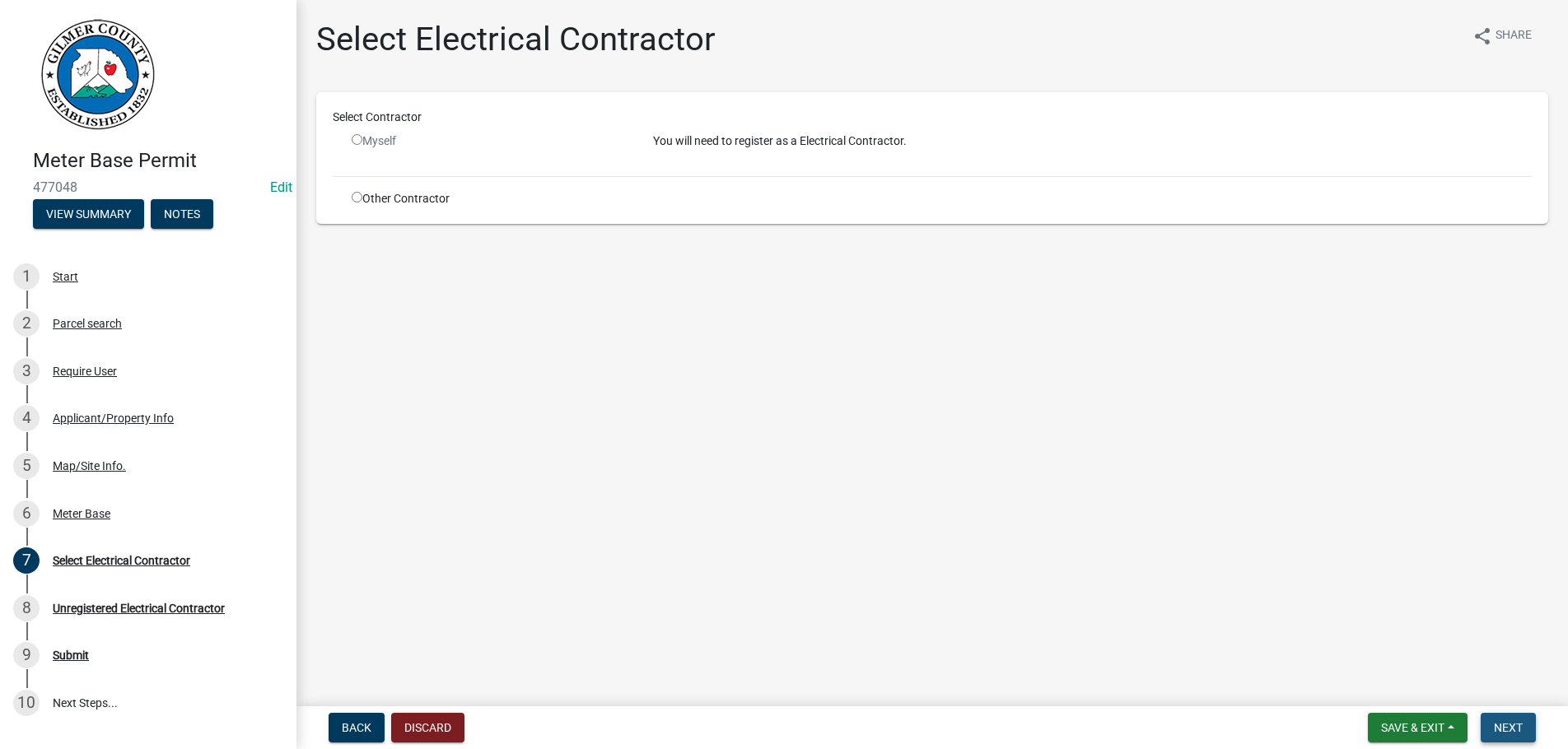
click at [1511, 725] on span "Next" at bounding box center [1508, 727] width 29 height 13
click at [356, 140] on input "radio" at bounding box center [357, 139] width 11 height 11
click at [361, 139] on input "radio" at bounding box center [357, 139] width 11 height 11
click at [359, 139] on input "radio" at bounding box center [357, 139] width 11 height 11
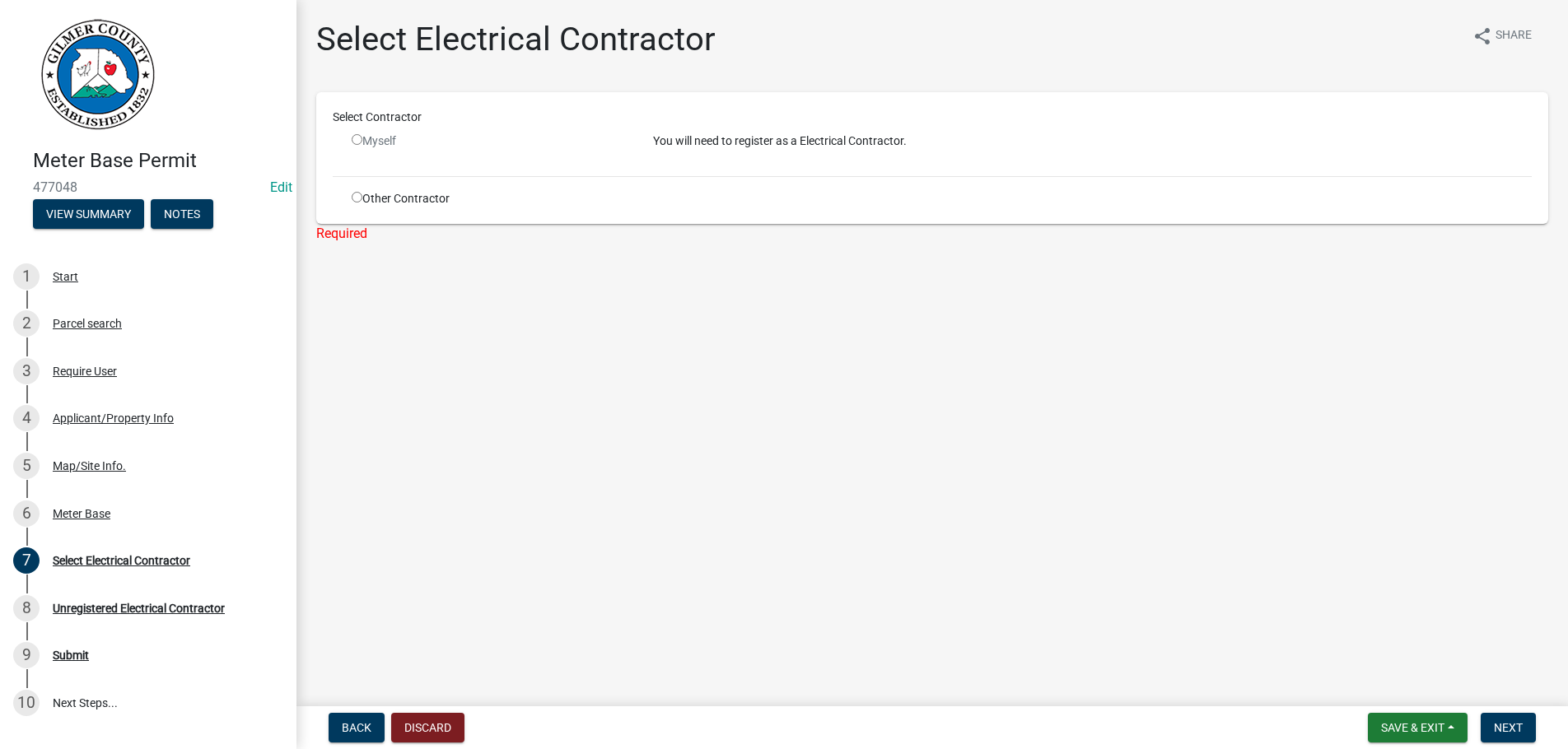
click at [359, 139] on input "radio" at bounding box center [357, 139] width 11 height 11
radio input "false"
click at [168, 601] on div "8 Unregistered Electrical Contractor" at bounding box center [141, 609] width 257 height 26
click at [69, 548] on link "7 Select Electrical Contractor" at bounding box center [148, 561] width 297 height 48
click at [91, 554] on div "7 Select Electrical Contractor" at bounding box center [141, 561] width 257 height 26
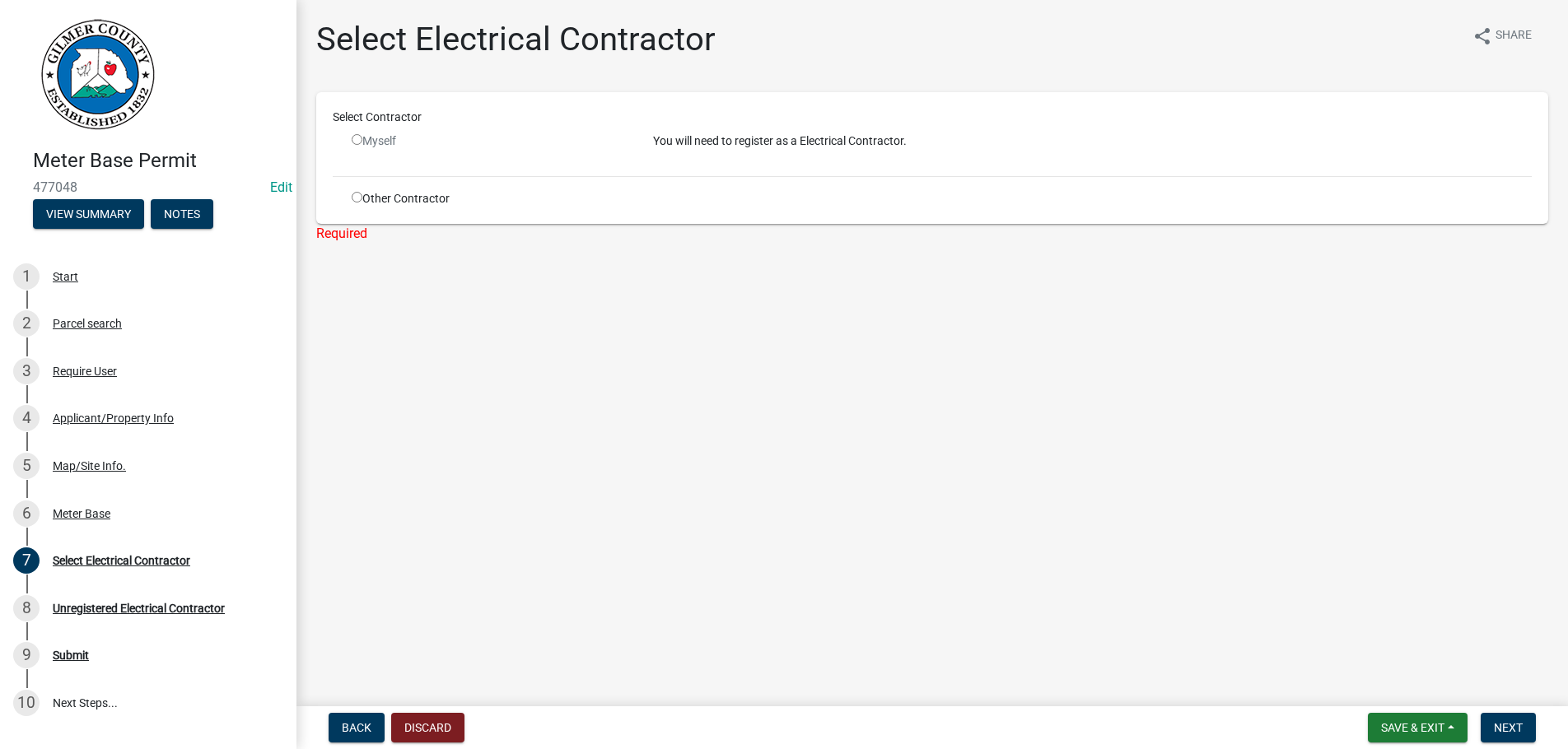
click at [357, 199] on input "radio" at bounding box center [357, 197] width 11 height 11
radio input "true"
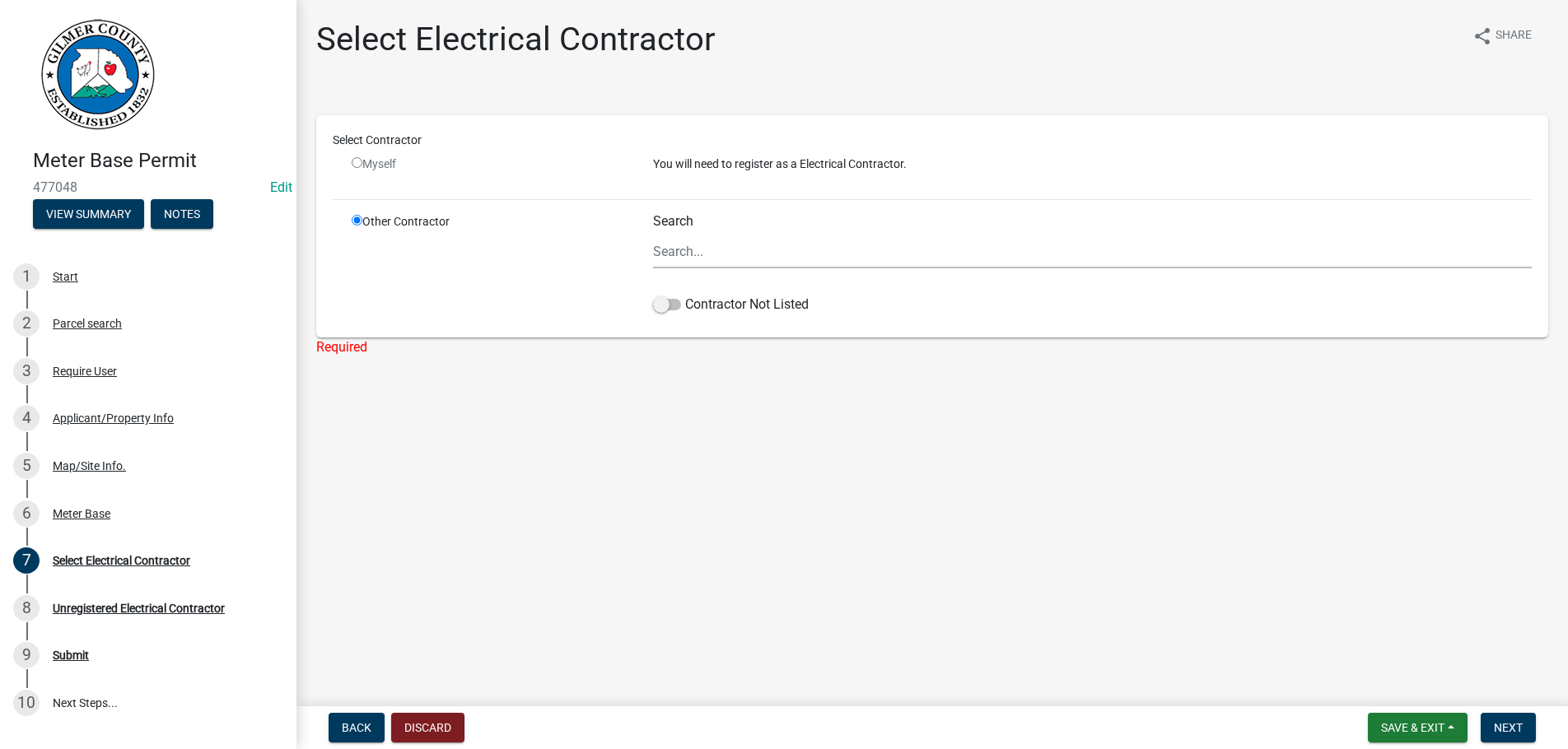
click at [357, 164] on input "radio" at bounding box center [357, 162] width 11 height 11
radio input "false"
radio input "true"
click at [357, 164] on input "radio" at bounding box center [357, 162] width 11 height 11
radio input "false"
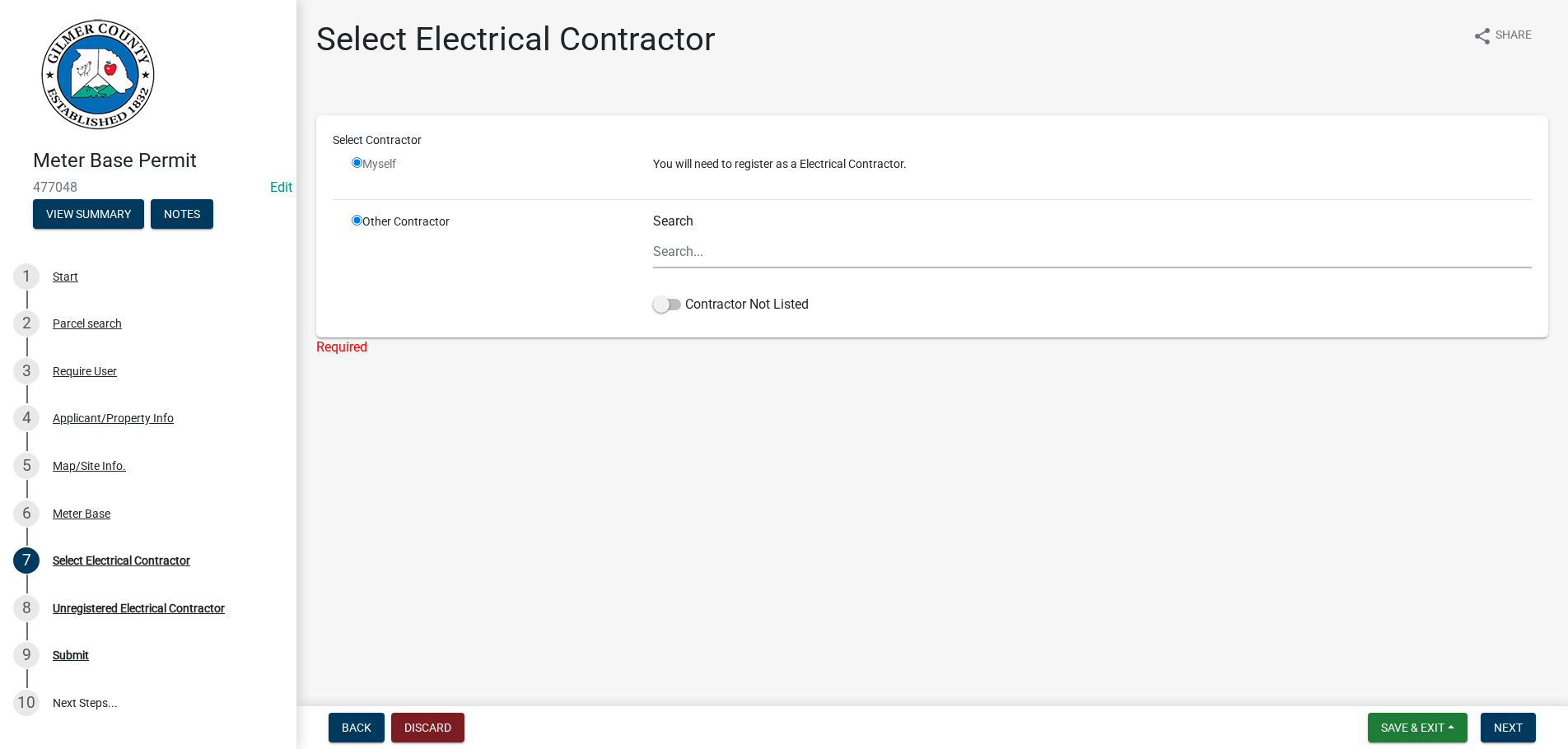
radio input "true"
click at [357, 164] on input "radio" at bounding box center [357, 162] width 11 height 11
radio input "false"
radio input "true"
click at [683, 254] on input "Search" at bounding box center [1093, 252] width 879 height 34
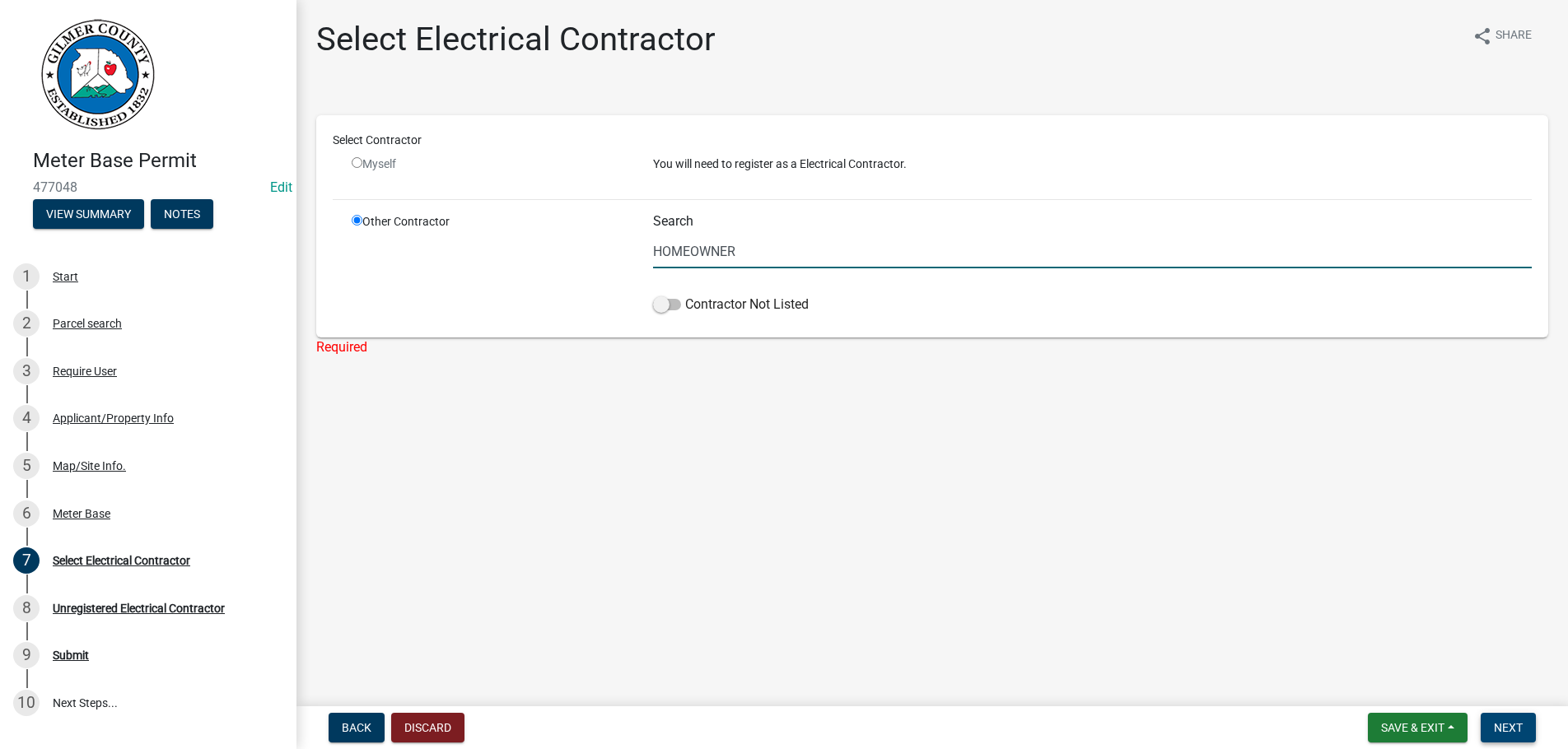
type input "HOMEOWNER"
click at [1513, 720] on button "Next" at bounding box center [1508, 728] width 55 height 30
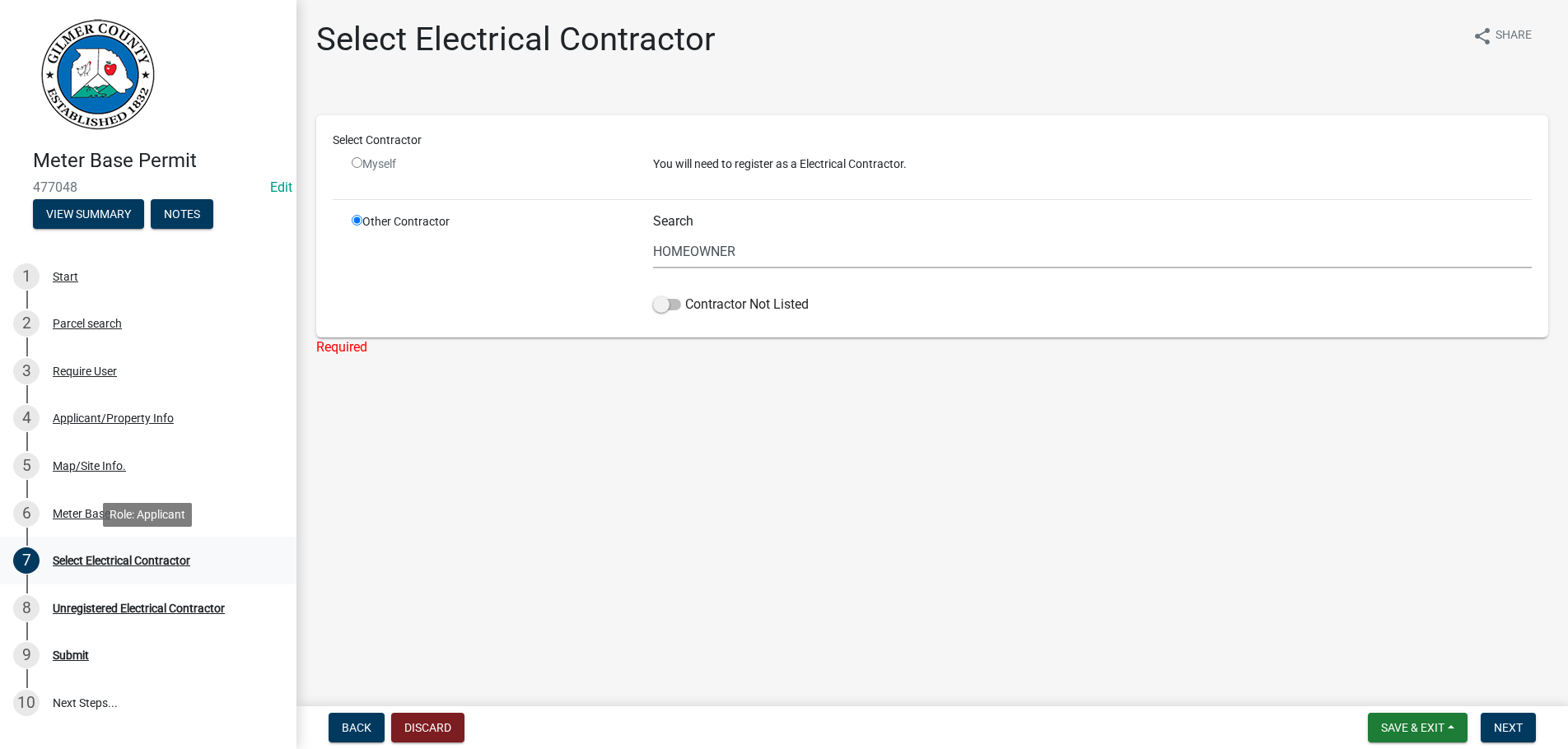
click at [86, 555] on div "Select Electrical Contractor" at bounding box center [122, 561] width 137 height 12
click at [69, 505] on div "6 Meter Base" at bounding box center [141, 514] width 257 height 26
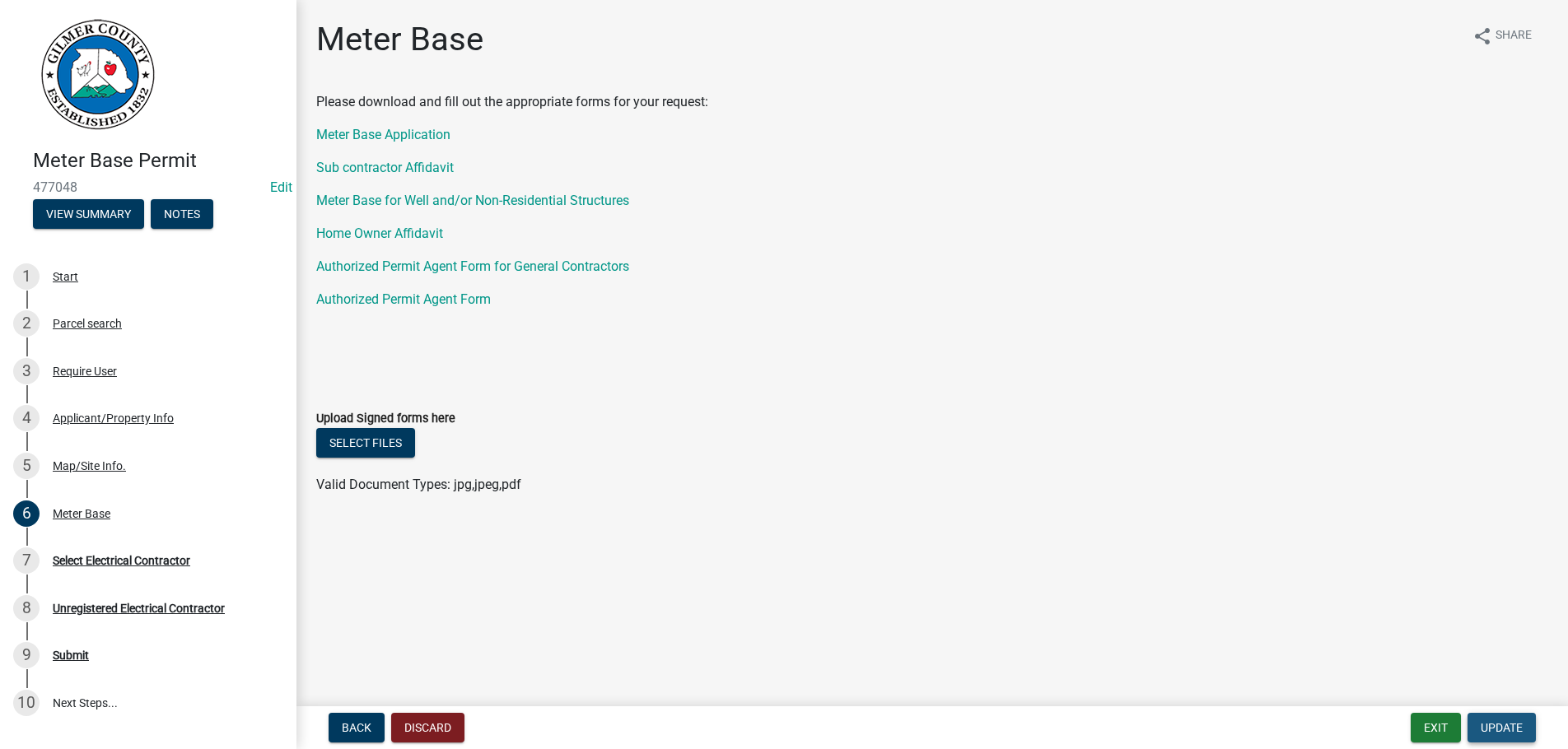
click at [1510, 721] on span "Update" at bounding box center [1502, 727] width 42 height 13
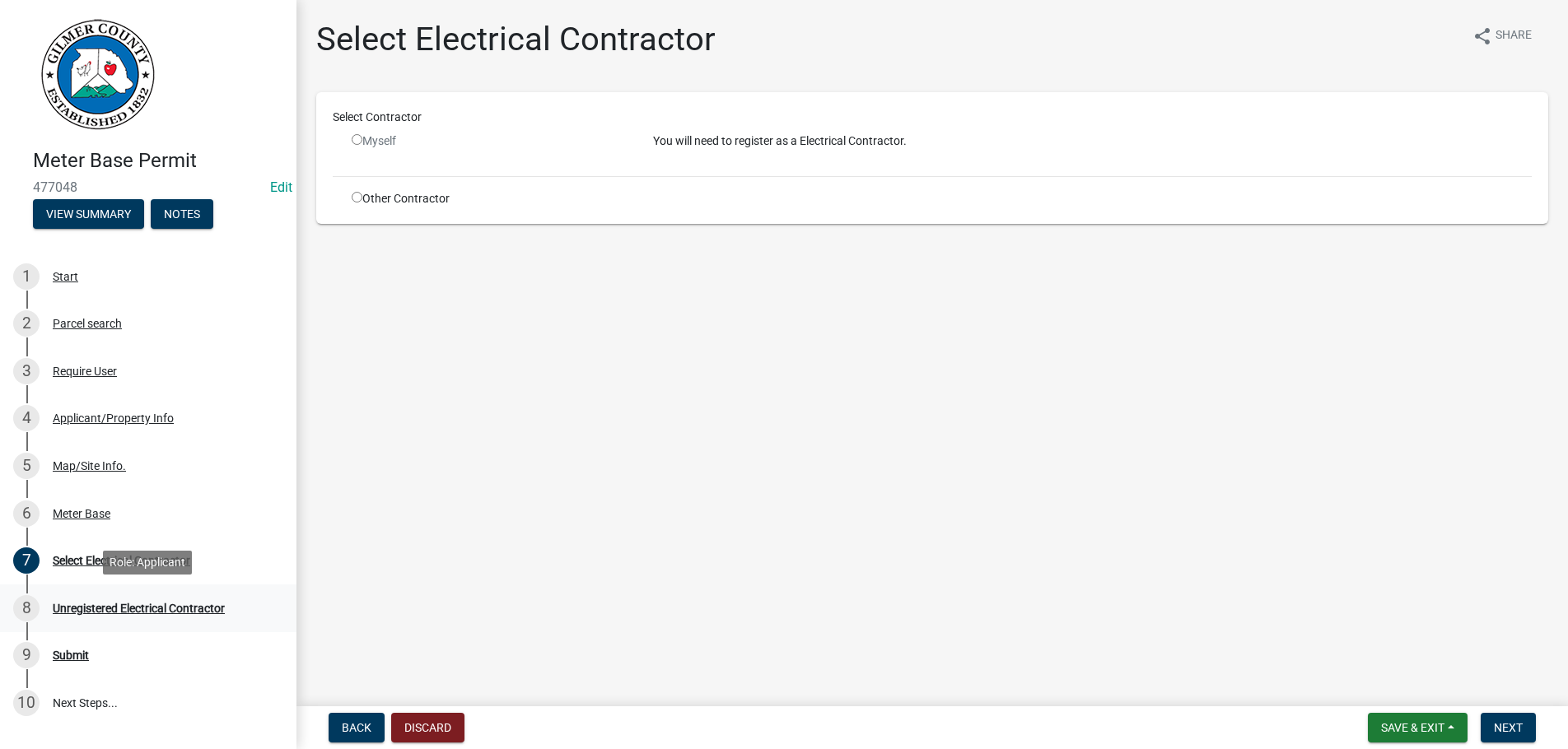
click at [69, 607] on div "Unregistered Electrical Contractor" at bounding box center [138, 609] width 172 height 12
click at [62, 661] on div "Submit" at bounding box center [71, 655] width 36 height 12
click at [74, 648] on div "9 Submit" at bounding box center [141, 655] width 257 height 26
click at [78, 562] on div "Select Electrical Contractor" at bounding box center [122, 561] width 137 height 12
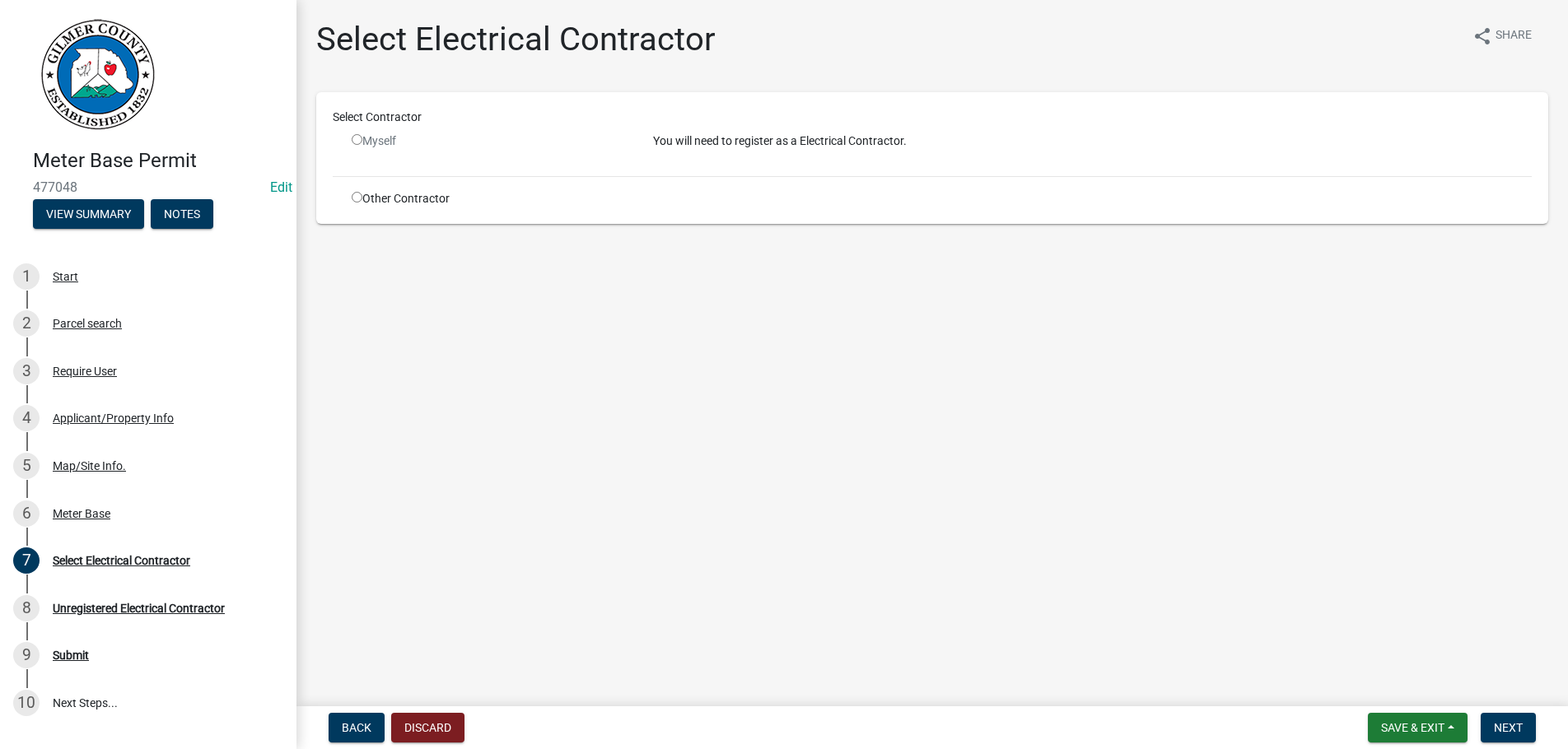
click at [355, 197] on input "radio" at bounding box center [357, 197] width 11 height 11
radio input "true"
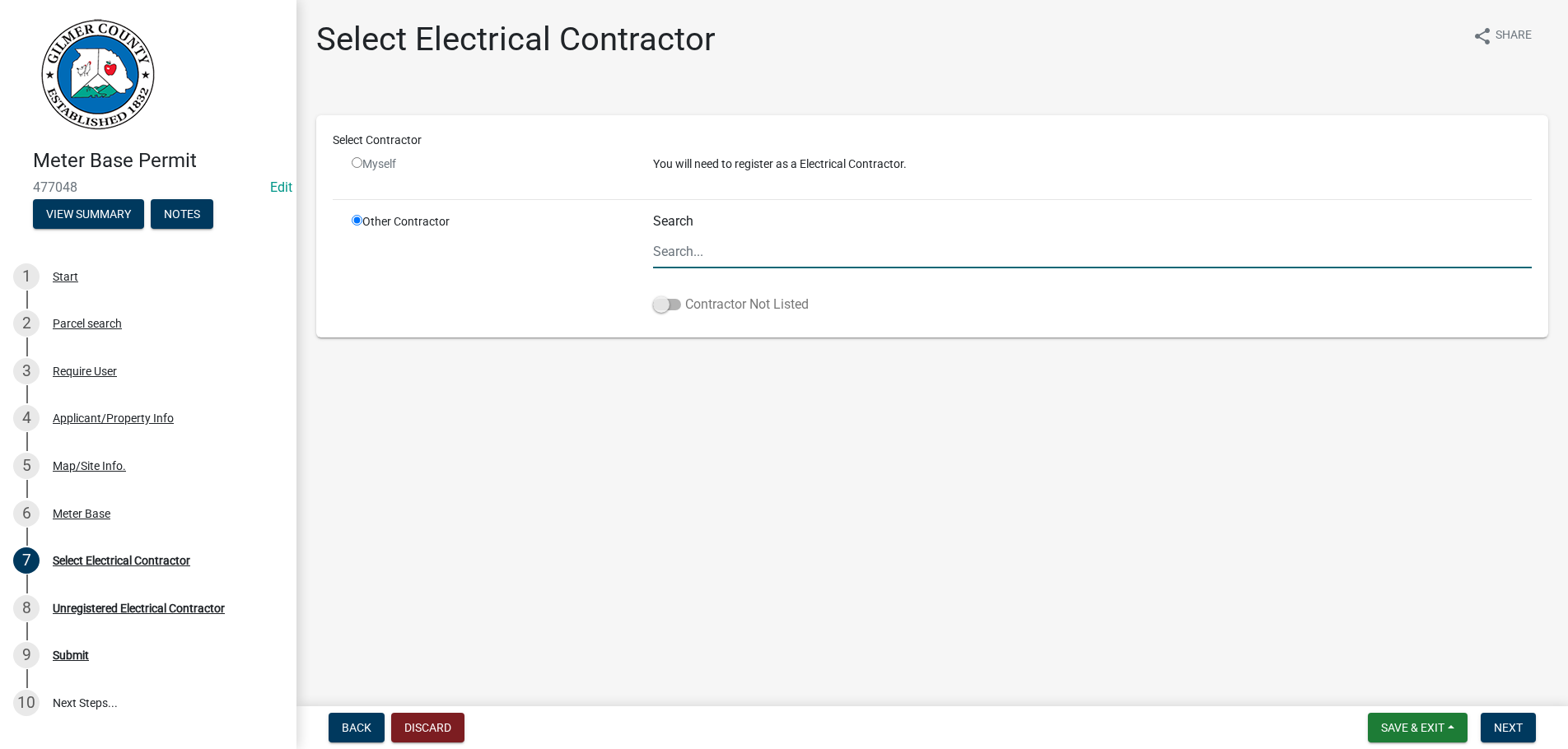
click at [671, 302] on span at bounding box center [667, 305] width 28 height 12
click at [685, 295] on input "Contractor Not Listed" at bounding box center [685, 295] width 0 height 0
click at [696, 249] on input "Search" at bounding box center [1093, 252] width 879 height 34
type input "HOMEOWNER"
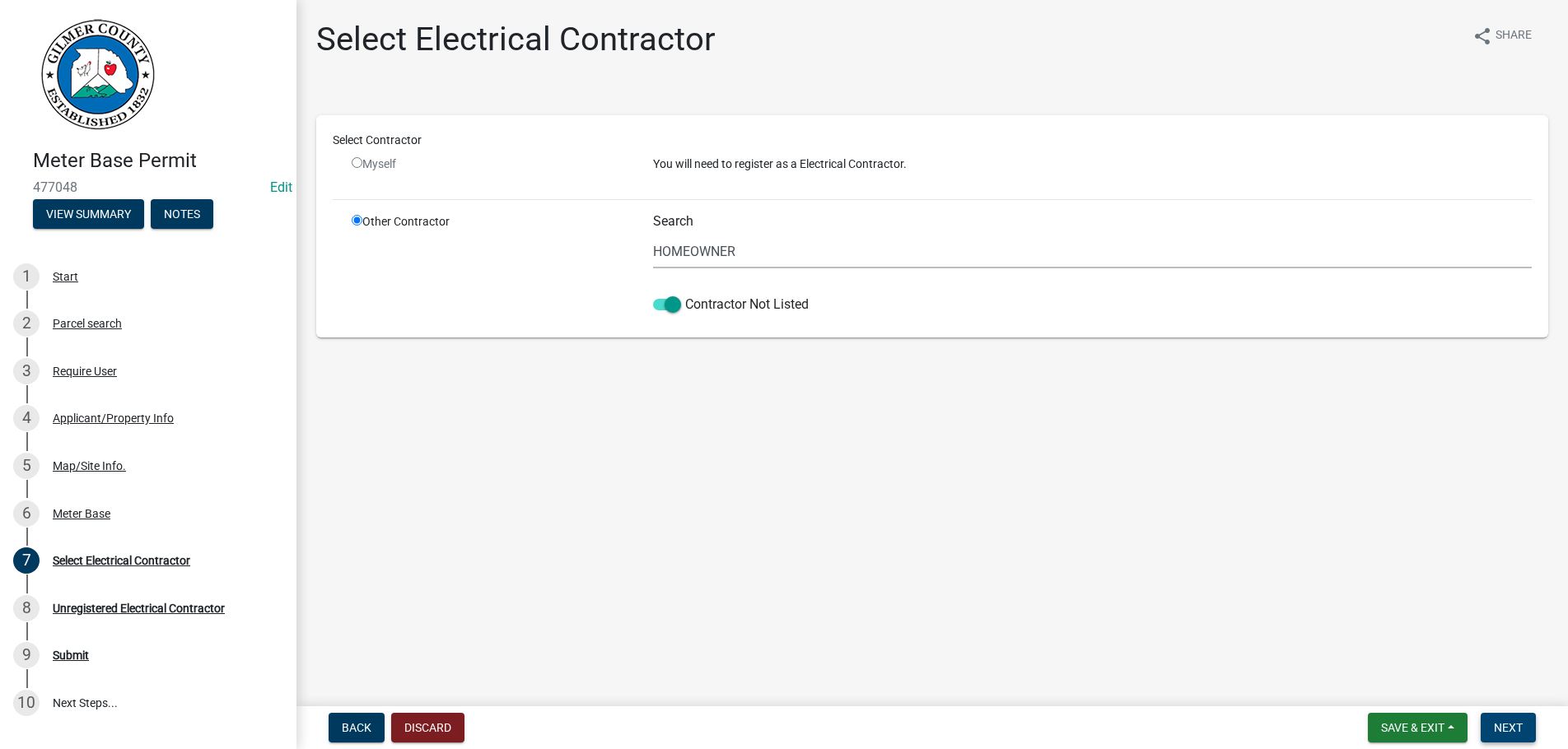
click at [1510, 721] on span "Next" at bounding box center [1508, 727] width 29 height 13
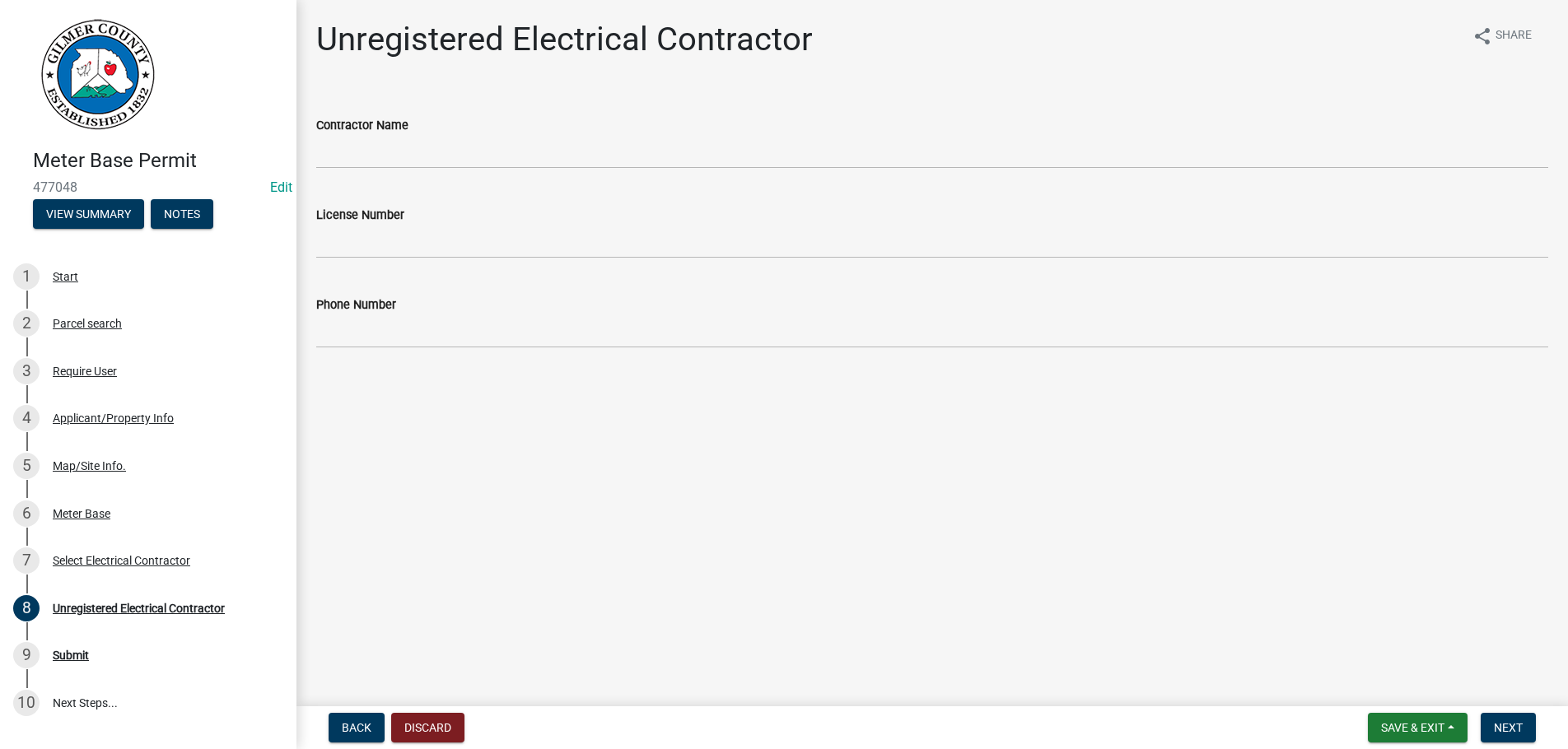
click at [455, 134] on div "Contractor Name" at bounding box center [931, 125] width 1232 height 20
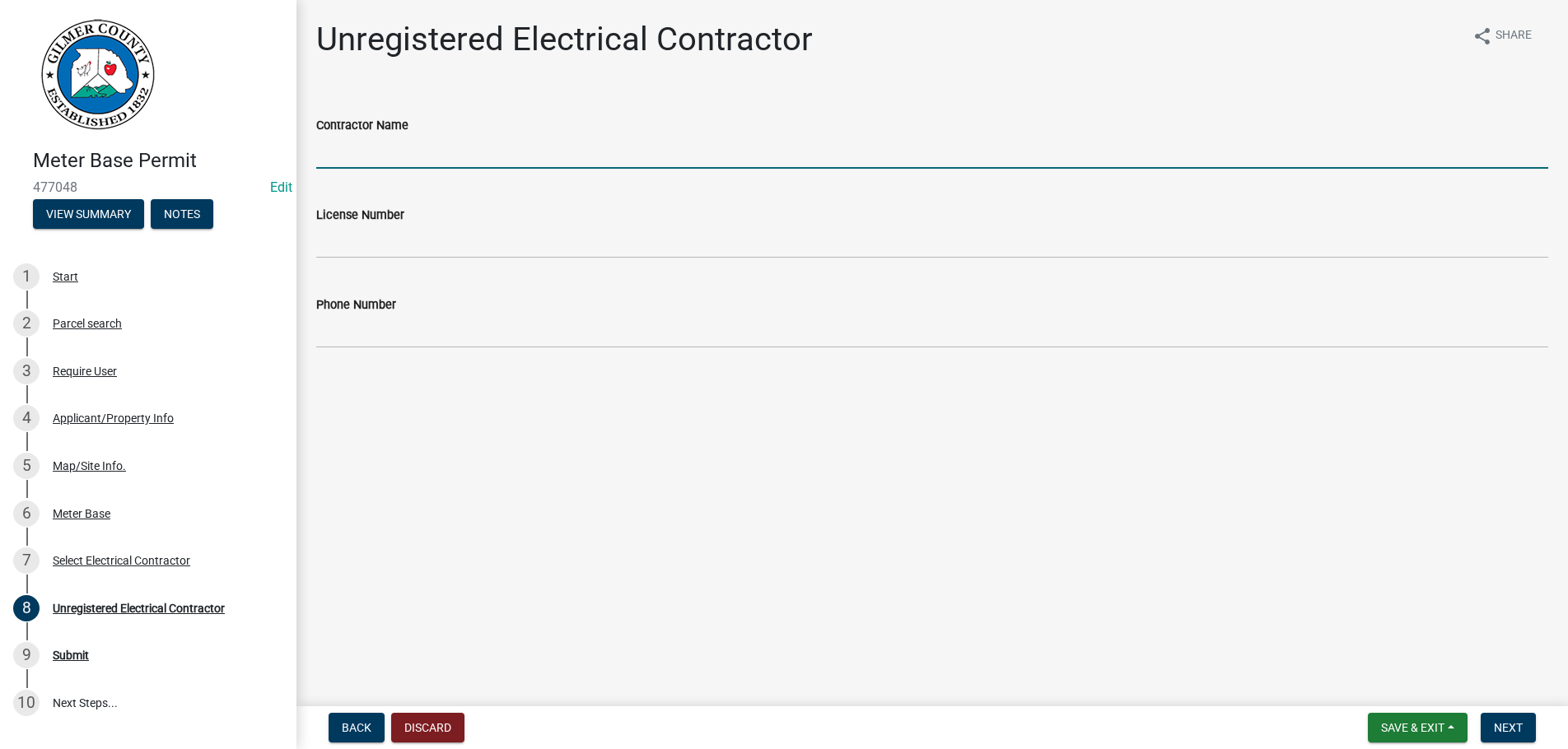
click at [450, 161] on input "Contractor Name" at bounding box center [931, 152] width 1232 height 34
type input "HOMEOWNER"
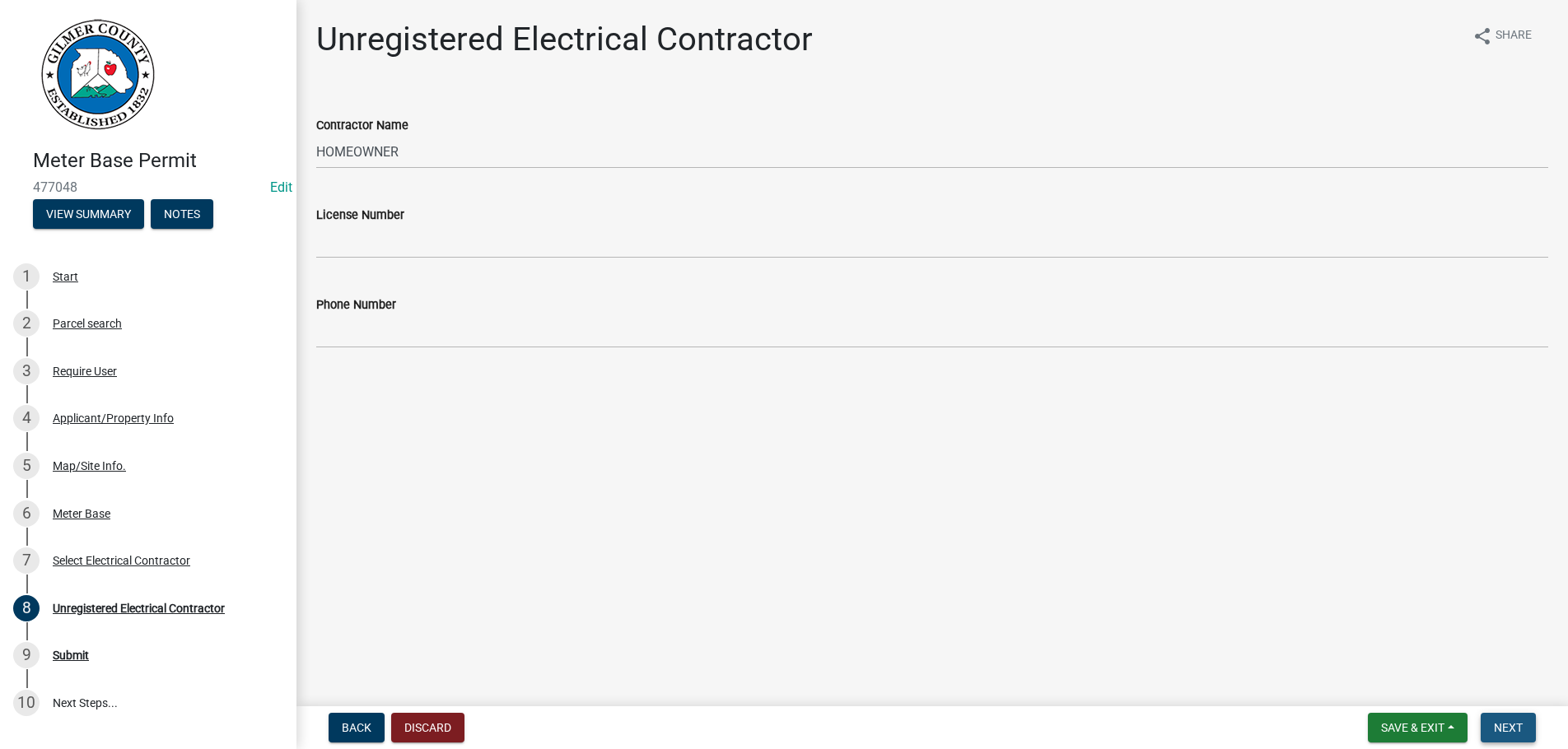
click at [1517, 724] on span "Next" at bounding box center [1508, 727] width 29 height 13
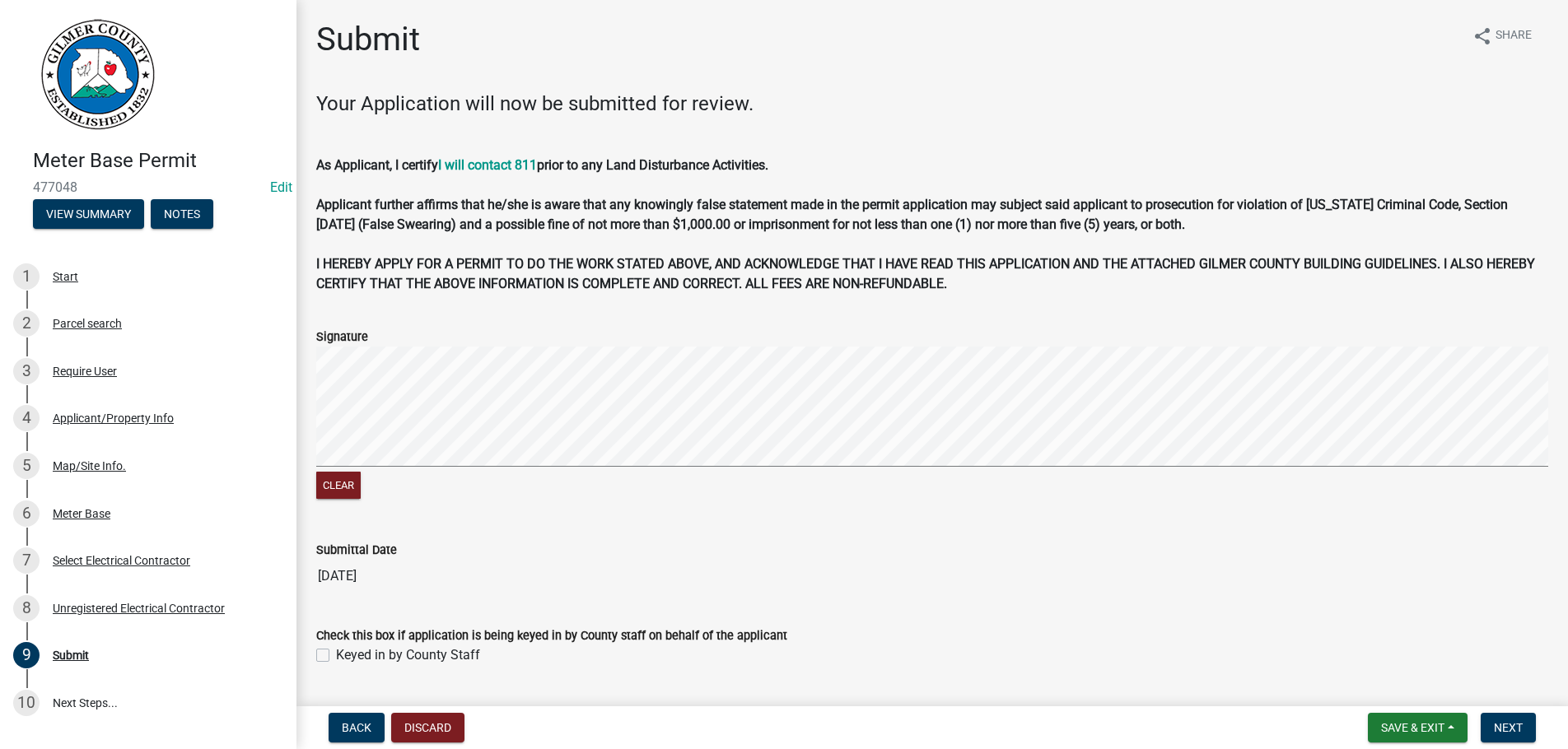
click at [315, 647] on div "Check this box if application is being keyed in by County staff on behalf of th…" at bounding box center [932, 635] width 1257 height 60
click at [331, 657] on div "Keyed in by County Staff" at bounding box center [931, 655] width 1232 height 20
click at [336, 655] on label "Keyed in by County Staff" at bounding box center [407, 655] width 144 height 20
click at [336, 655] on input "Keyed in by County Staff" at bounding box center [341, 650] width 11 height 11
checkbox input "true"
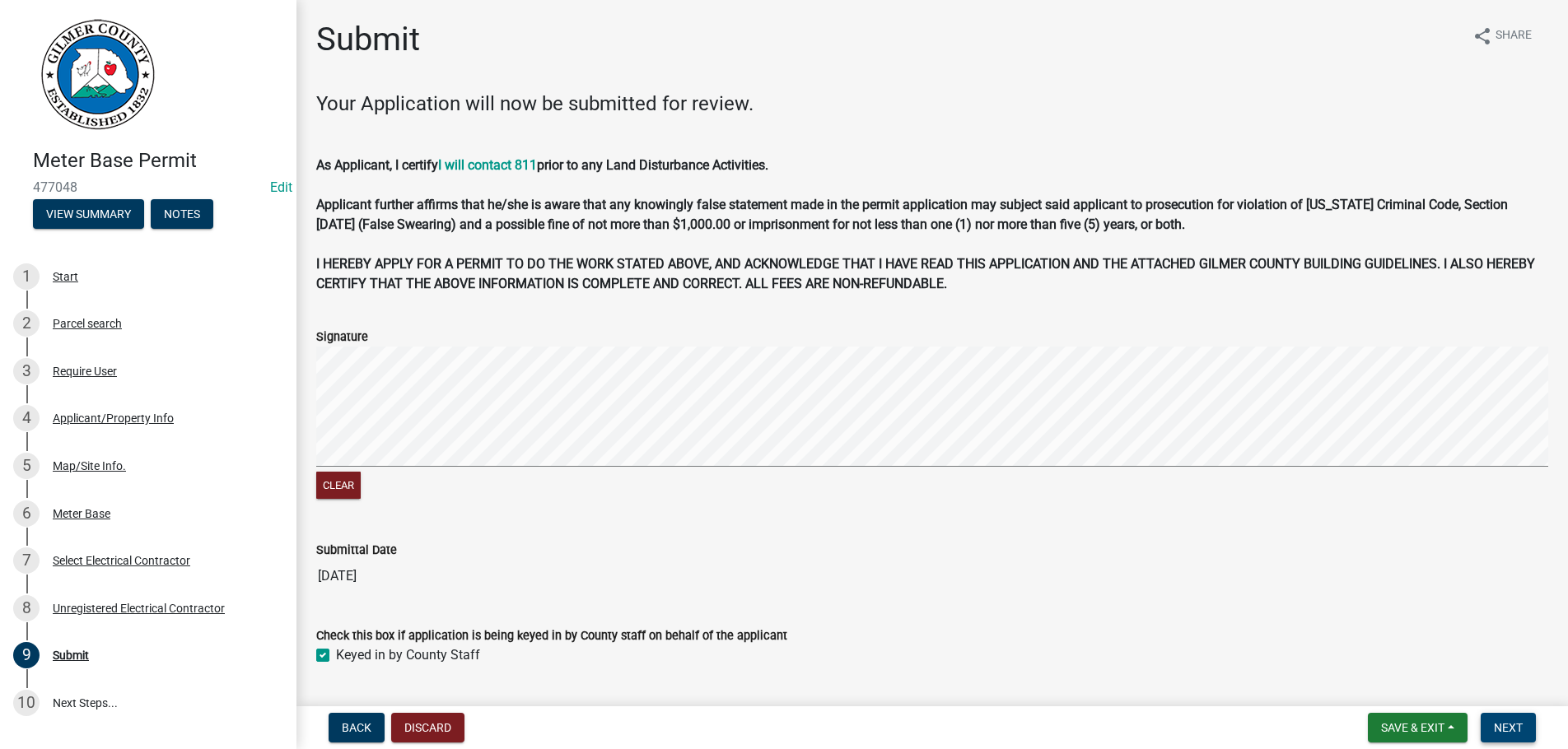
click at [1522, 730] on span "Next" at bounding box center [1508, 727] width 29 height 13
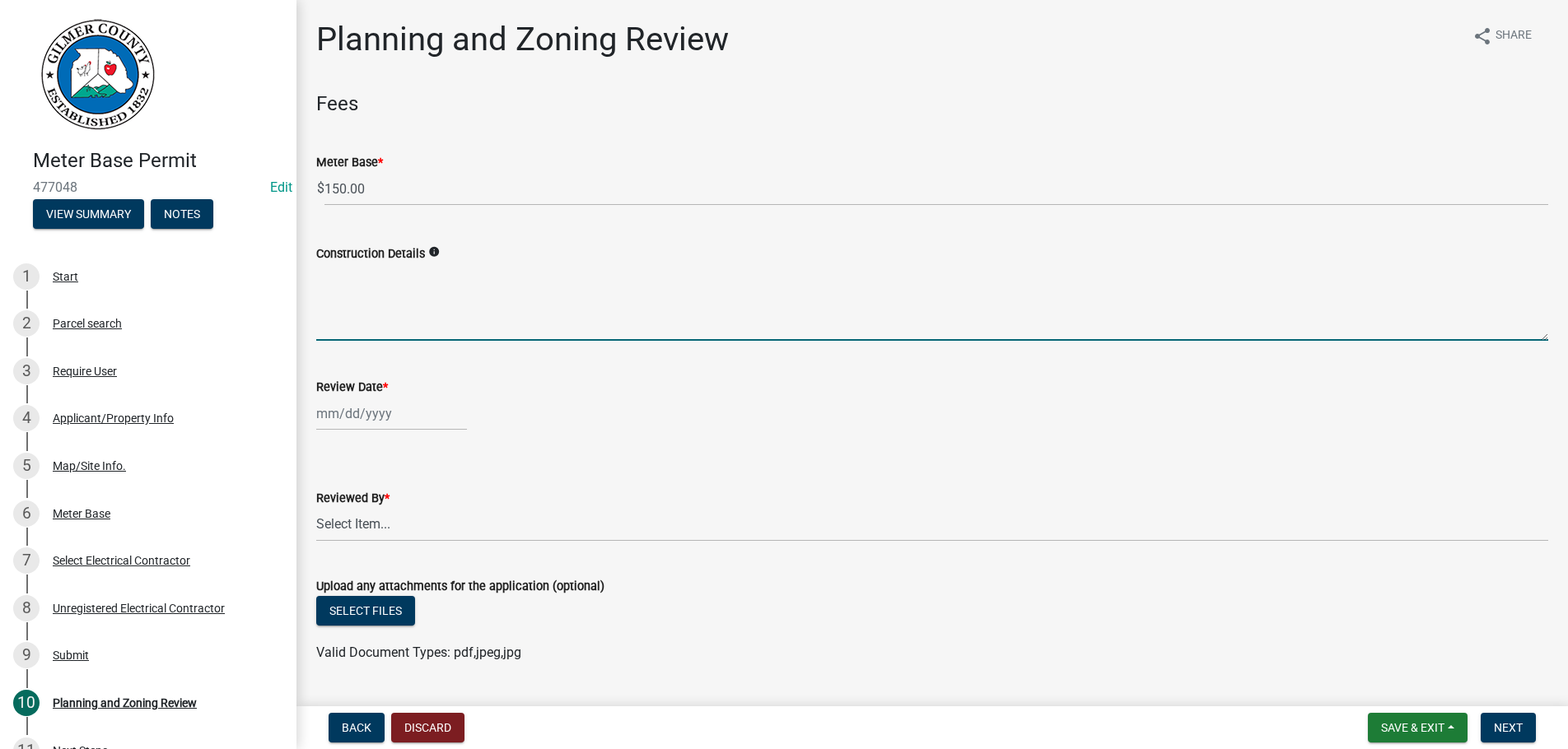
click at [398, 320] on textarea "Construction Details" at bounding box center [931, 303] width 1232 height 78
type textarea "POWER FOR EXISTING GARAGE"
select select "9"
select select "2025"
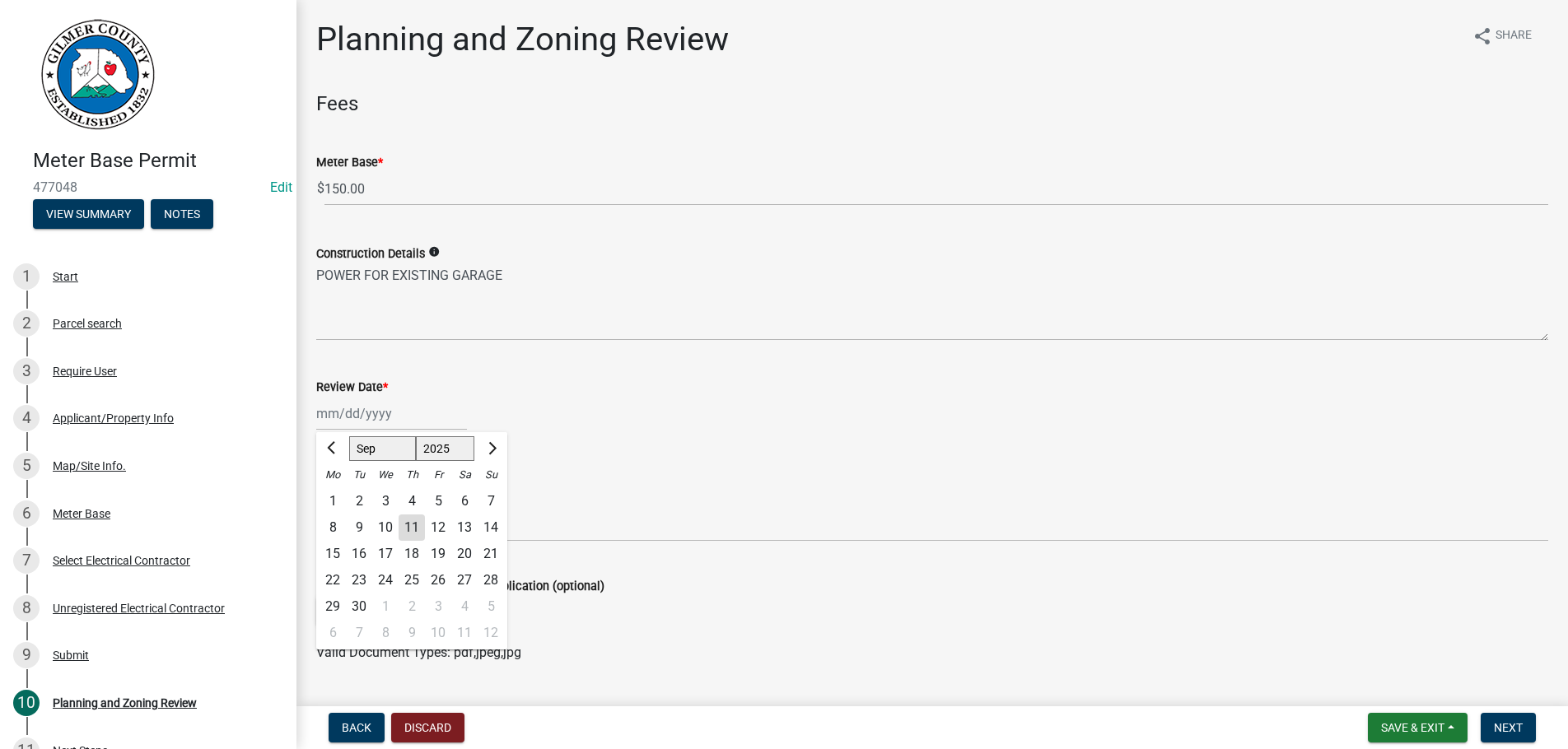
type input "[DATE]"
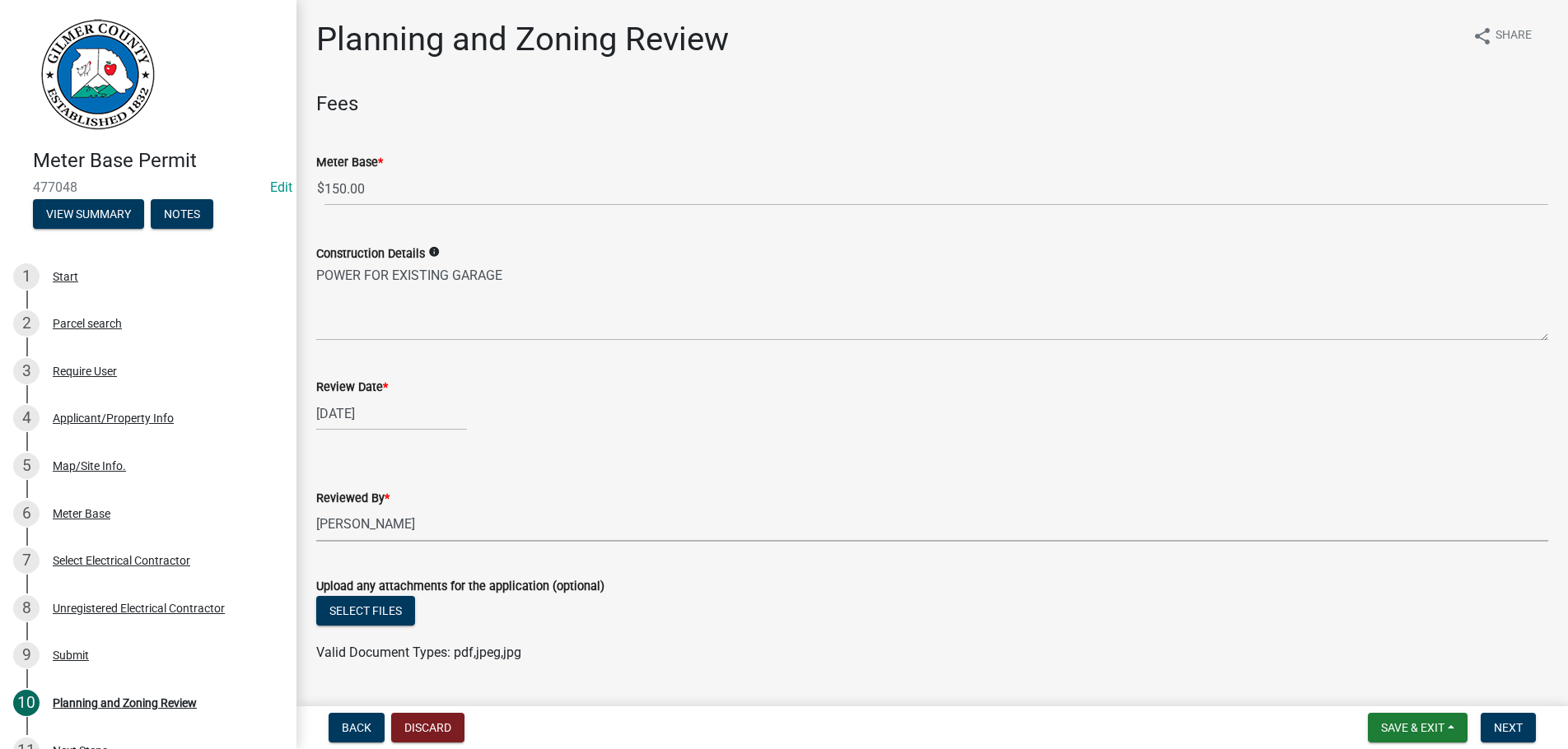
select select "b44f7338-8171-40f4-83dd-b8ba3065c966"
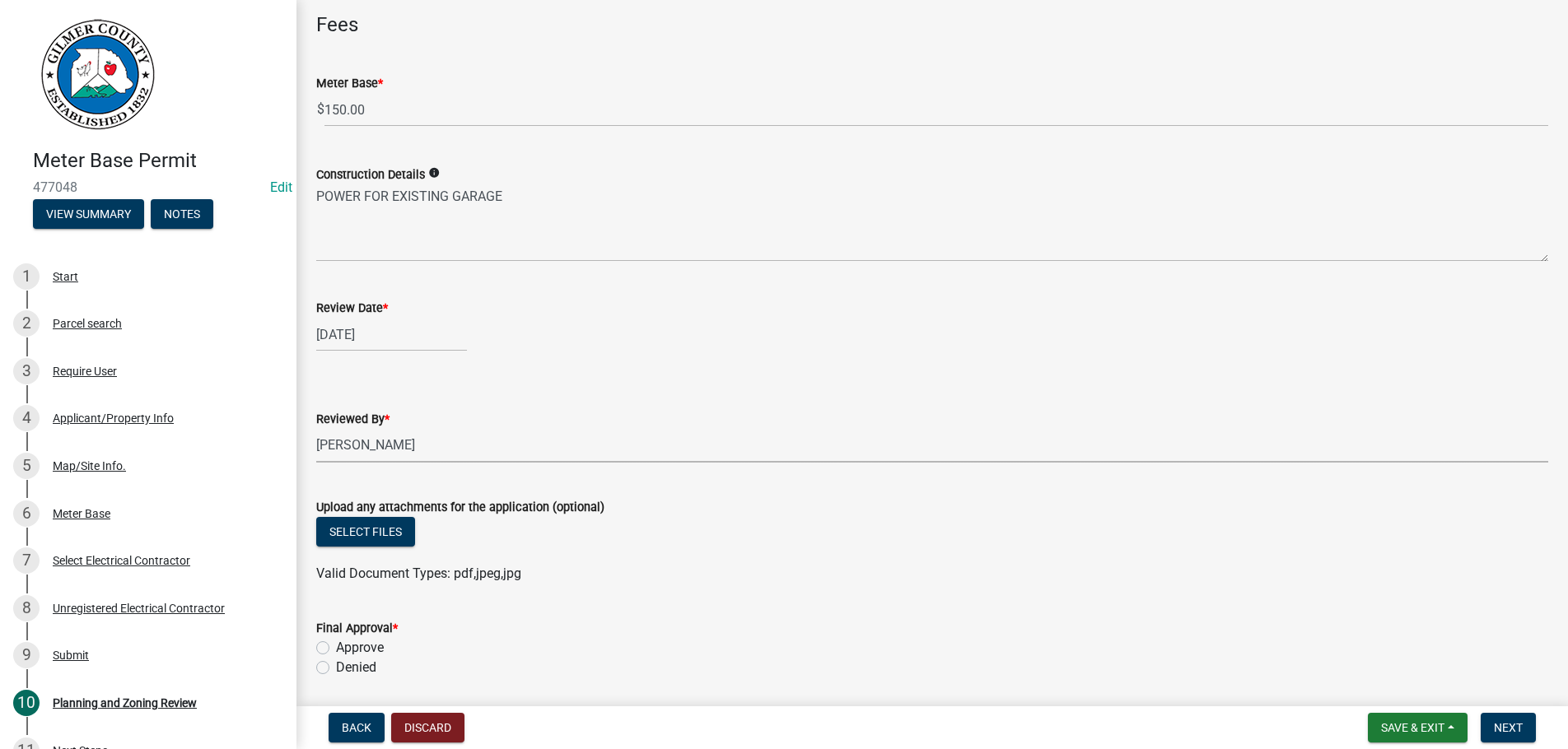
scroll to position [269, 0]
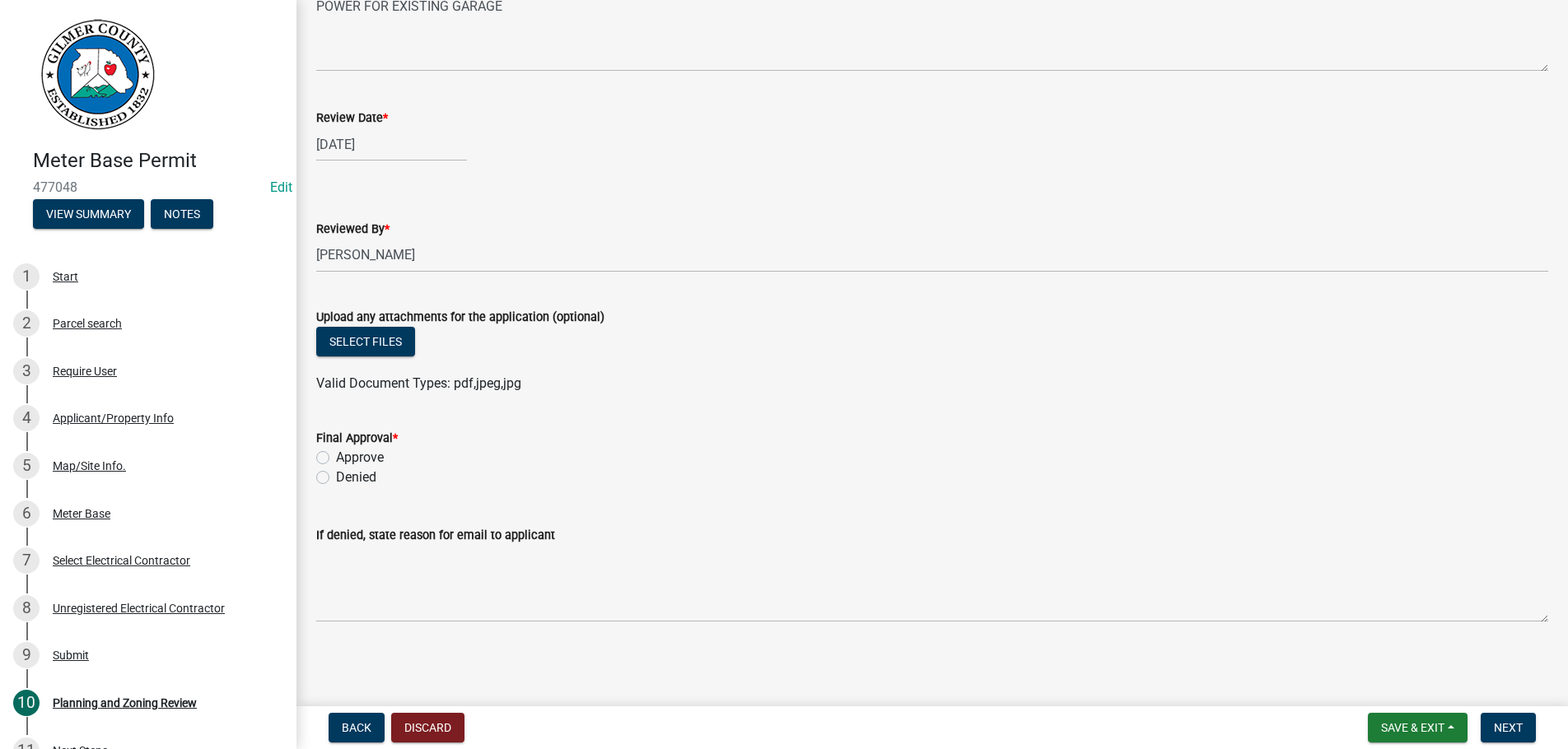
click at [336, 461] on label "Approve" at bounding box center [360, 458] width 48 height 20
click at [336, 459] on input "Approve" at bounding box center [341, 453] width 11 height 11
radio input "true"
click at [1494, 725] on span "Next" at bounding box center [1508, 727] width 29 height 13
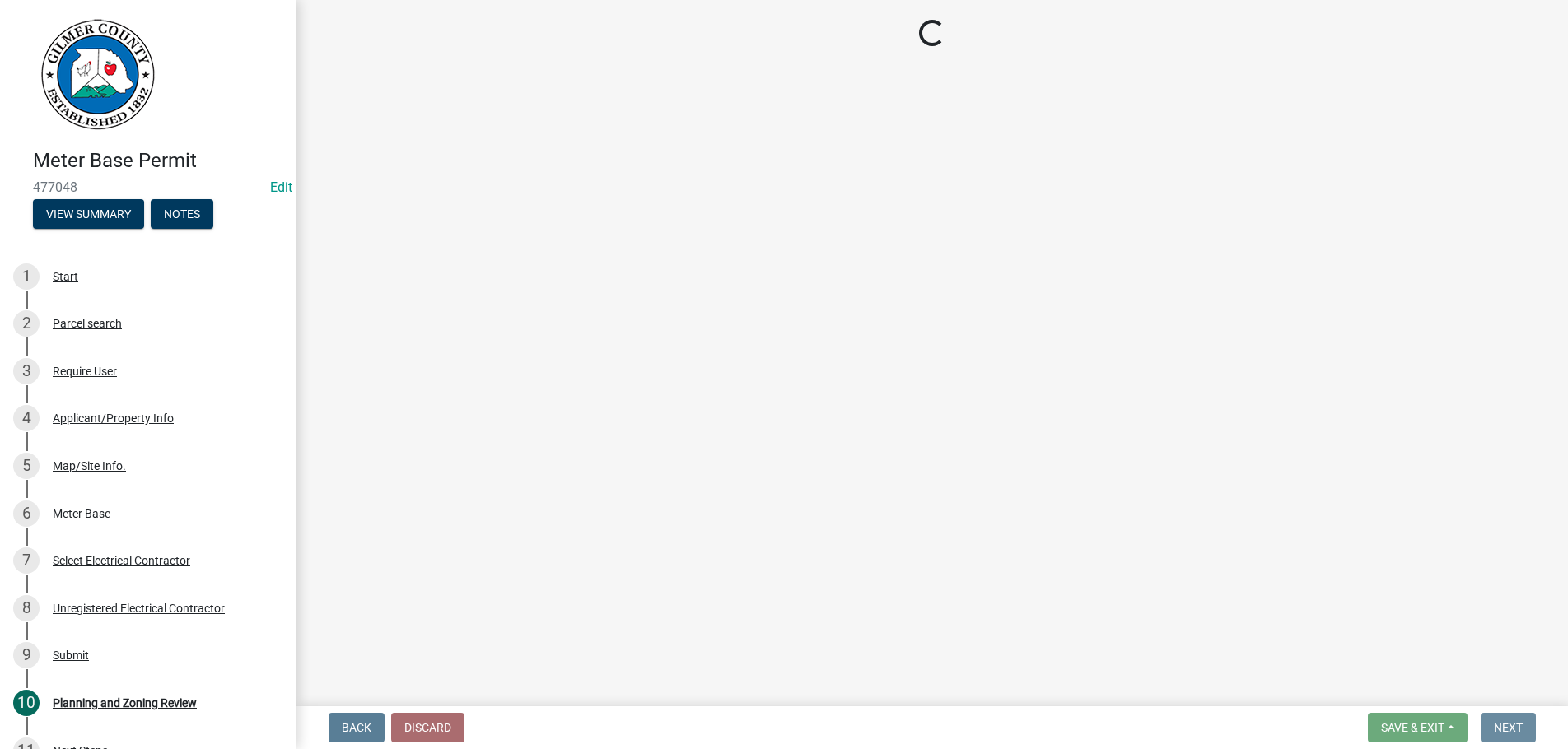
scroll to position [0, 0]
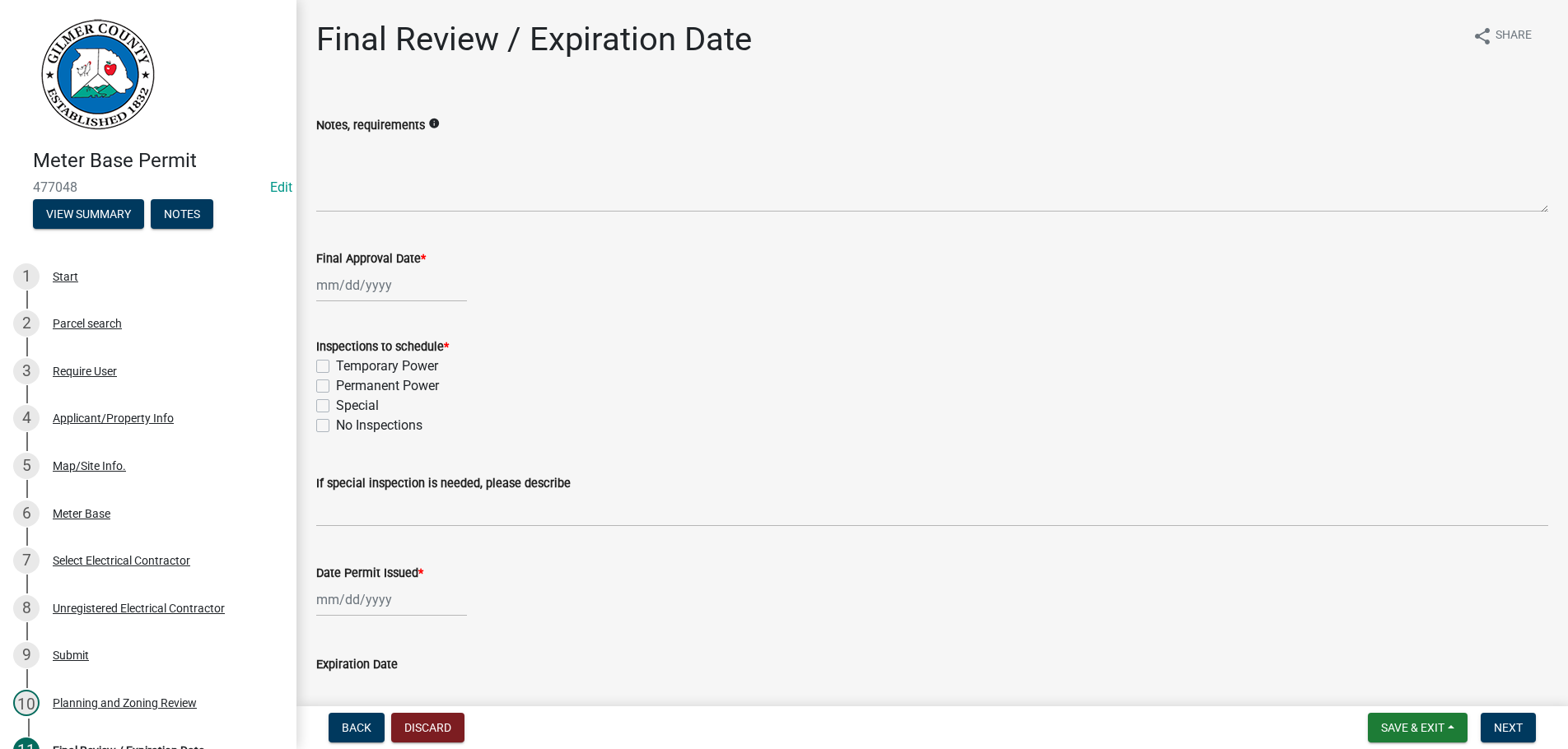
click at [425, 288] on input "Final Approval Date *" at bounding box center [391, 286] width 150 height 34
select select "9"
select select "2025"
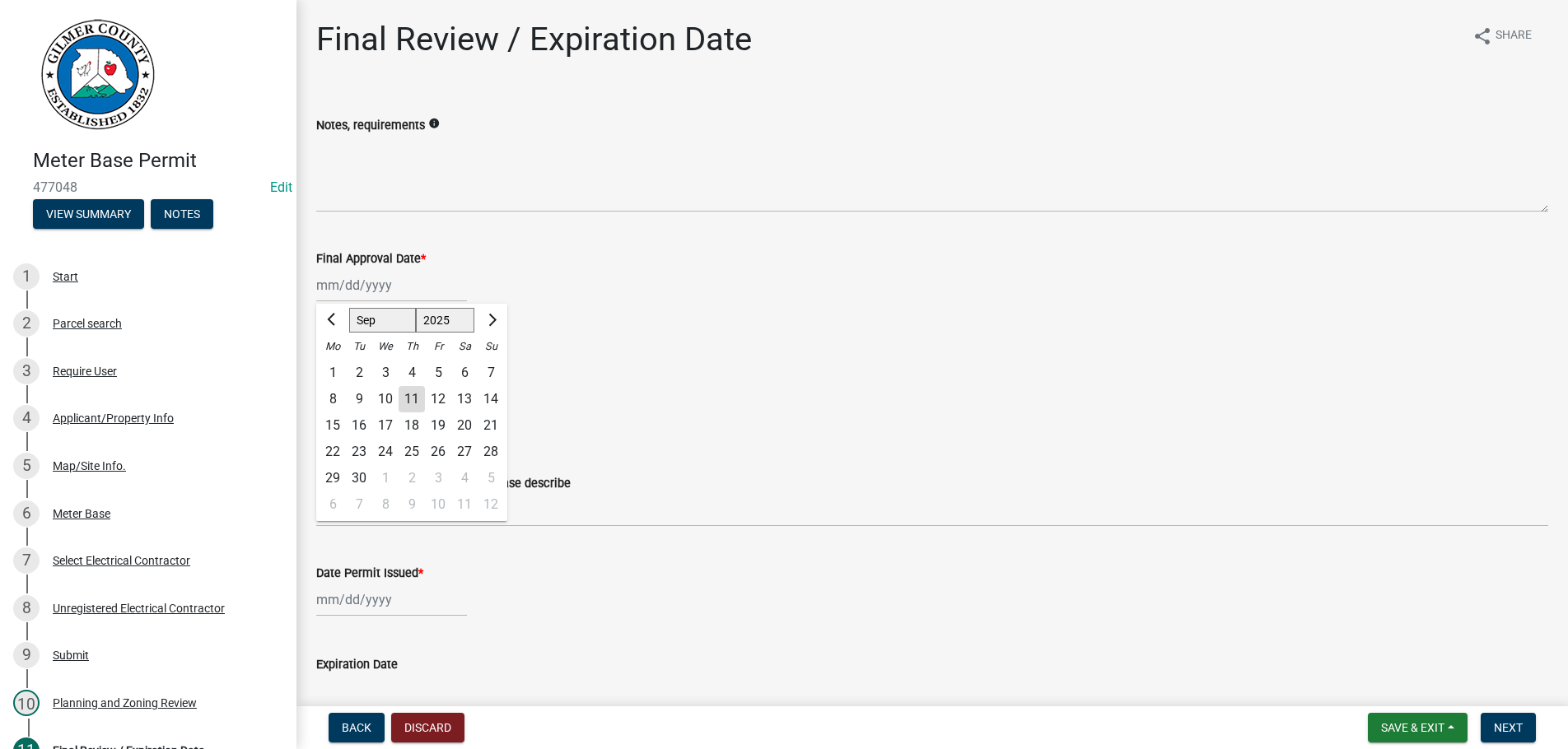
type input "[DATE]"
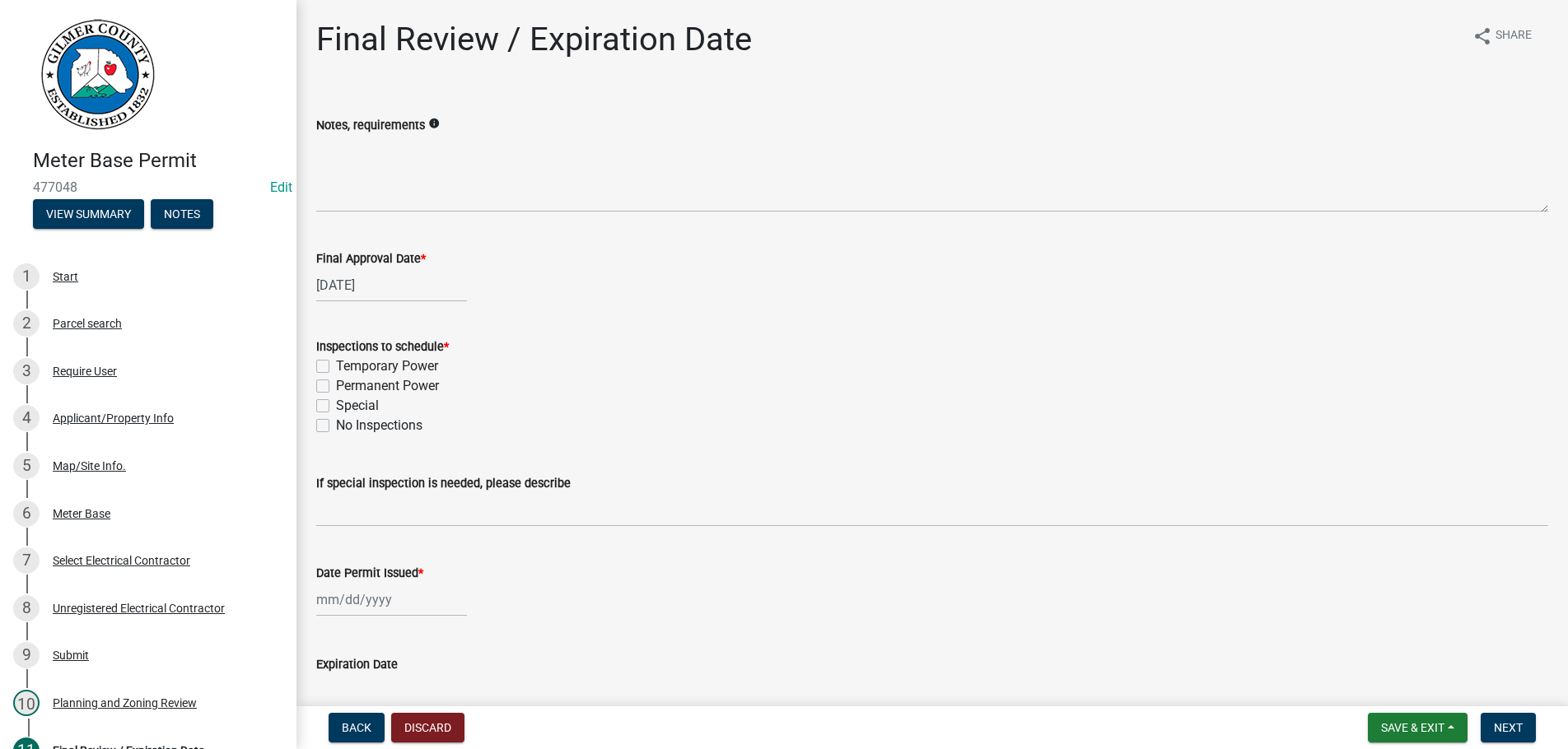
click at [336, 385] on label "Permanent Power" at bounding box center [387, 386] width 103 height 20
click at [336, 385] on input "Permanent Power" at bounding box center [341, 381] width 11 height 11
checkbox input "true"
checkbox input "false"
checkbox input "true"
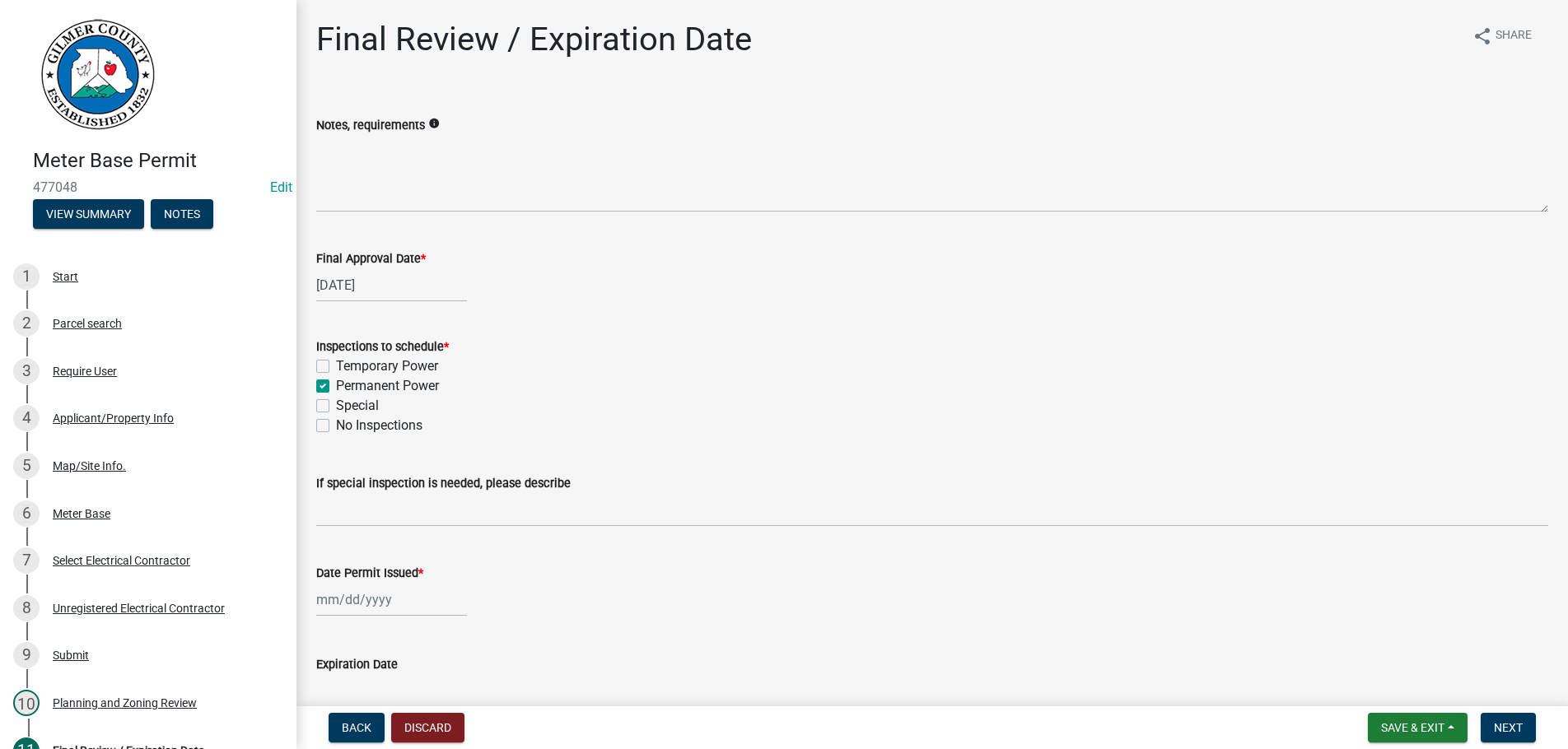
checkbox input "false"
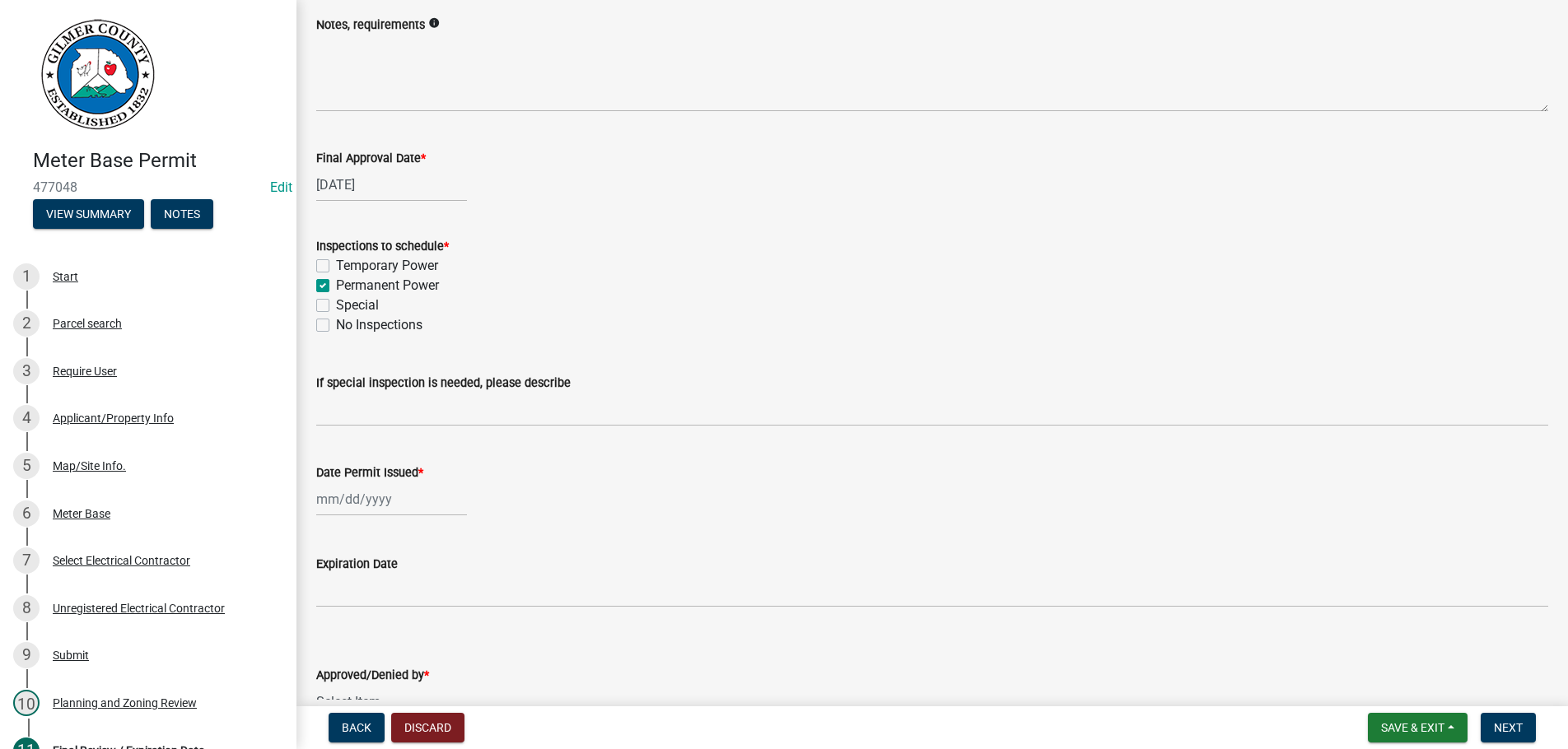
scroll to position [198, 0]
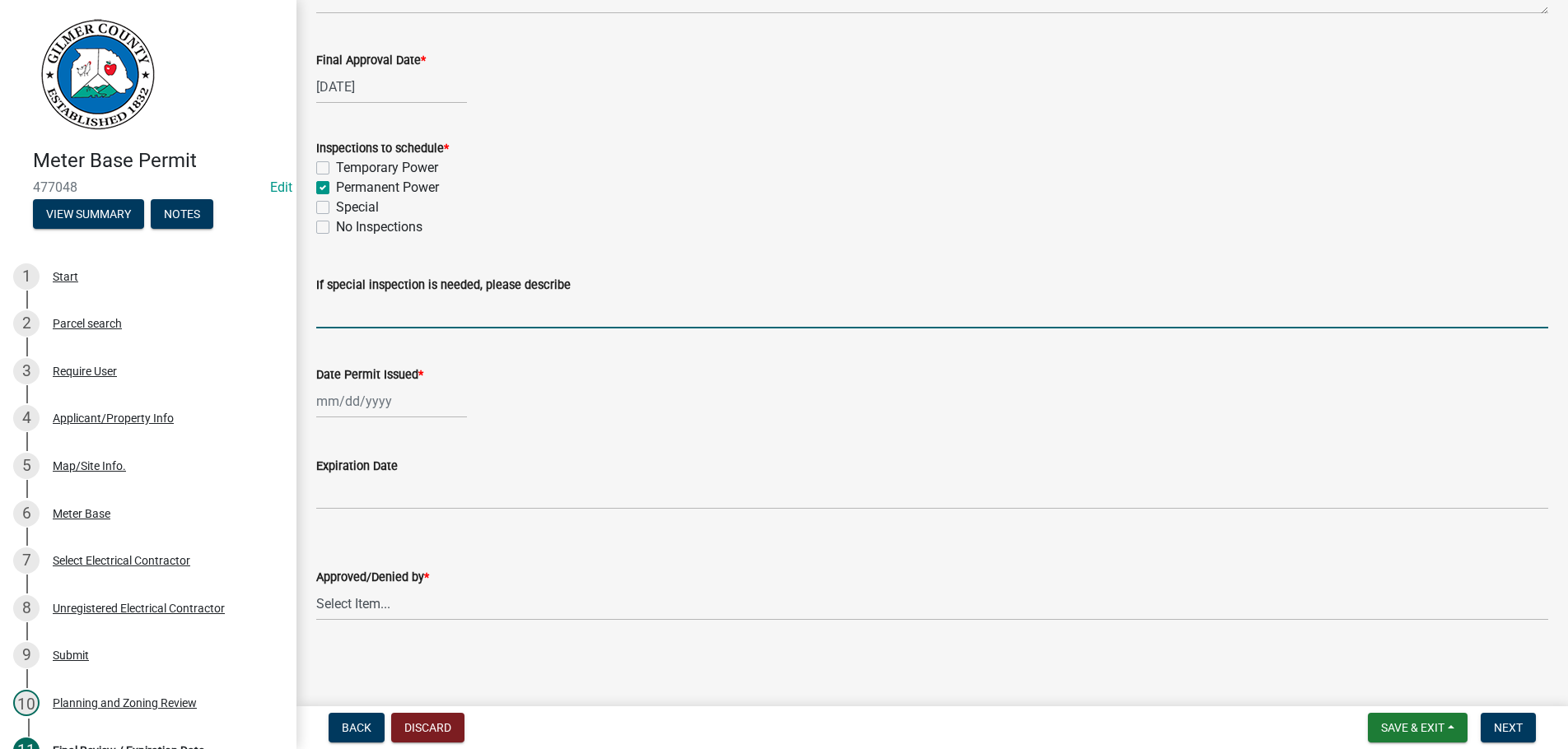
select select "9"
select select "2025"
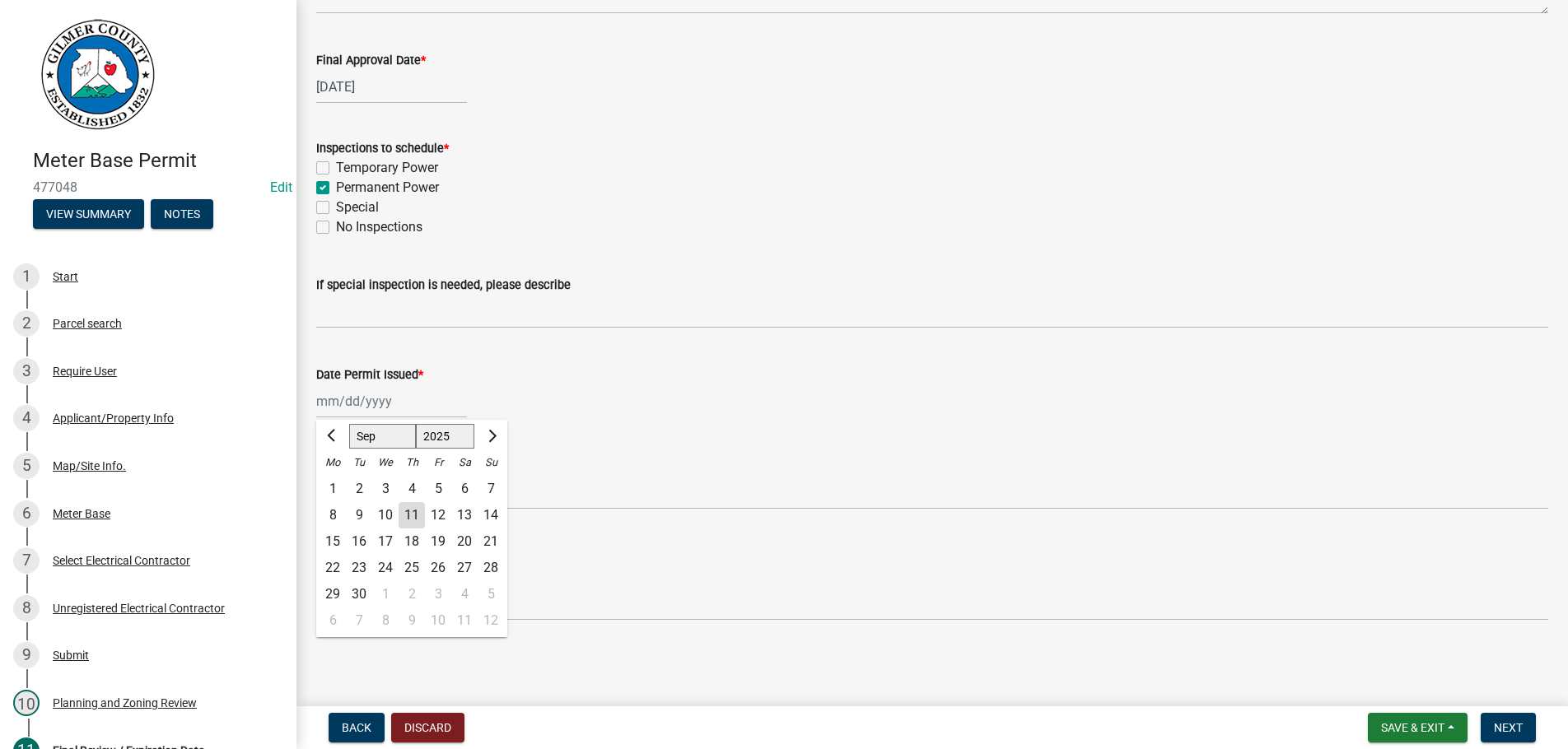
type input "[DATE]"
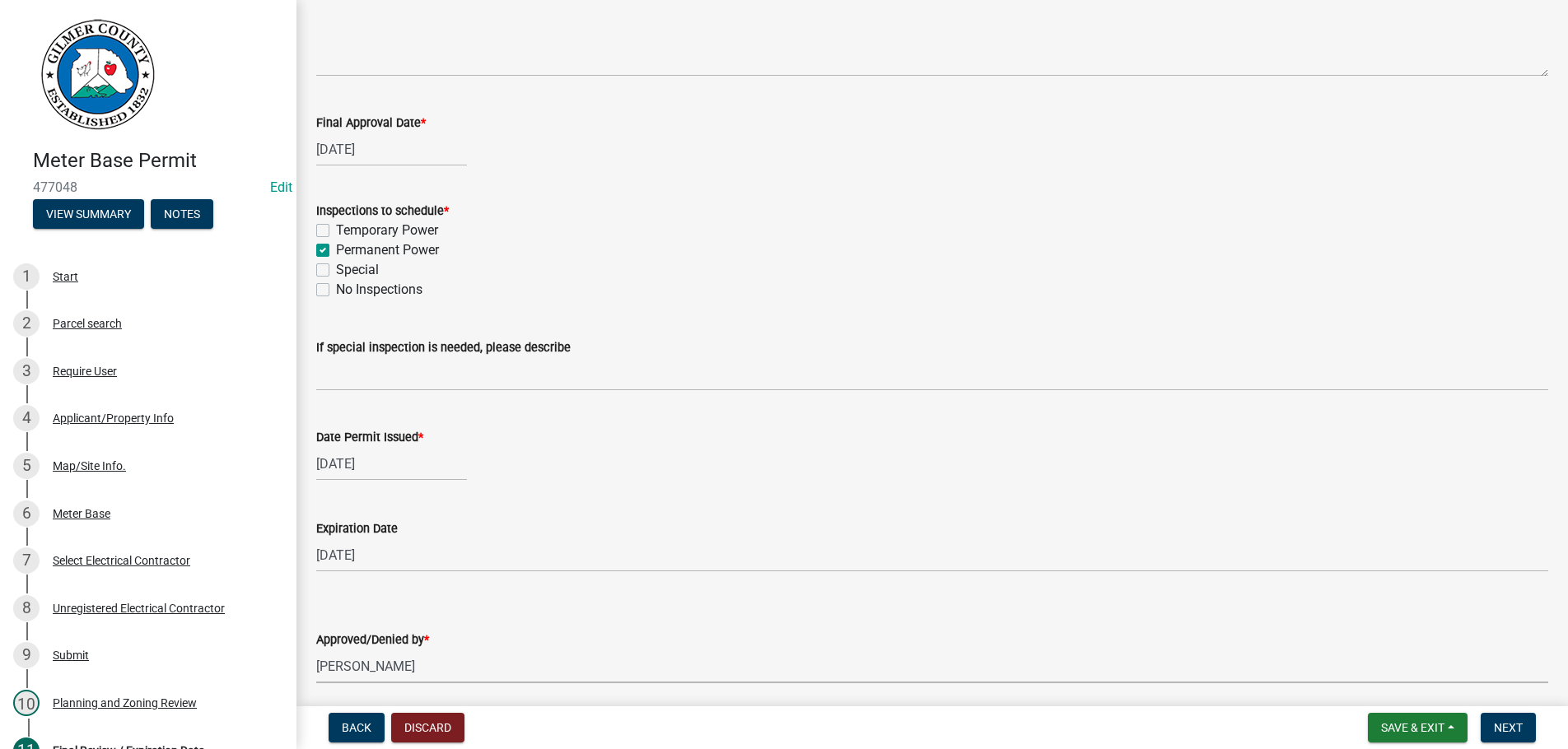
select select "b44f7338-8171-40f4-83dd-b8ba3065c966"
click at [1509, 720] on button "Next" at bounding box center [1508, 728] width 55 height 30
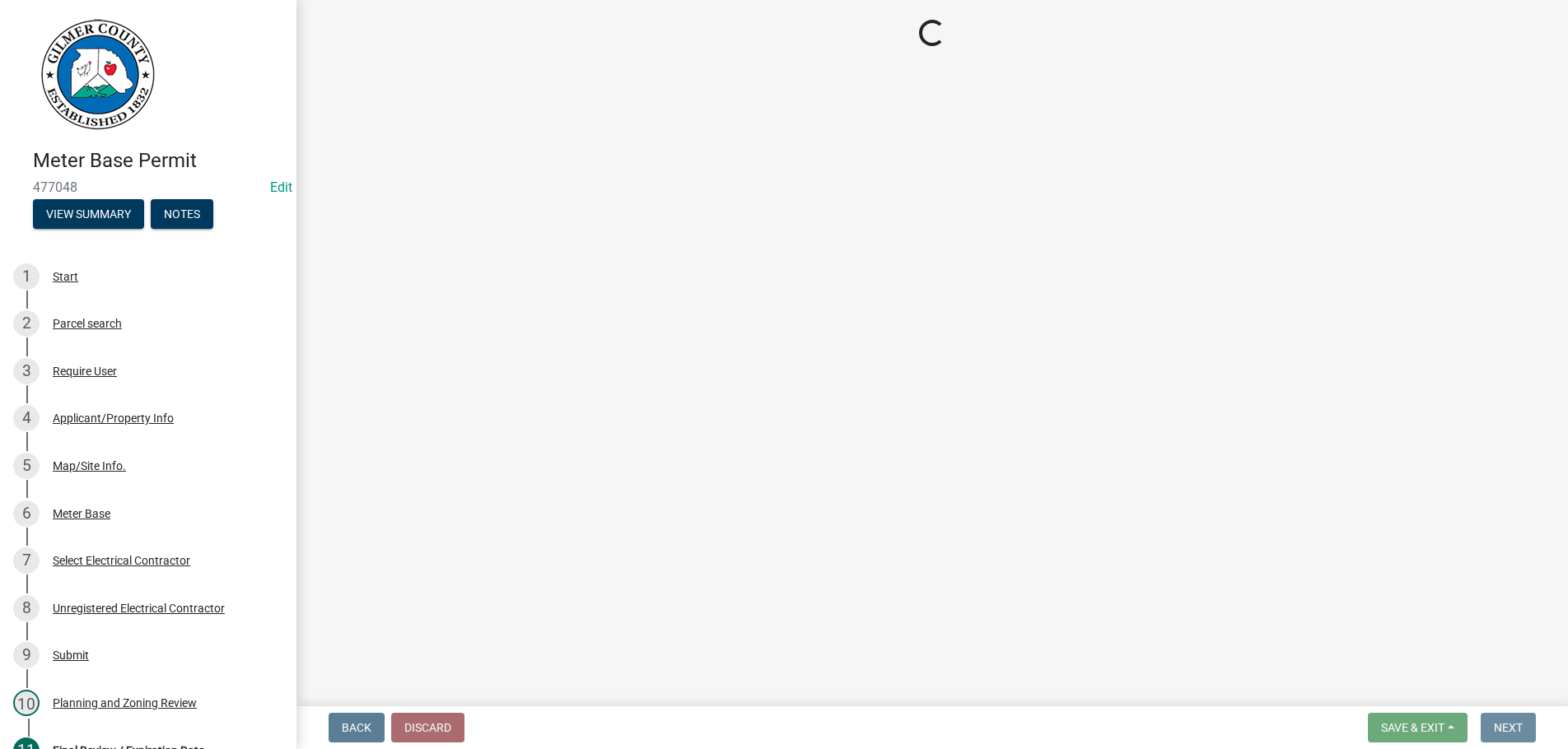
scroll to position [0, 0]
select select "2: 1"
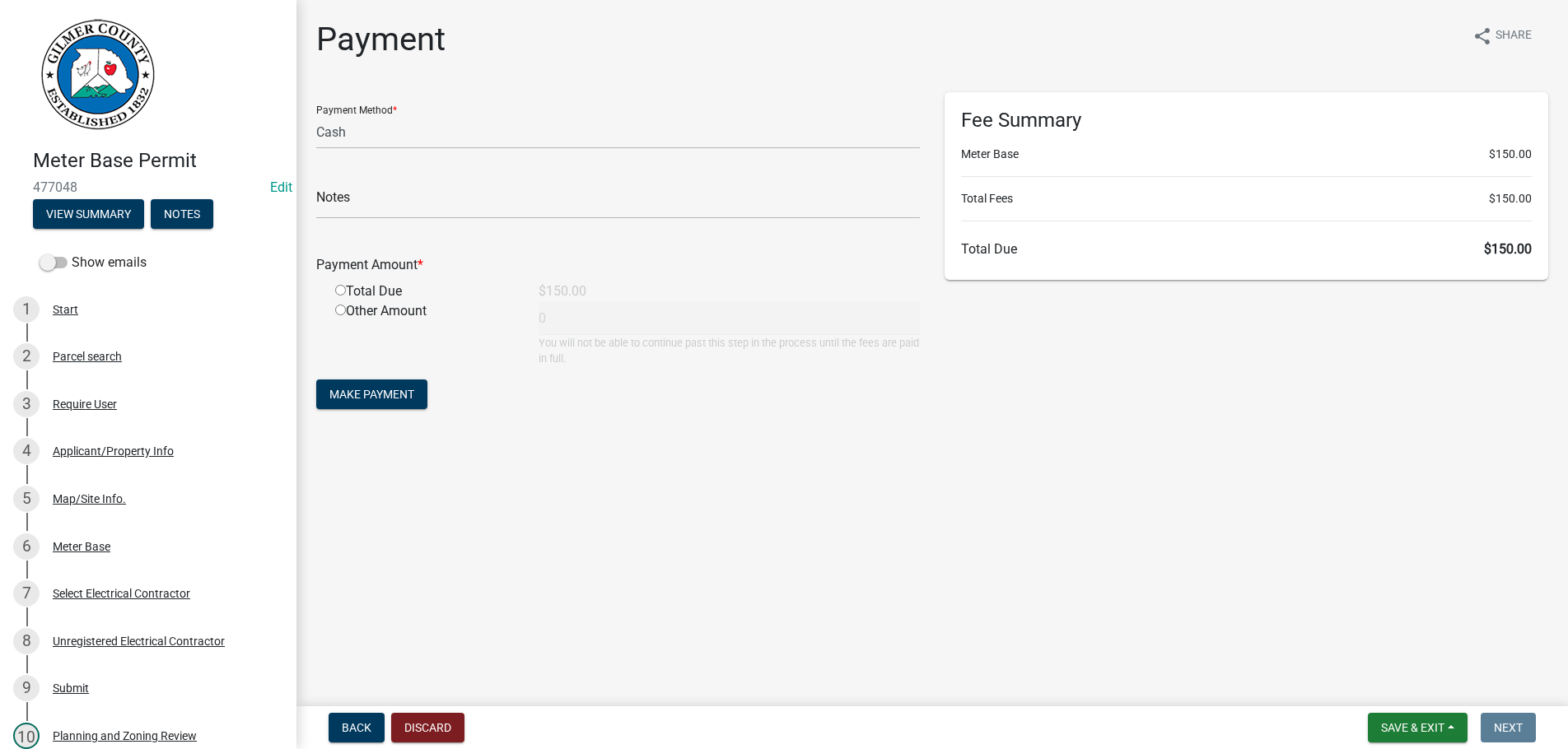
click at [339, 292] on input "radio" at bounding box center [340, 290] width 11 height 11
radio input "true"
type input "150"
click at [383, 393] on span "Make Payment" at bounding box center [372, 393] width 85 height 13
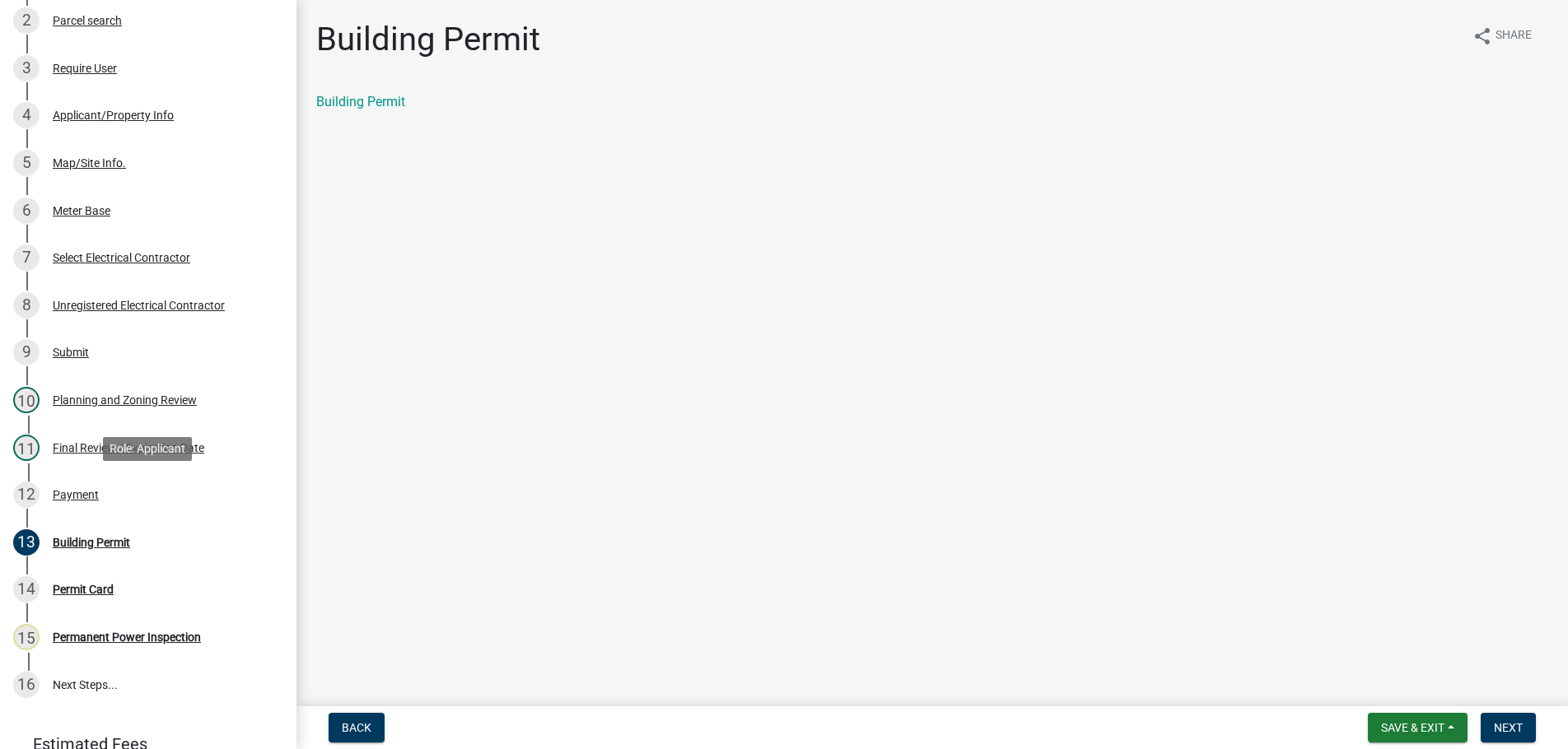
click at [69, 493] on div "Payment" at bounding box center [76, 495] width 46 height 12
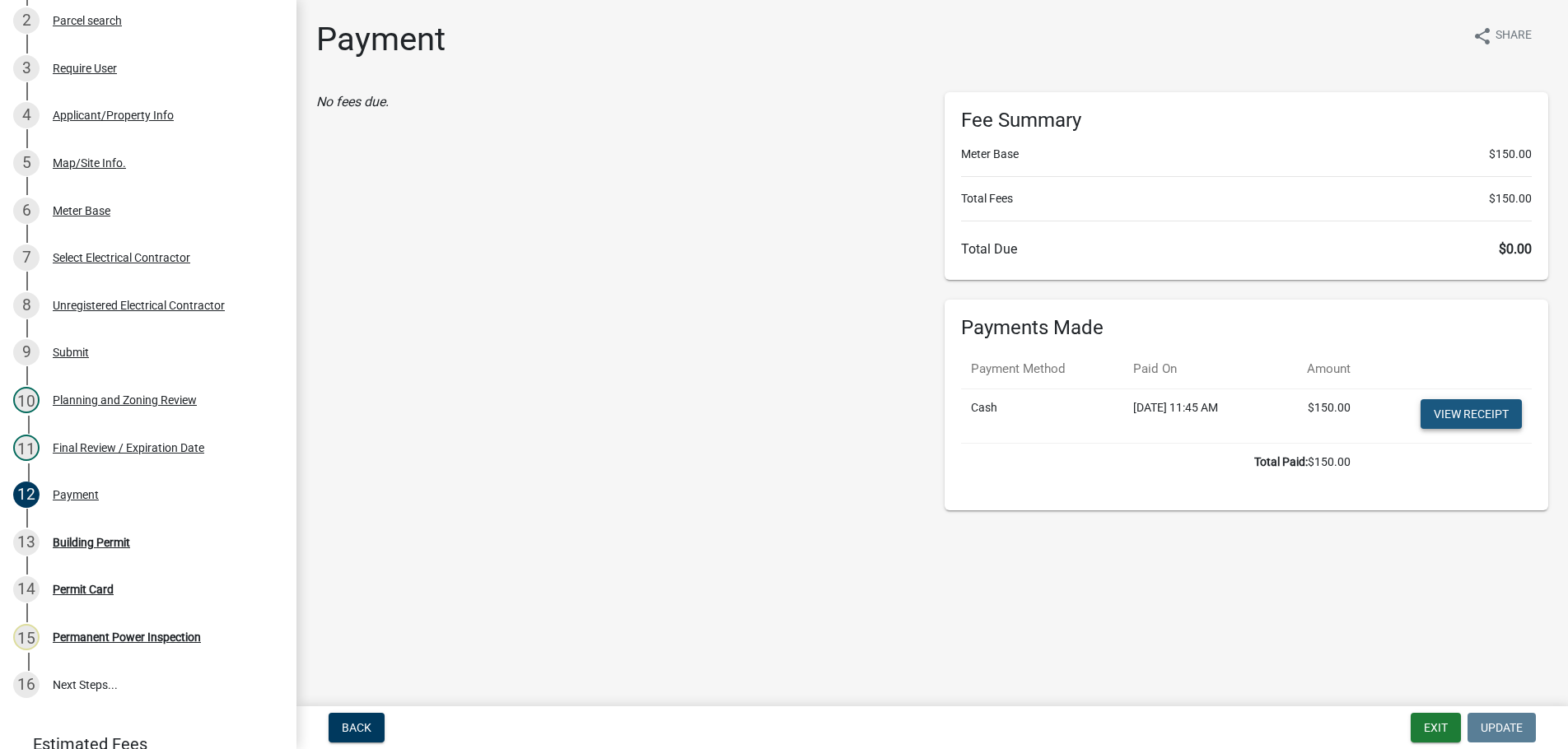
click at [1477, 405] on link "View receipt" at bounding box center [1471, 414] width 102 height 30
click at [88, 535] on div "13 Building Permit" at bounding box center [141, 543] width 257 height 26
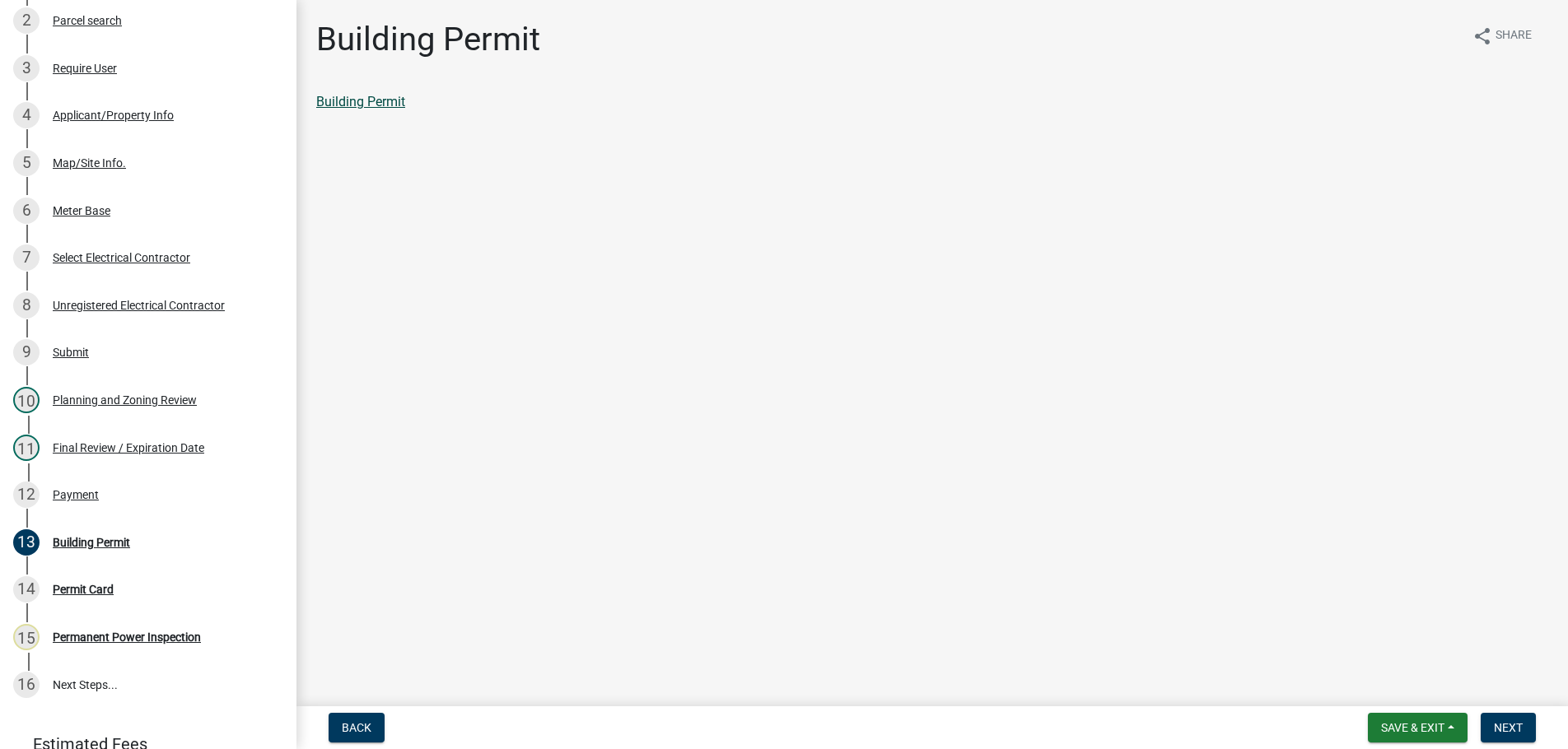
click at [368, 102] on link "Building Permit" at bounding box center [360, 102] width 89 height 16
click at [1499, 725] on span "Next" at bounding box center [1508, 727] width 29 height 13
click at [368, 107] on link "Permit Card" at bounding box center [350, 102] width 69 height 16
click at [1516, 720] on button "Next" at bounding box center [1508, 728] width 55 height 30
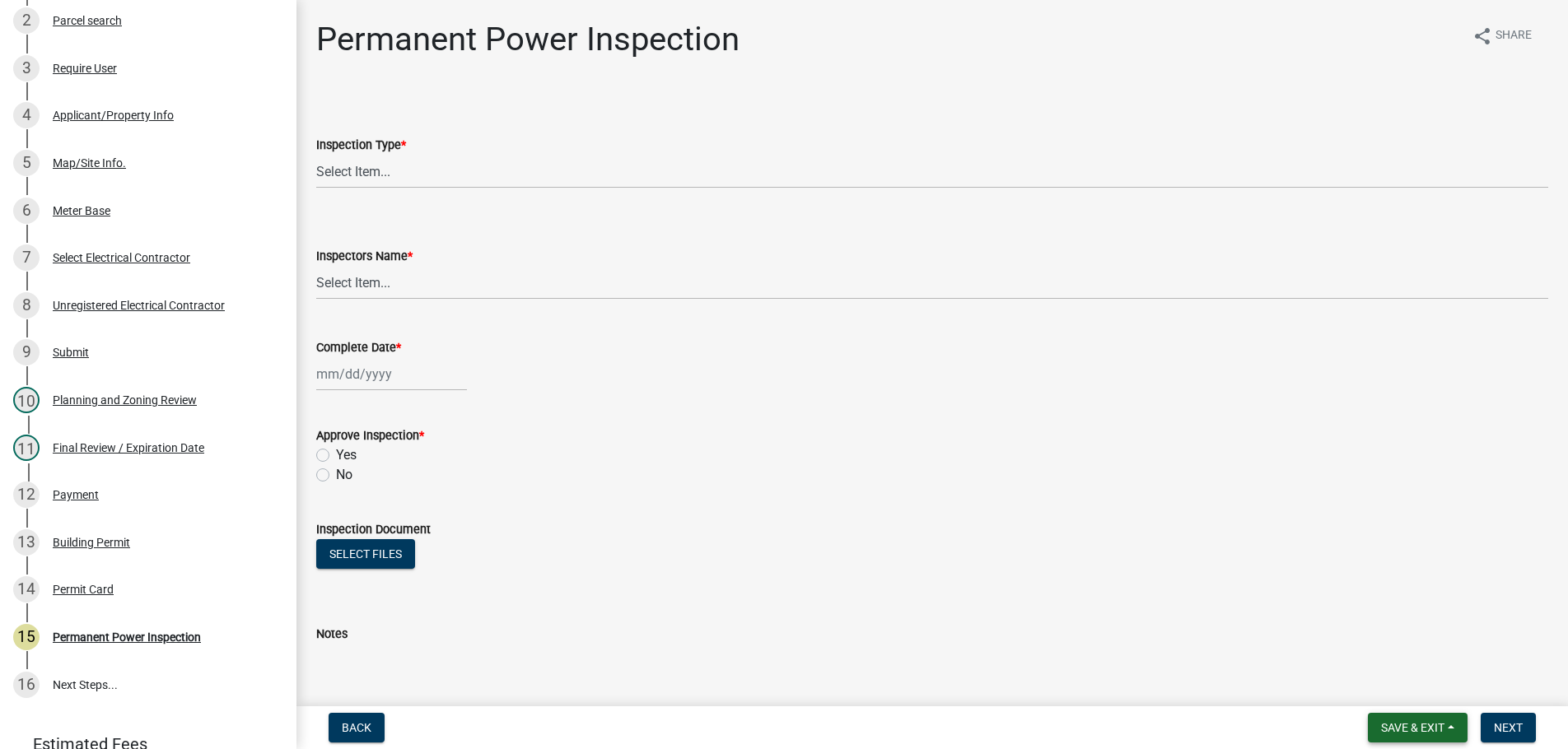
click at [1399, 733] on span "Save & Exit" at bounding box center [1413, 727] width 64 height 13
click at [1400, 685] on button "Save & Exit" at bounding box center [1402, 685] width 131 height 40
